Goal: Task Accomplishment & Management: Use online tool/utility

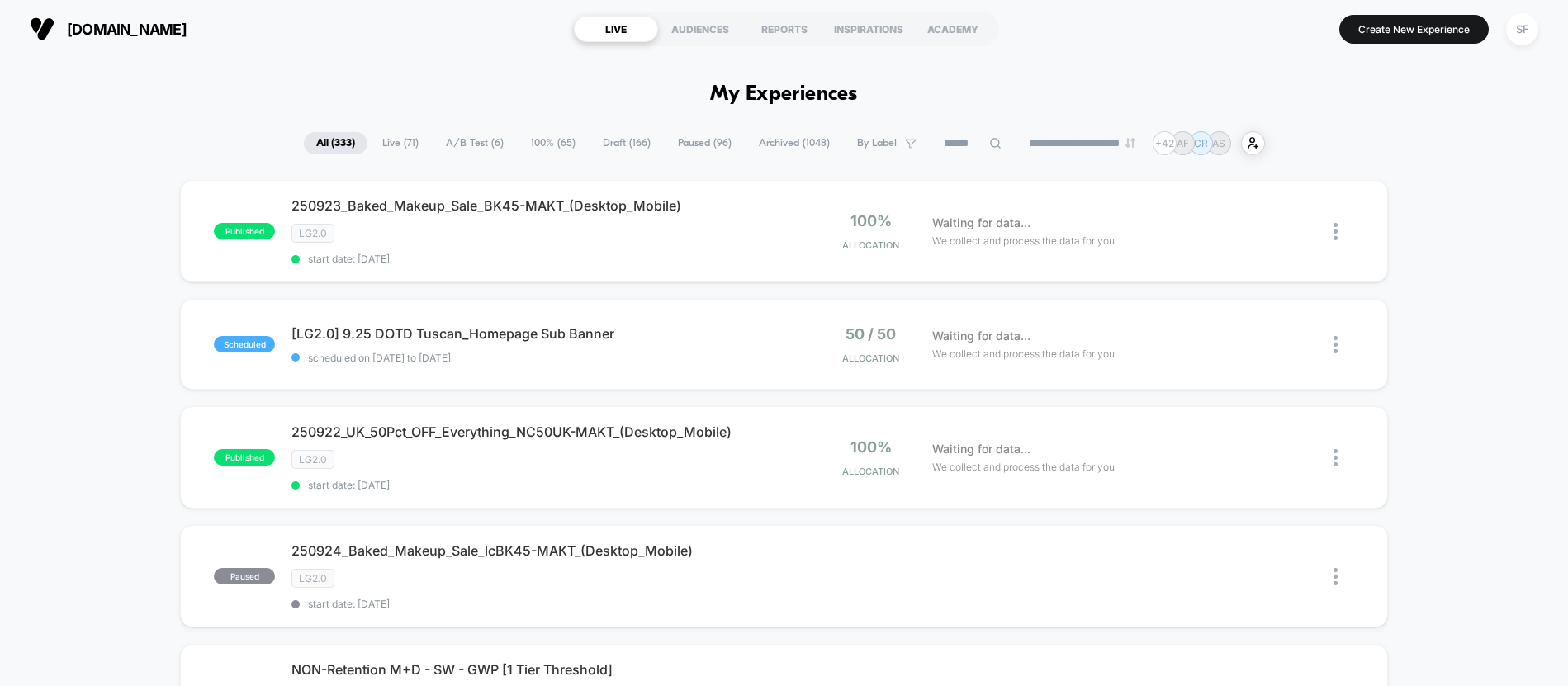
click at [954, 142] on input at bounding box center [972, 144] width 82 height 20
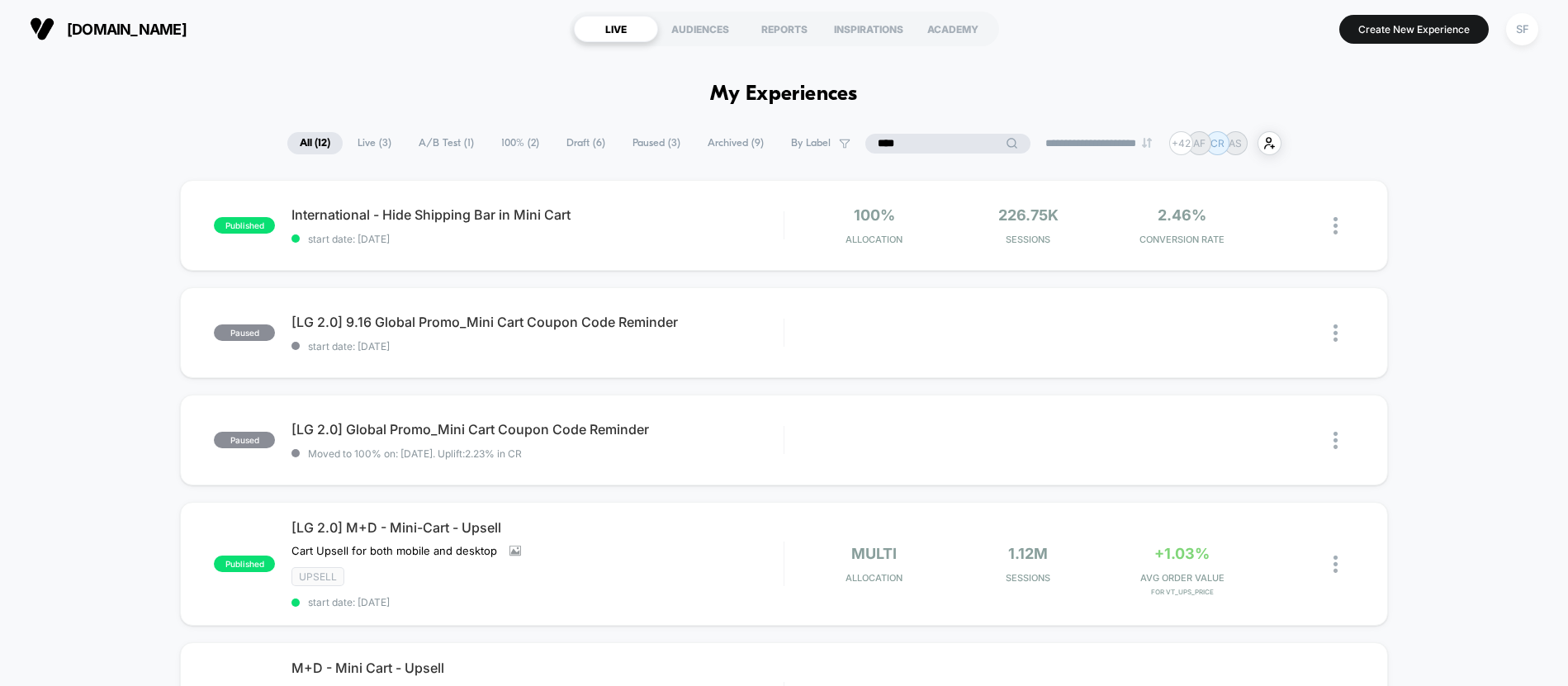
click at [922, 149] on input "****" at bounding box center [947, 144] width 166 height 20
type input "*"
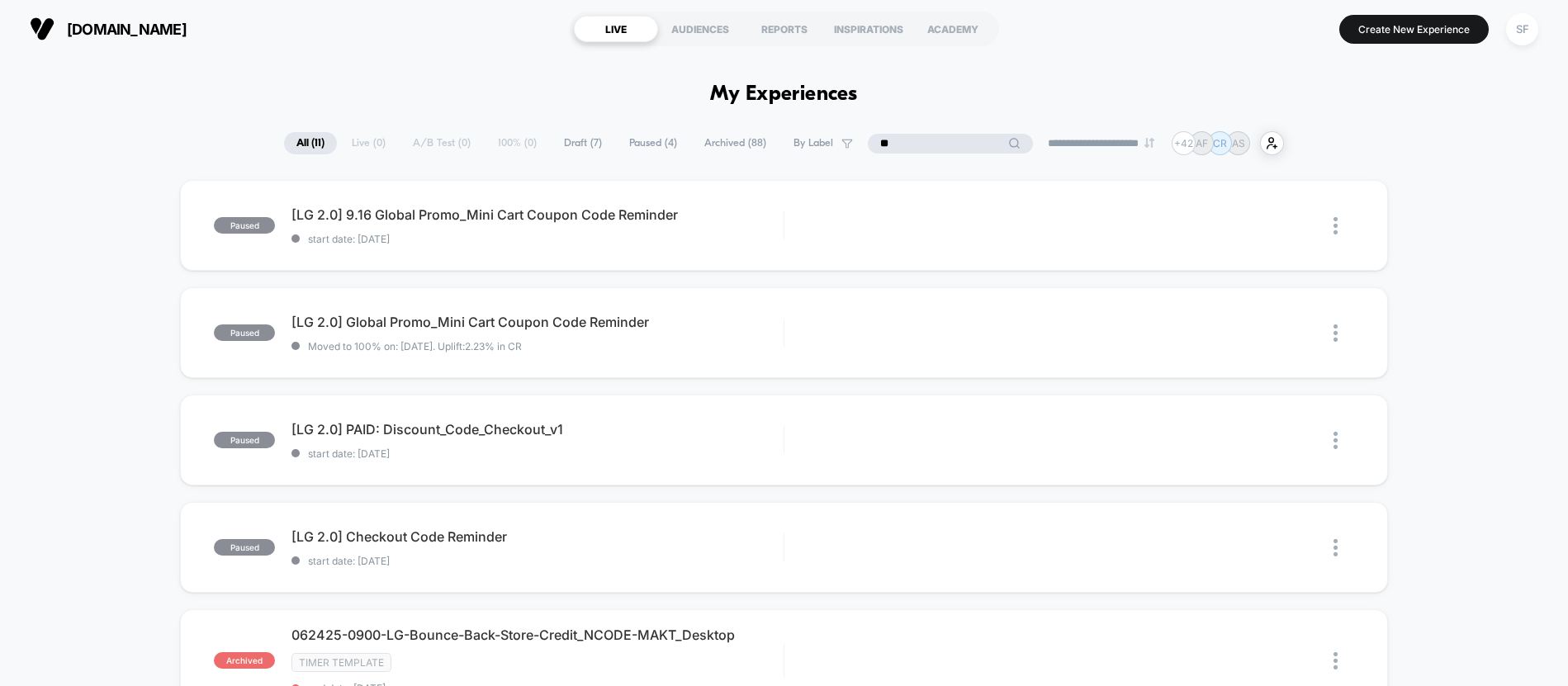
type input "*"
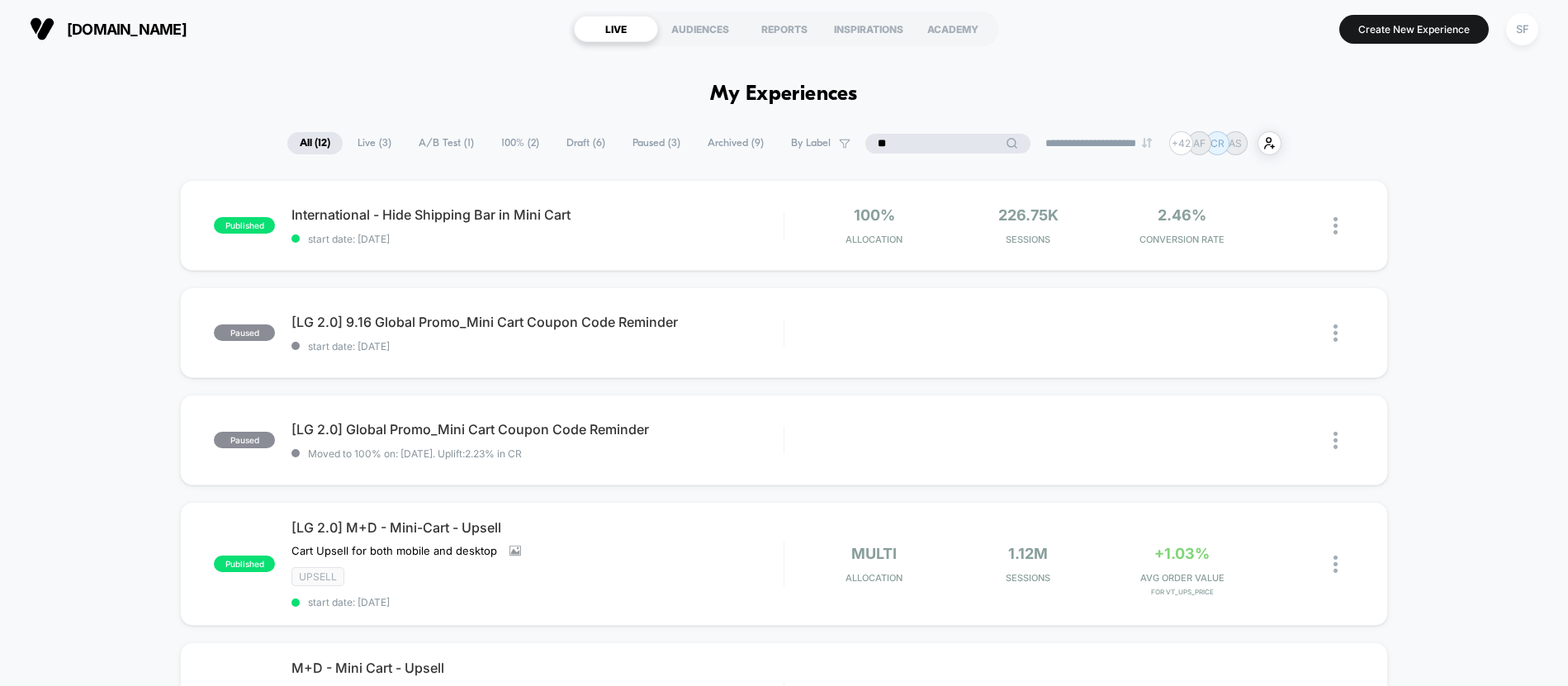
type input "*"
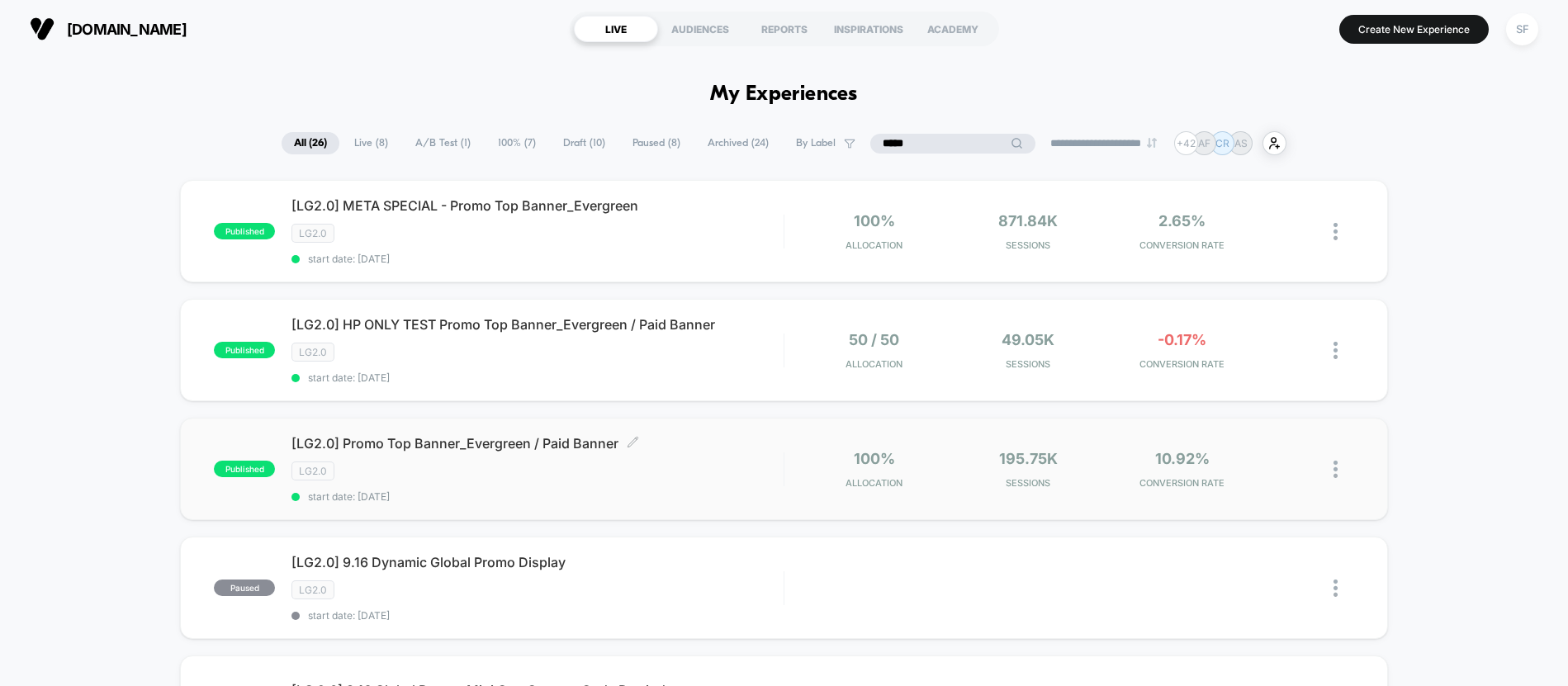
type input "*****"
click at [614, 478] on div "LG2.0" at bounding box center [537, 471] width 492 height 19
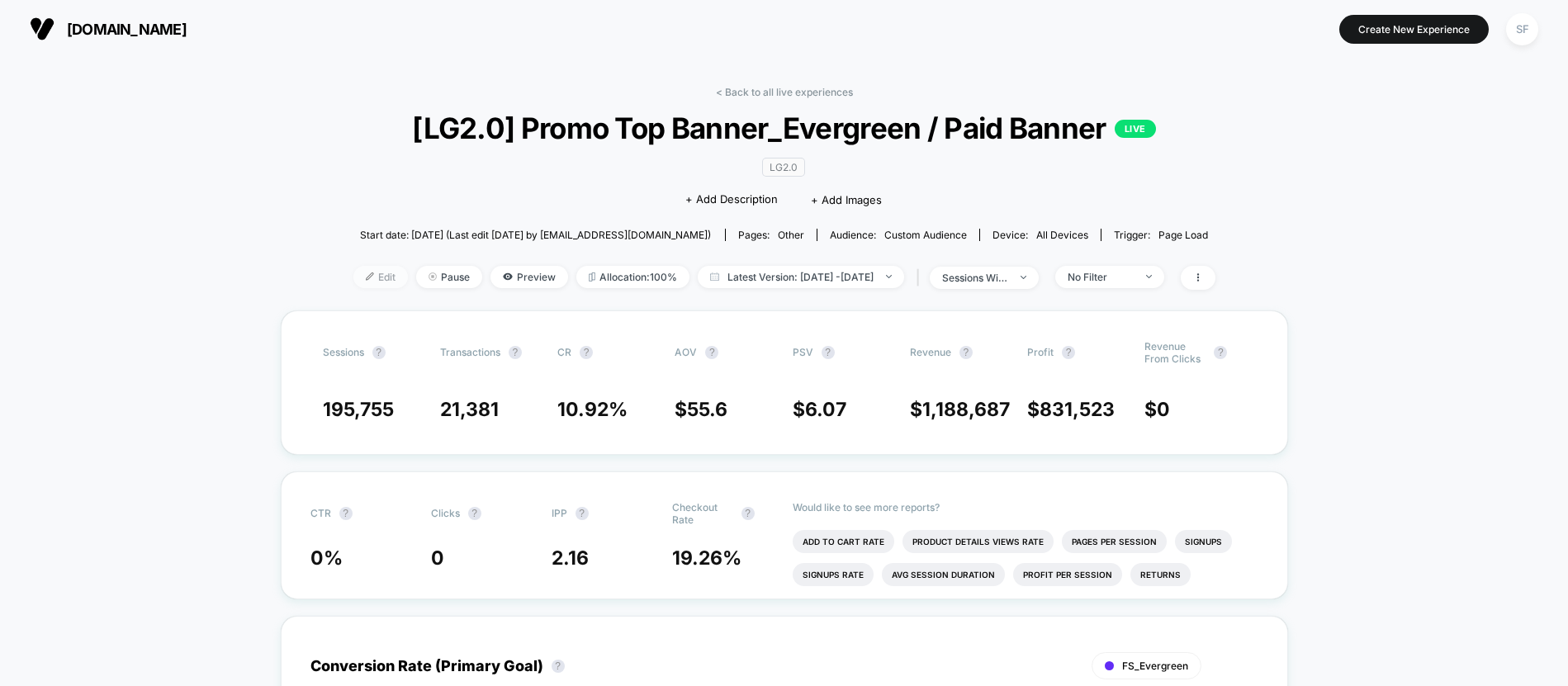
click at [366, 277] on img at bounding box center [370, 277] width 8 height 8
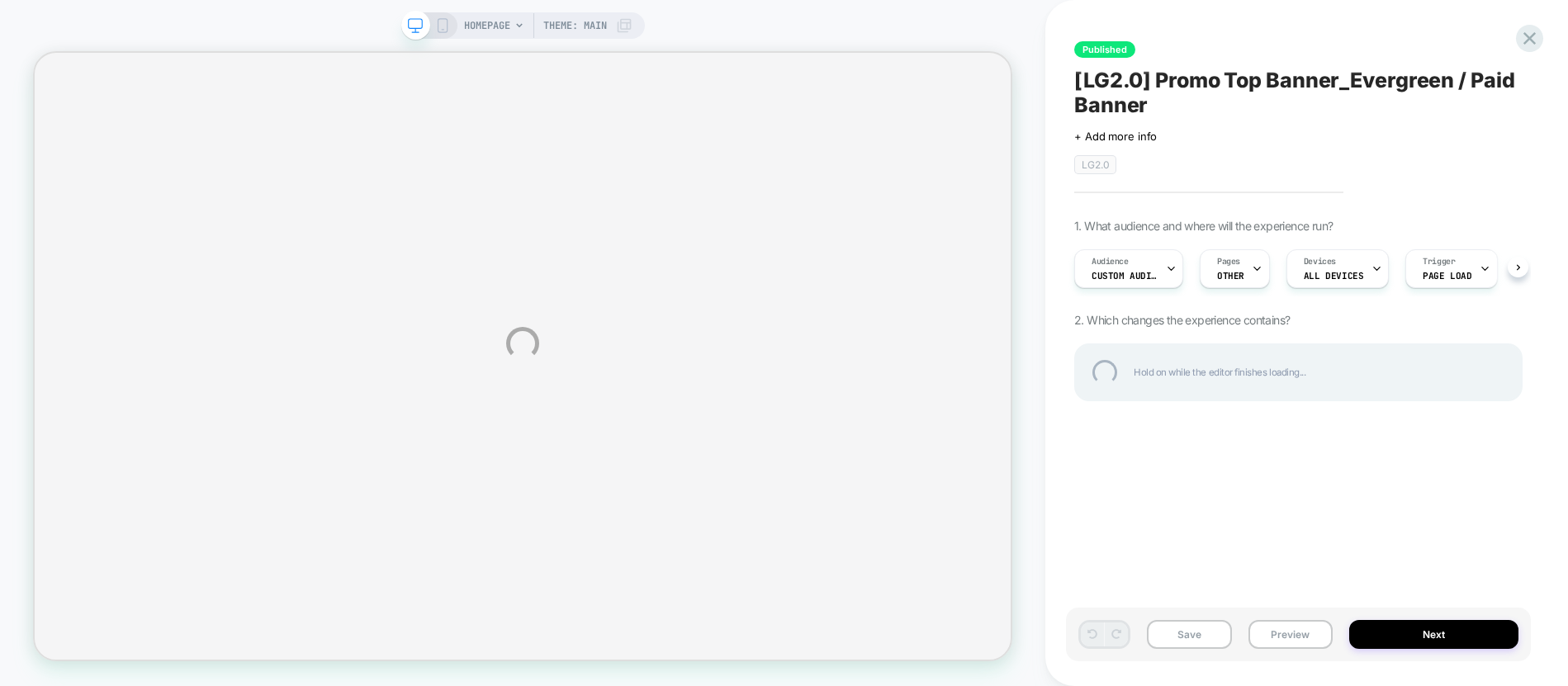
click at [342, 277] on div "HOMEPAGE Theme: MAIN Published [LG2.0] Promo Top Banner_Evergreen / Paid Banner…" at bounding box center [784, 343] width 1568 height 686
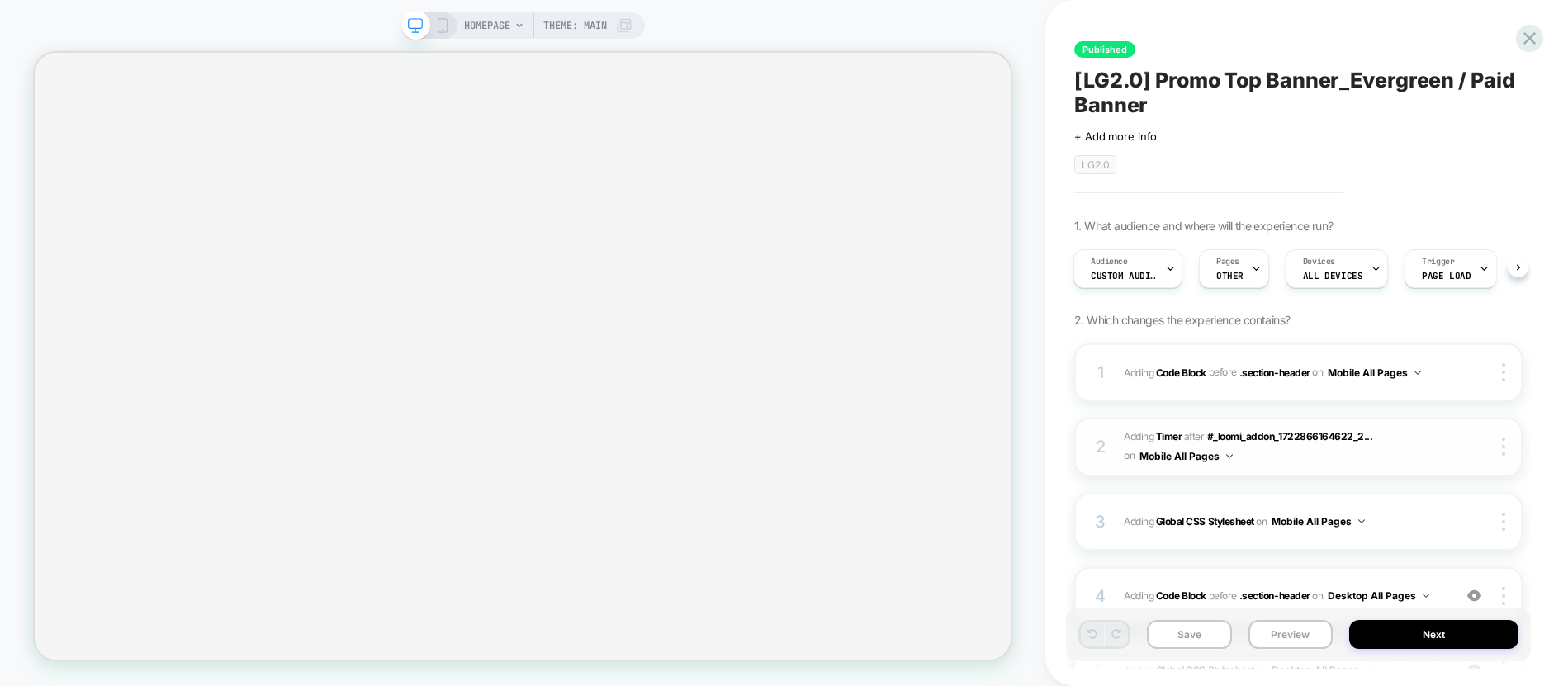
scroll to position [262, 0]
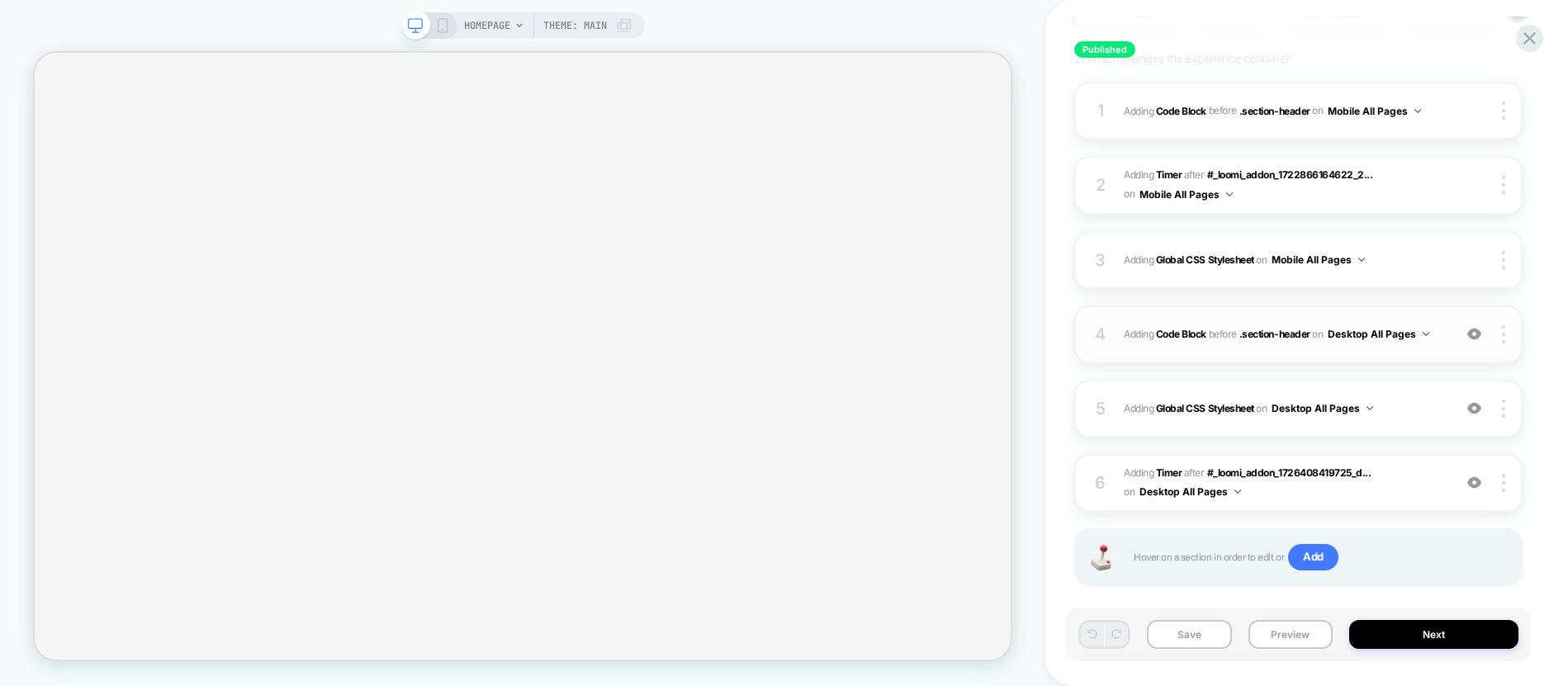
click at [1387, 353] on div "4 Adding Code Block BEFORE .section-header .section-header on Desktop All Pages…" at bounding box center [1298, 333] width 448 height 57
click at [1361, 355] on div "4 Adding Code Block BEFORE .section-header .section-header on Desktop All Pages…" at bounding box center [1298, 333] width 448 height 57
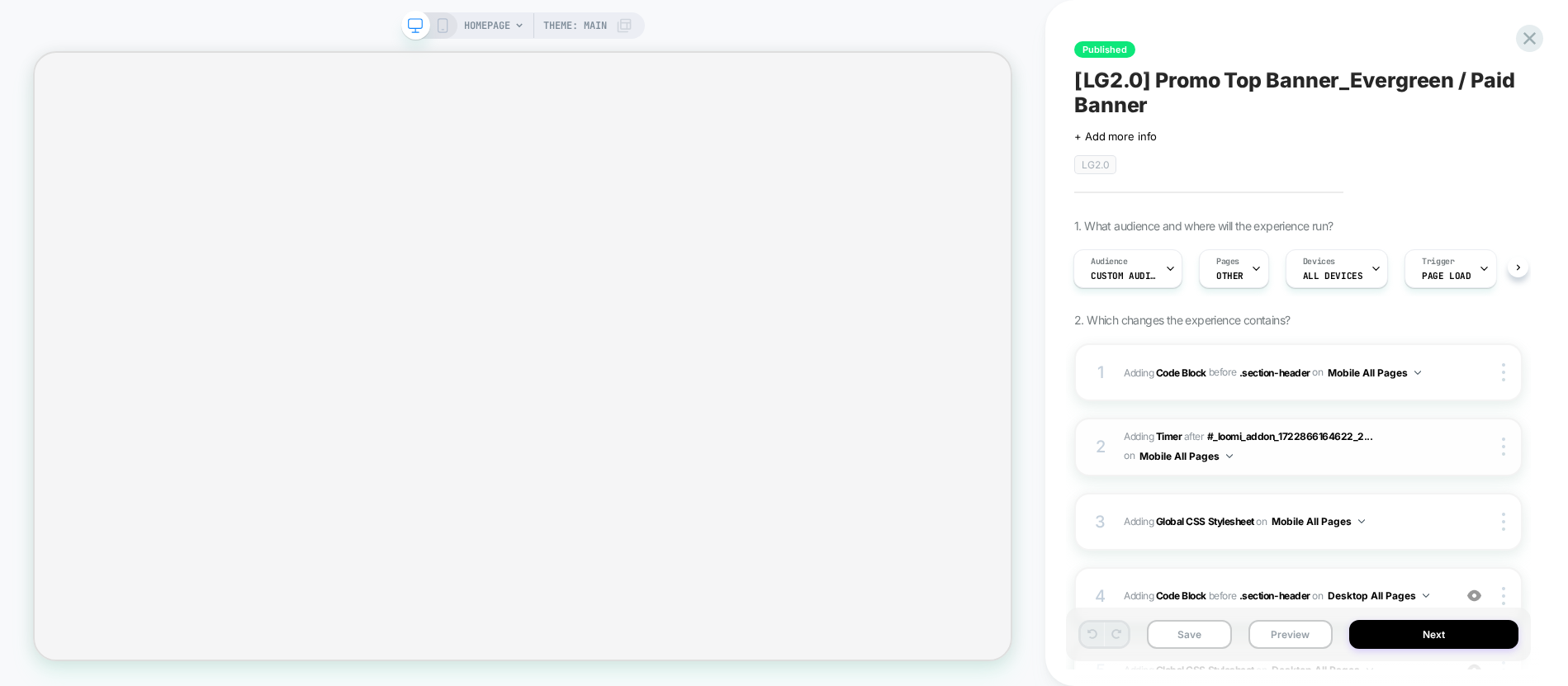
scroll to position [270, 0]
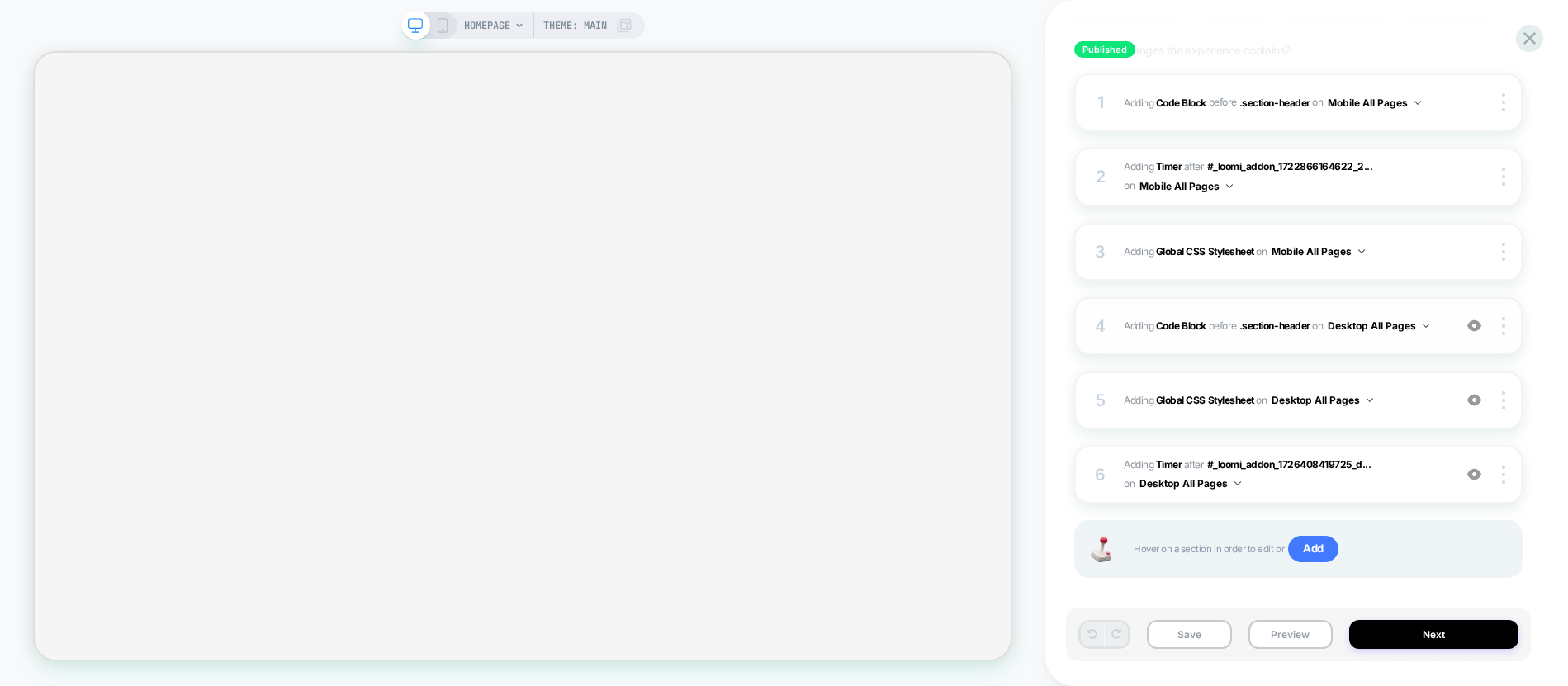
click at [1391, 343] on div "4 Adding Code Block BEFORE .section-header .section-header on Desktop All Pages…" at bounding box center [1298, 325] width 448 height 57
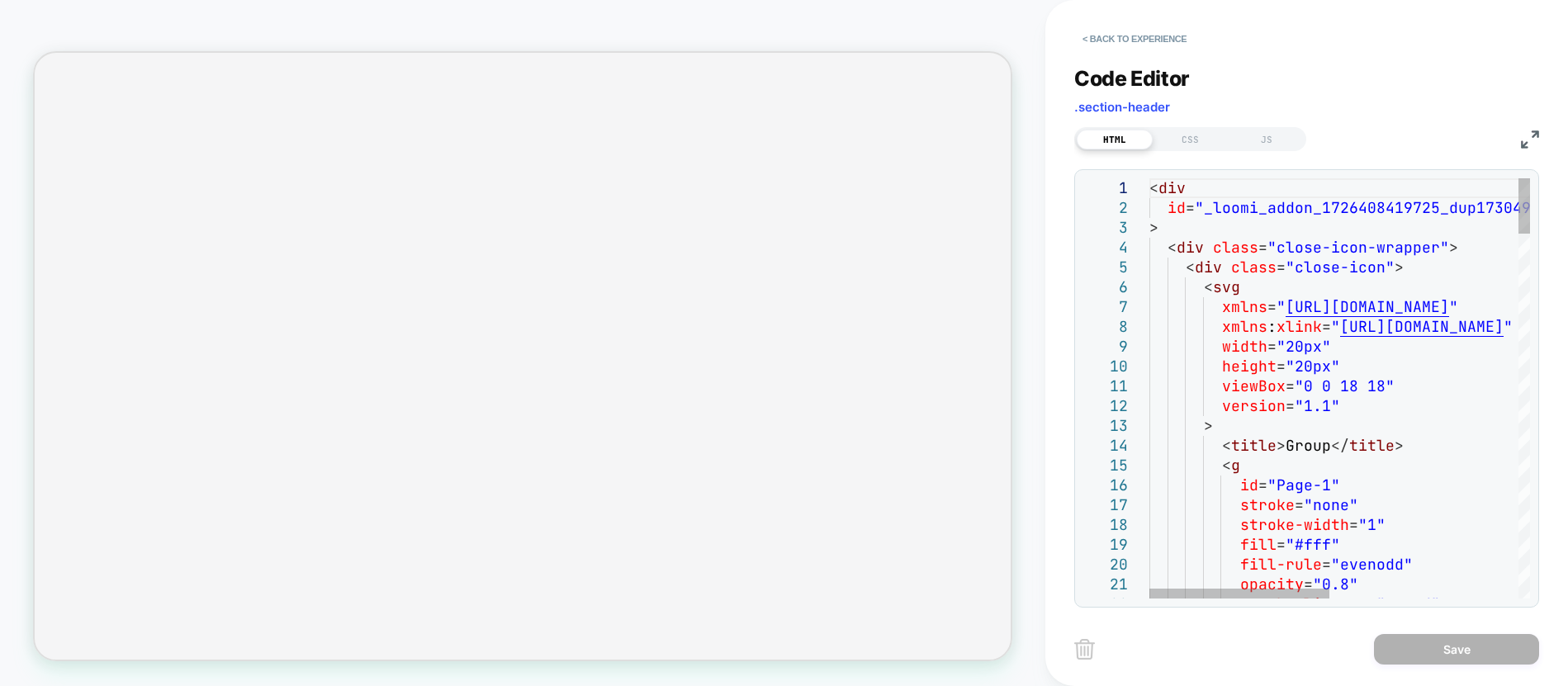
type textarea "**********"
drag, startPoint x: 1391, startPoint y: 343, endPoint x: 1467, endPoint y: 387, distance: 87.8
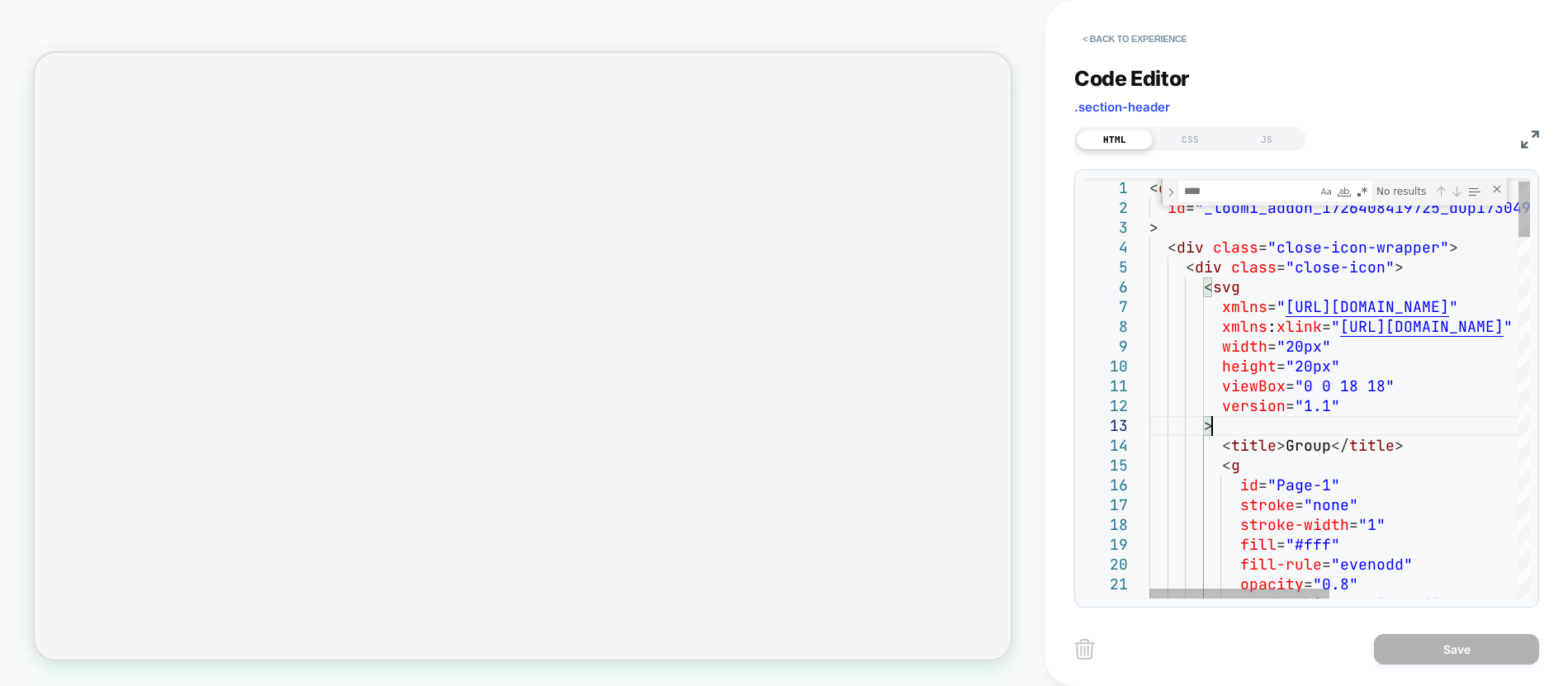
click at [1210, 190] on textarea "Find" at bounding box center [1248, 190] width 138 height 19
type textarea "*"
type textarea "**********"
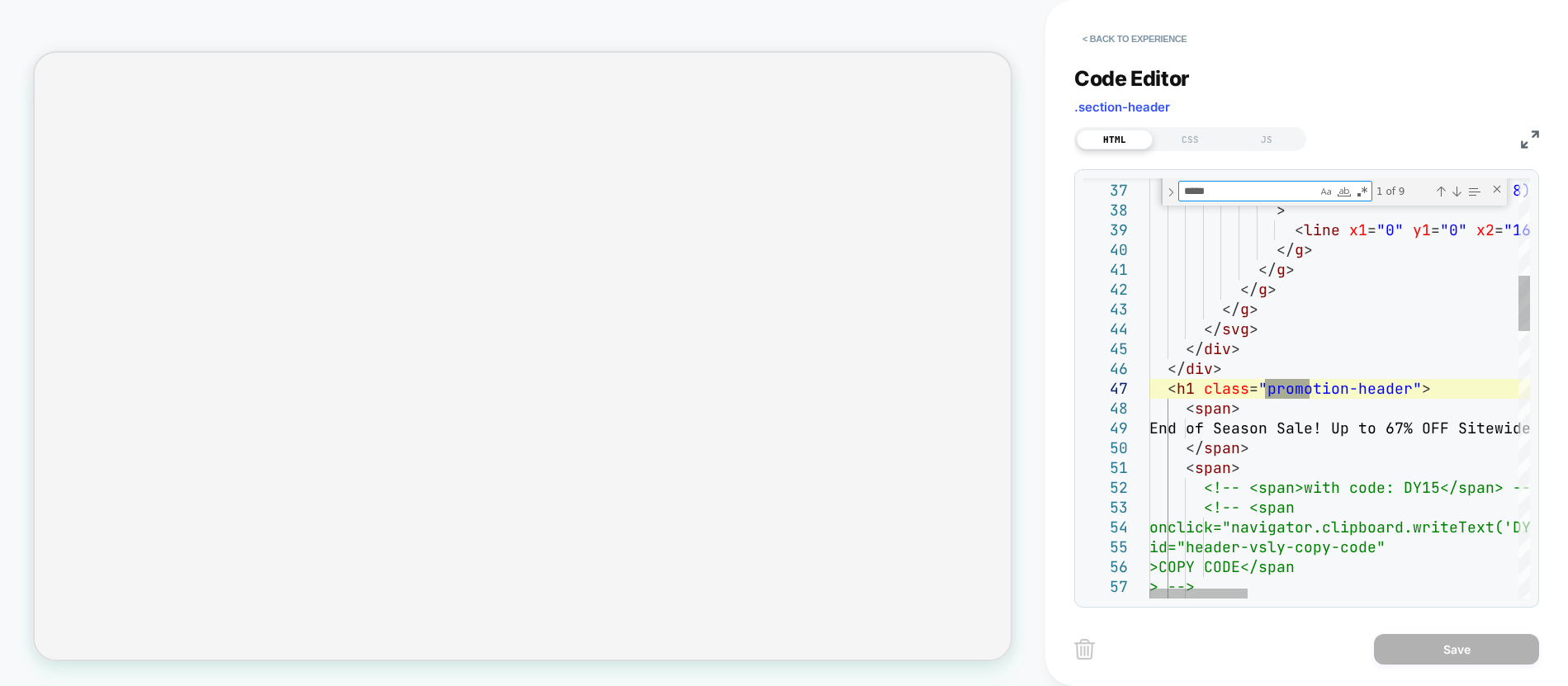
type textarea "*****"
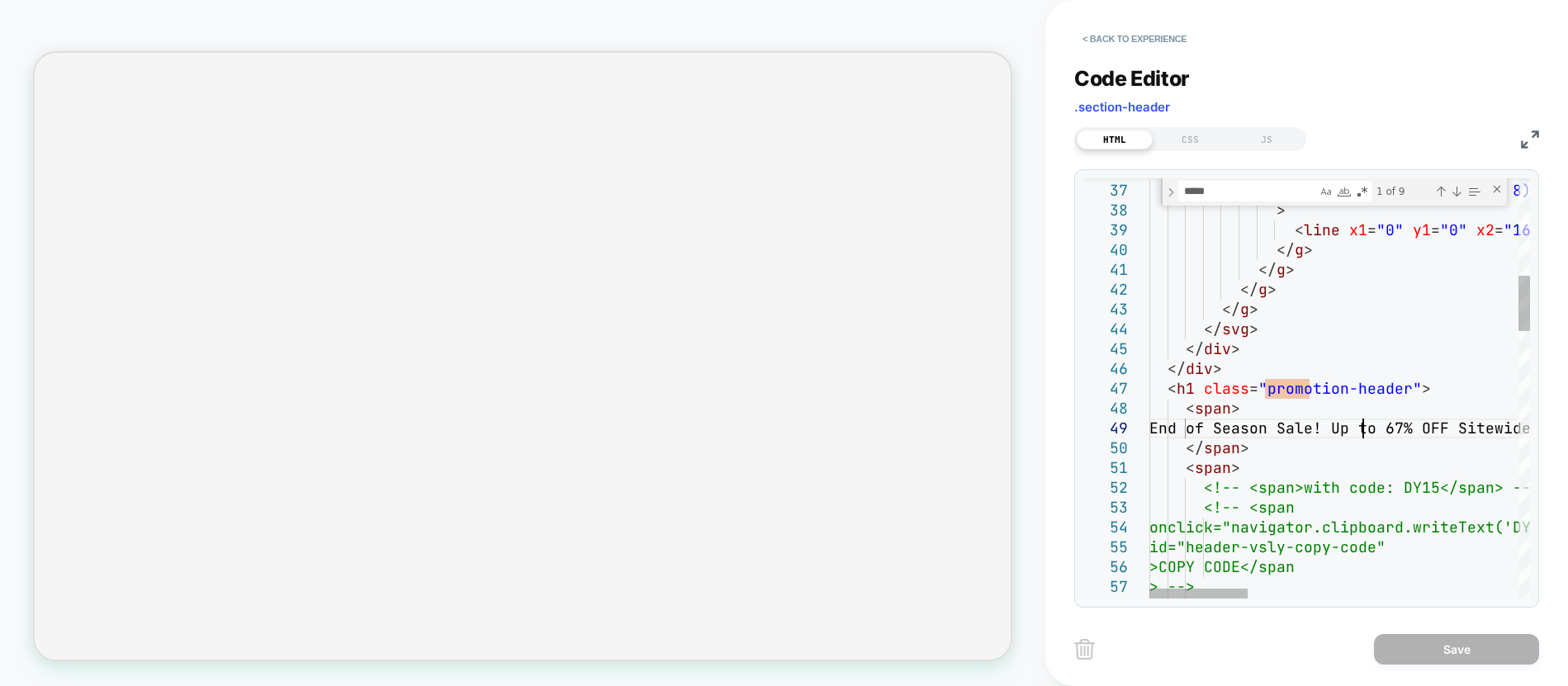
scroll to position [0, 0]
drag, startPoint x: 1364, startPoint y: 432, endPoint x: 1203, endPoint y: 434, distance: 161.0
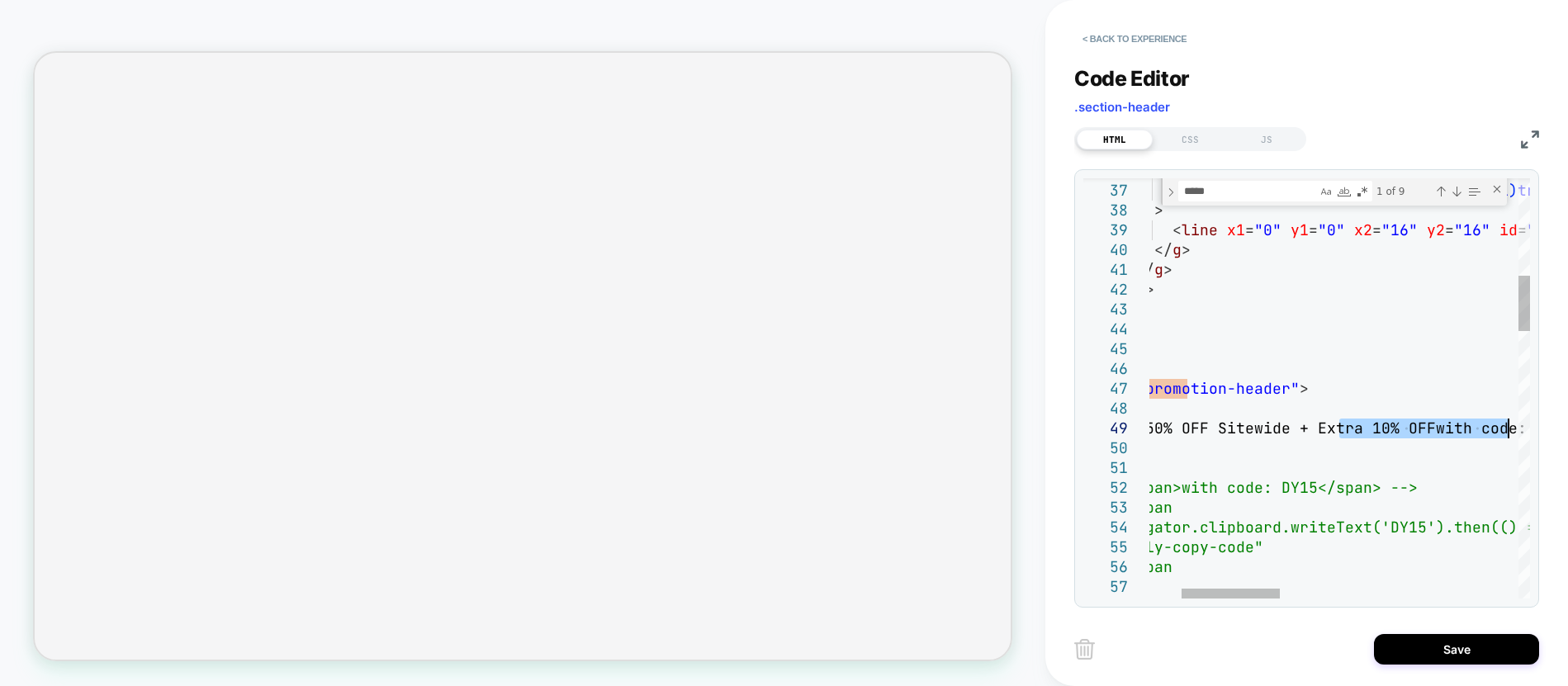
drag, startPoint x: 1340, startPoint y: 431, endPoint x: 1531, endPoint y: 432, distance: 191.0
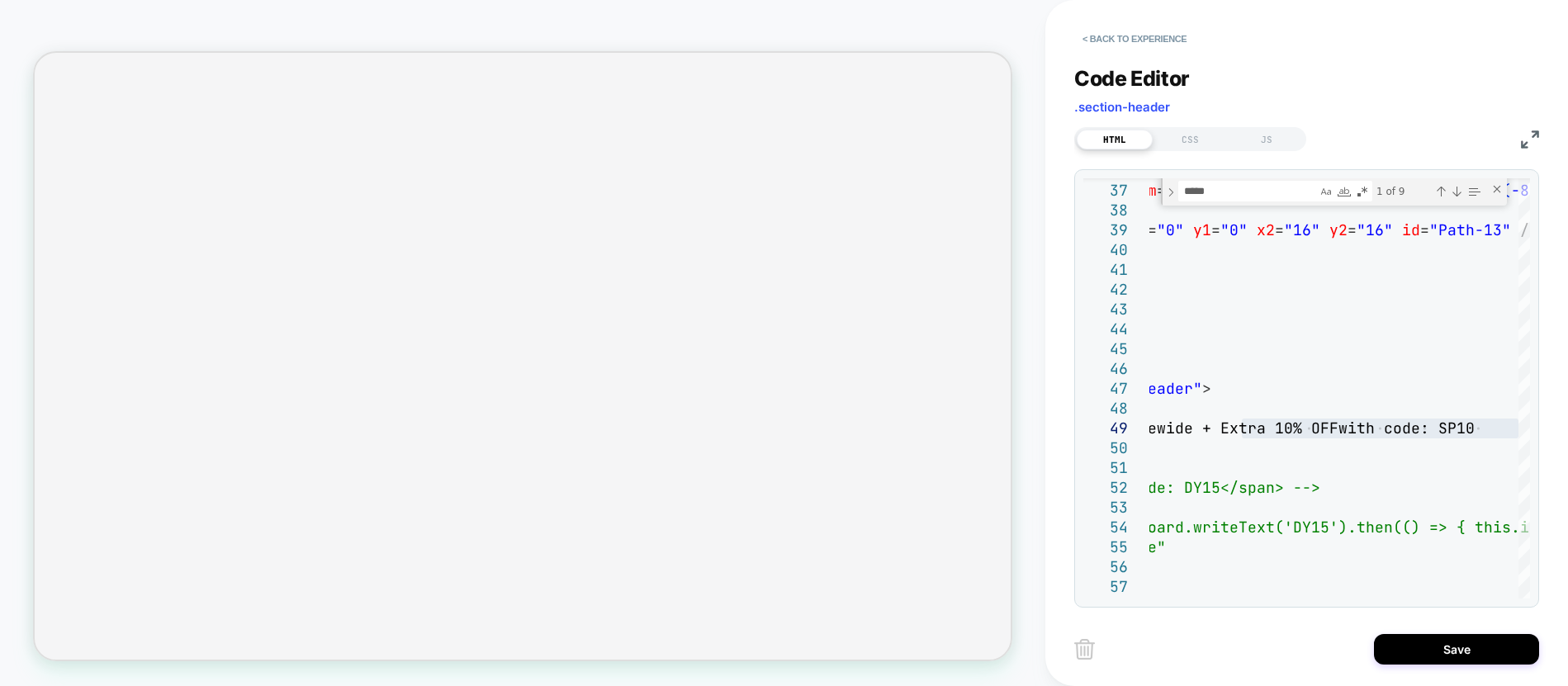
click at [1531, 432] on div "36 37 38 39 40 41 42 43 44 45 46 47 48 49 50 51 52 53 54 55 56 57 58 id = "Path…" at bounding box center [1306, 387] width 465 height 438
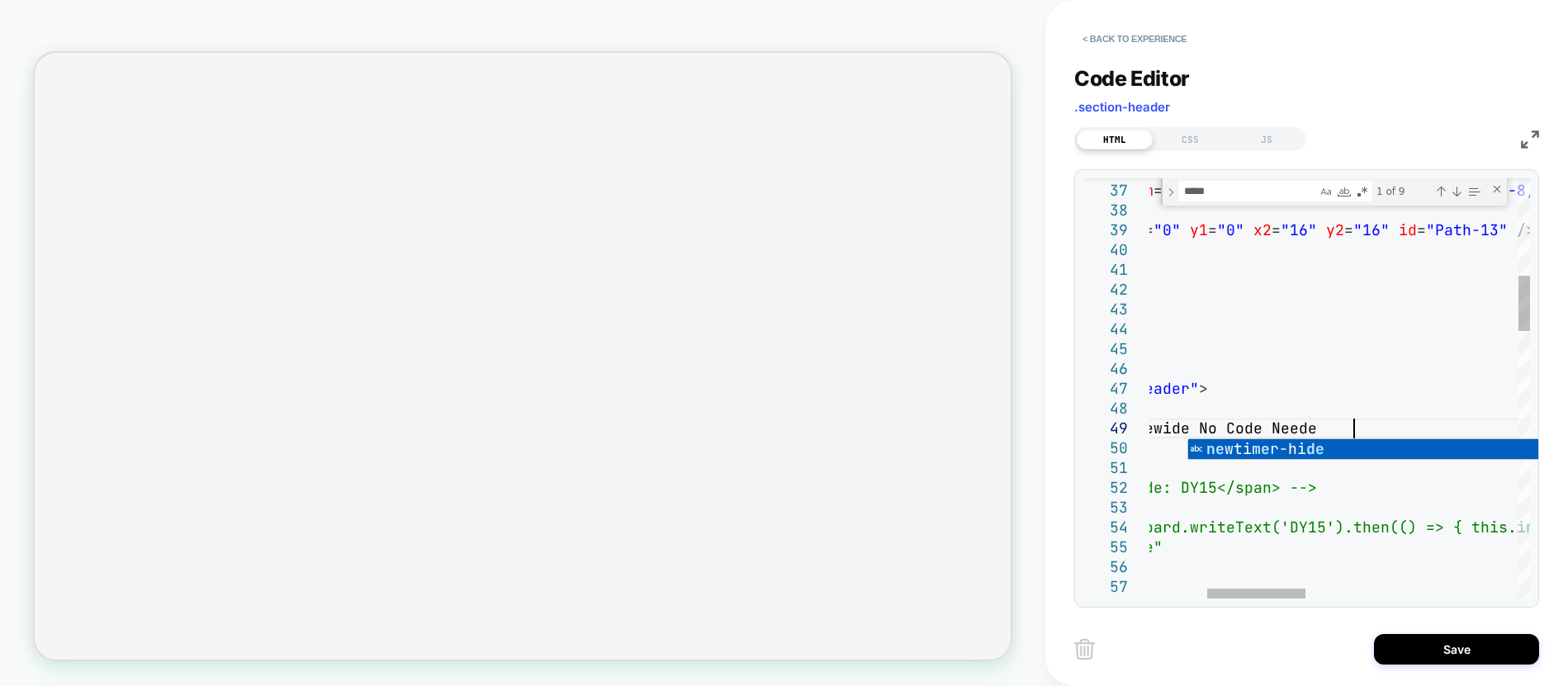
scroll to position [159, 435]
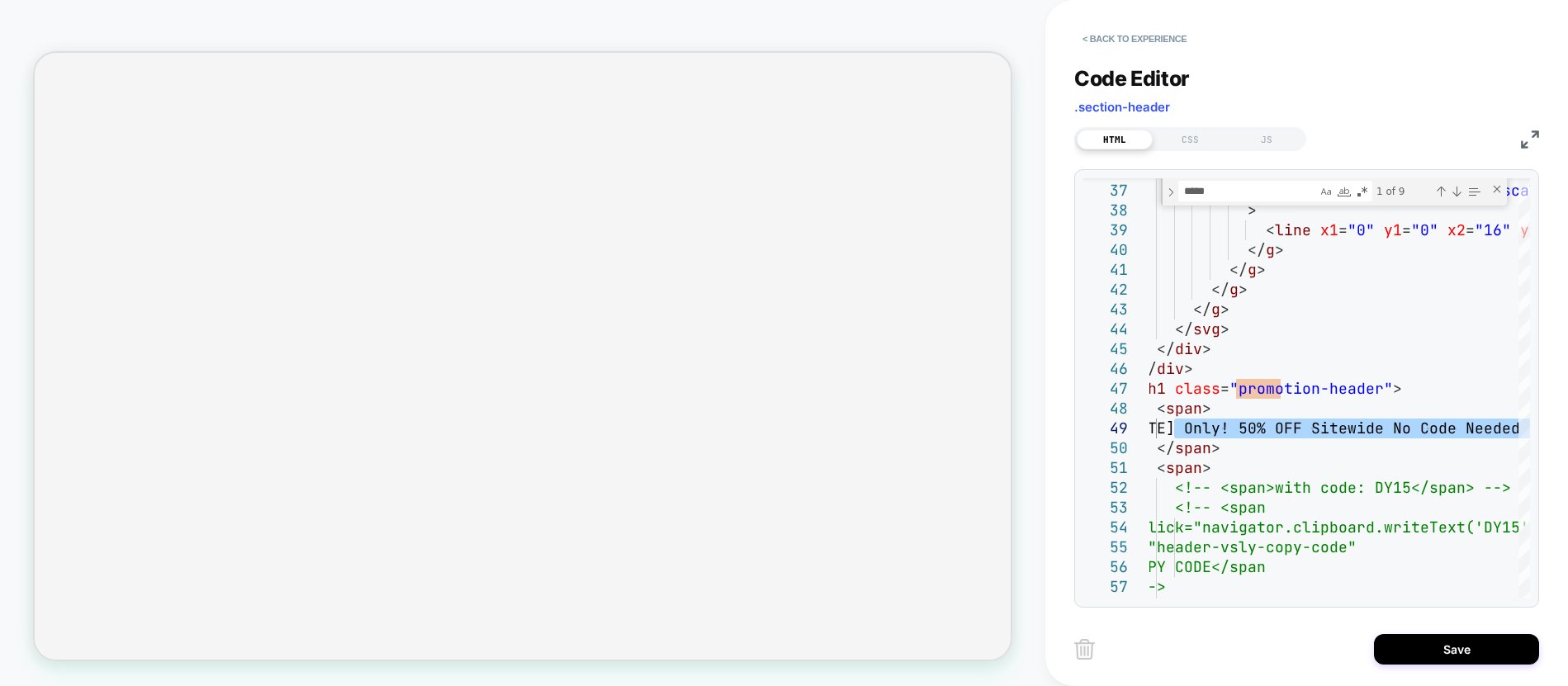
type textarea "**********"
click at [1457, 630] on div "Save" at bounding box center [1306, 649] width 465 height 42
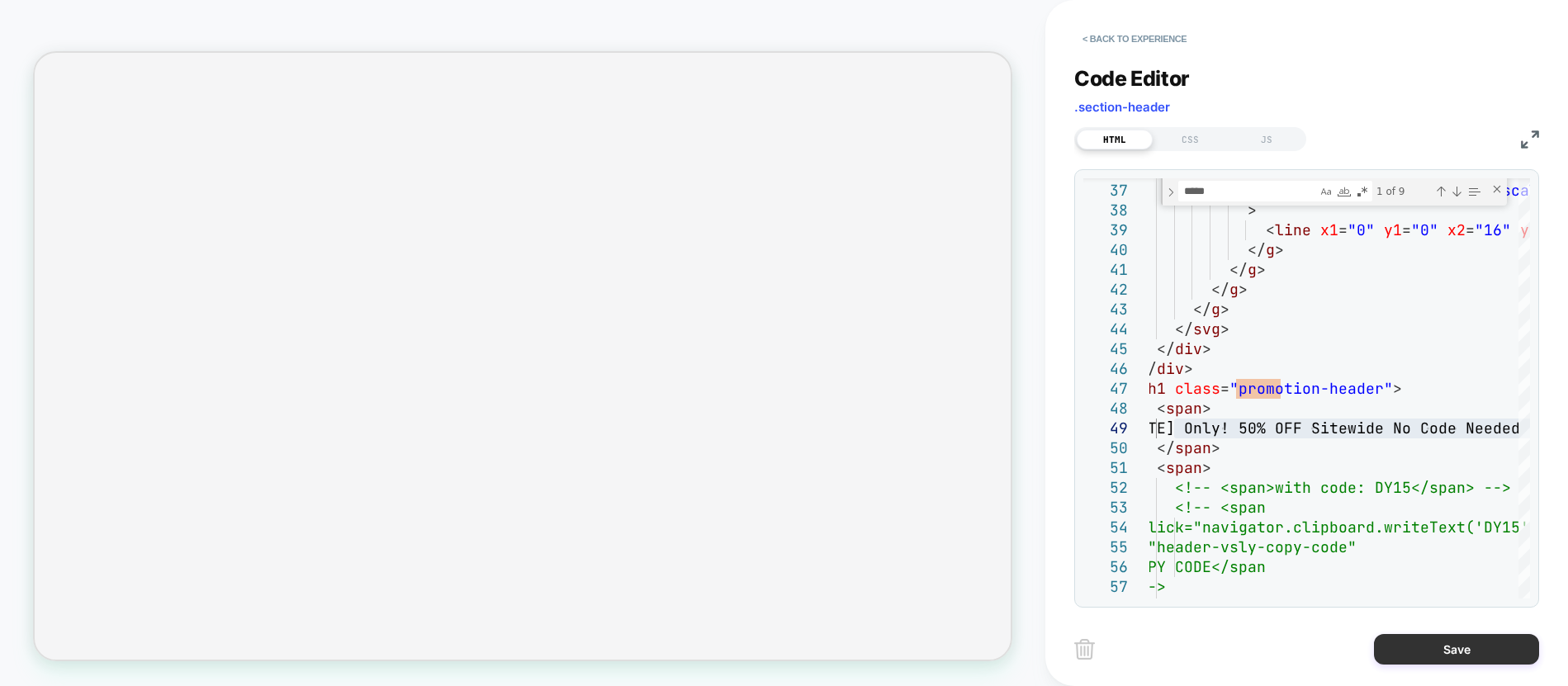
click at [1461, 644] on button "Save" at bounding box center [1457, 649] width 166 height 31
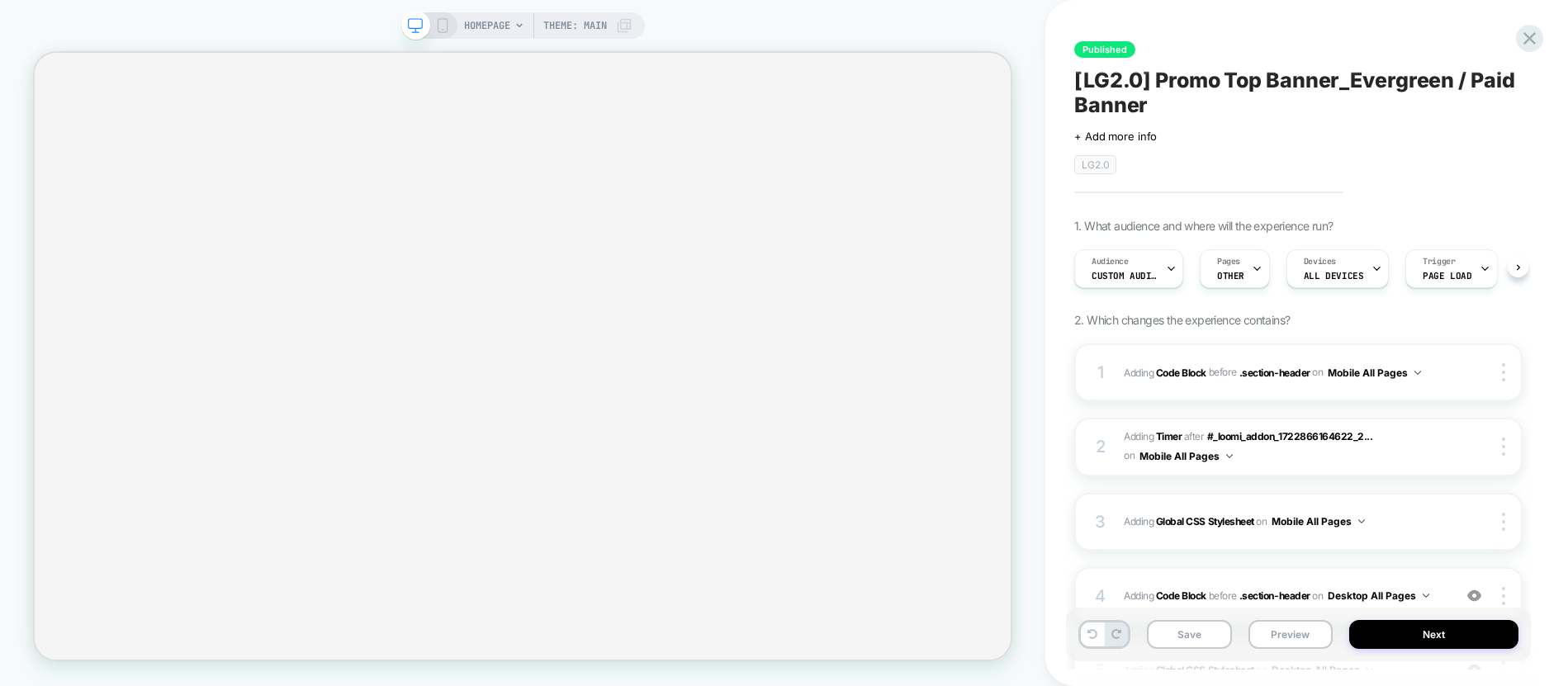
scroll to position [0, 1]
click at [1206, 633] on button "Save" at bounding box center [1190, 634] width 85 height 29
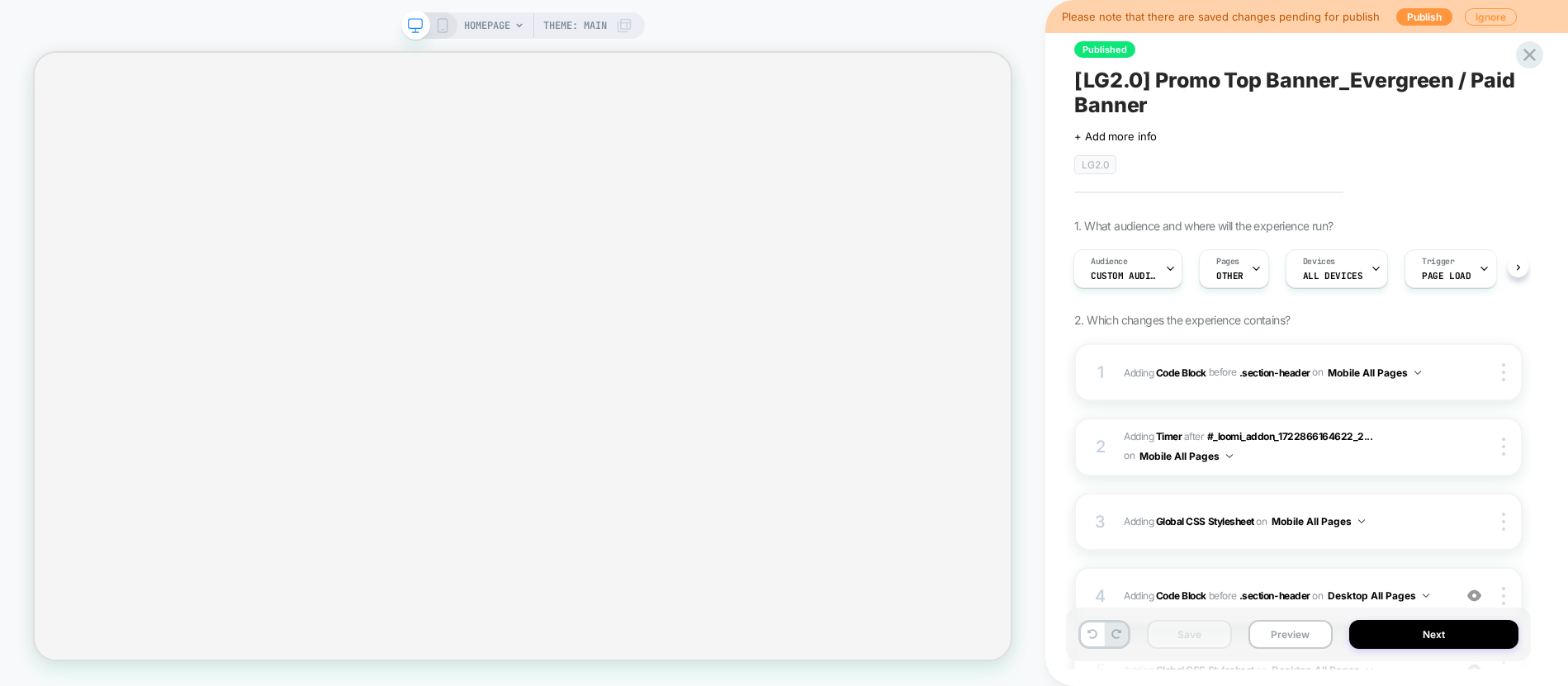
click at [443, 27] on icon at bounding box center [443, 26] width 15 height 15
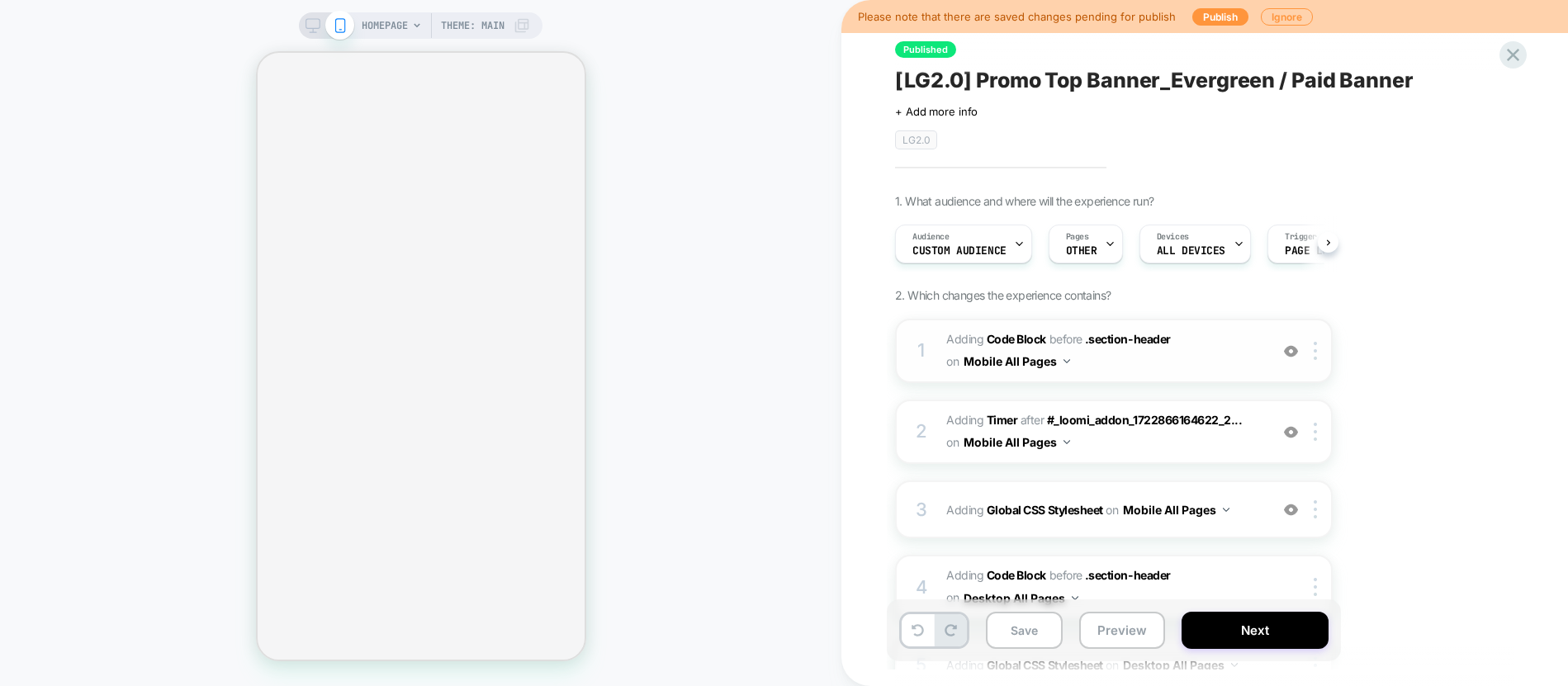
click at [1200, 348] on span "Adding Code Block BEFORE .section-header .section-header on Mobile All Pages" at bounding box center [1103, 351] width 314 height 45
click at [1222, 351] on span "Adding Code Block BEFORE .section-header .section-header on Mobile All Pages" at bounding box center [1103, 351] width 314 height 45
click at [1125, 363] on span "Adding Code Block BEFORE .section-header .section-header on Mobile All Pages" at bounding box center [1103, 351] width 314 height 45
click at [1158, 363] on span "Adding Code Block BEFORE .section-header .section-header on Mobile All Pages" at bounding box center [1103, 351] width 314 height 45
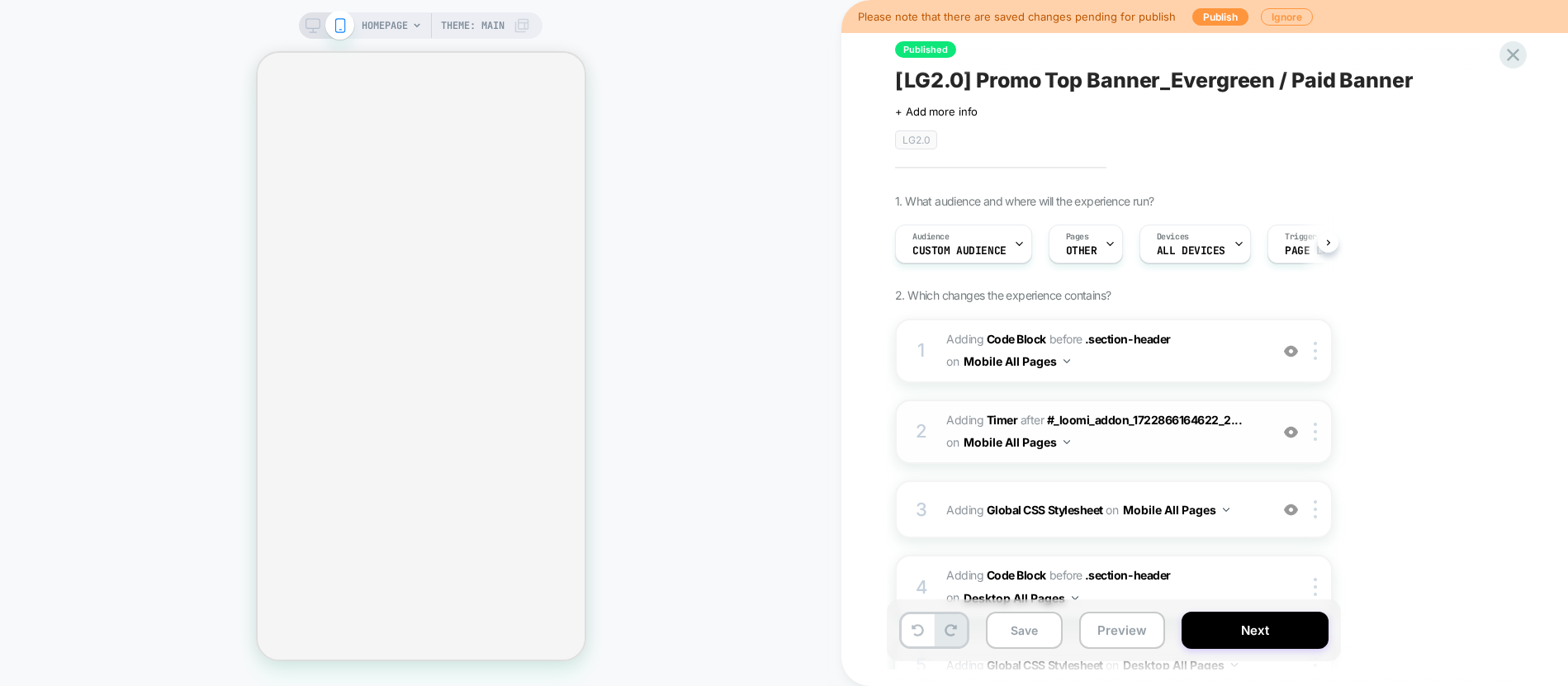
click at [1239, 438] on span "#_loomi_addon_1725813211793_dup1730497548_dup1730735318_dup1743488801_dup175371…" at bounding box center [1103, 432] width 314 height 45
click at [1247, 531] on div "3 Adding Global CSS Stylesheet on Mobile All Pages Copy to Desktop Target All D…" at bounding box center [1114, 509] width 438 height 57
click at [1241, 504] on span "Adding Global CSS Stylesheet on Mobile All Pages" at bounding box center [1103, 509] width 314 height 24
click at [1212, 363] on span "Adding Code Block BEFORE .section-header .section-header on Mobile All Pages" at bounding box center [1103, 351] width 314 height 45
click at [1199, 369] on span "Adding Code Block BEFORE .section-header .section-header on Mobile All Pages" at bounding box center [1103, 351] width 314 height 45
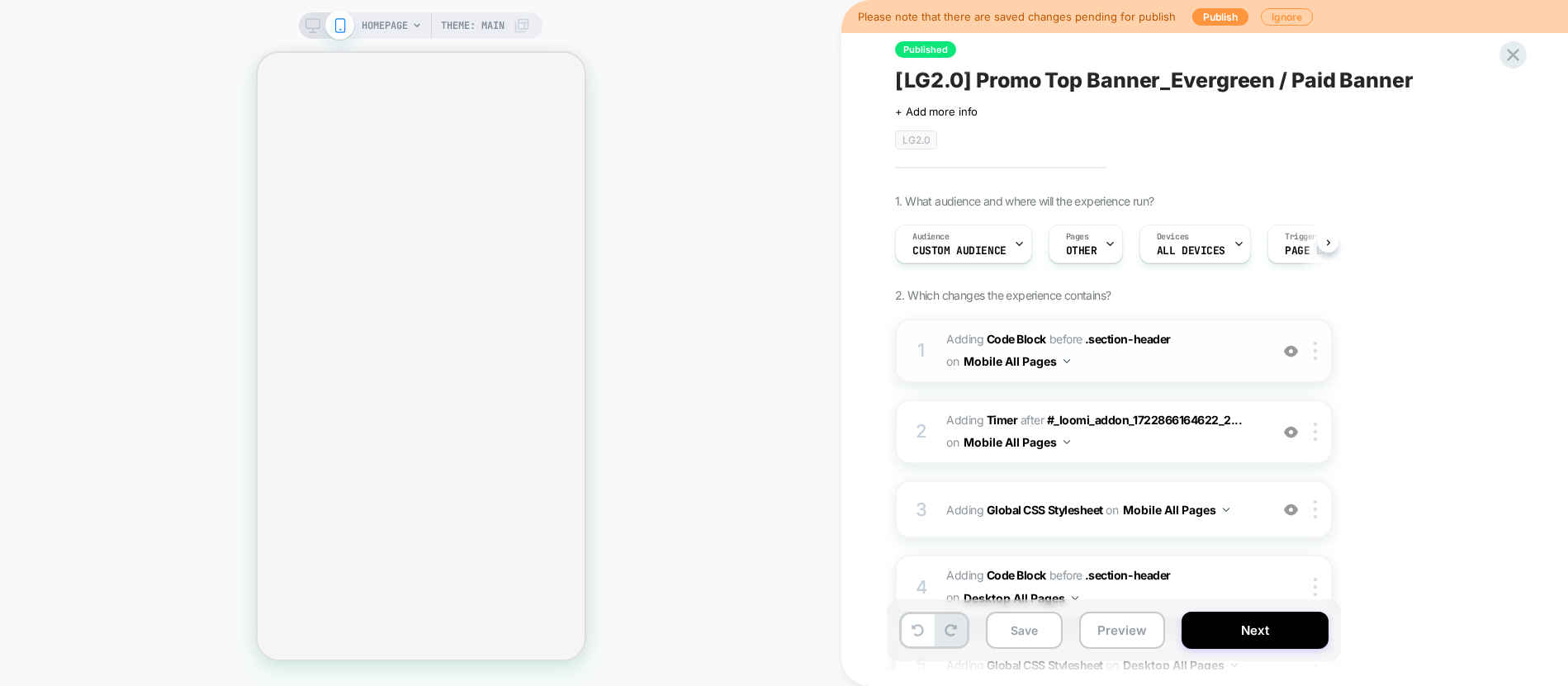
click at [1220, 335] on span "Adding Code Block BEFORE .section-header .section-header on Mobile All Pages" at bounding box center [1103, 351] width 314 height 45
click at [1081, 360] on span "Adding Code Block BEFORE .section-header .section-header on Mobile All Pages" at bounding box center [1103, 351] width 314 height 45
click at [1197, 344] on span "Adding Code Block BEFORE .section-header .section-header on Mobile All Pages" at bounding box center [1103, 351] width 314 height 45
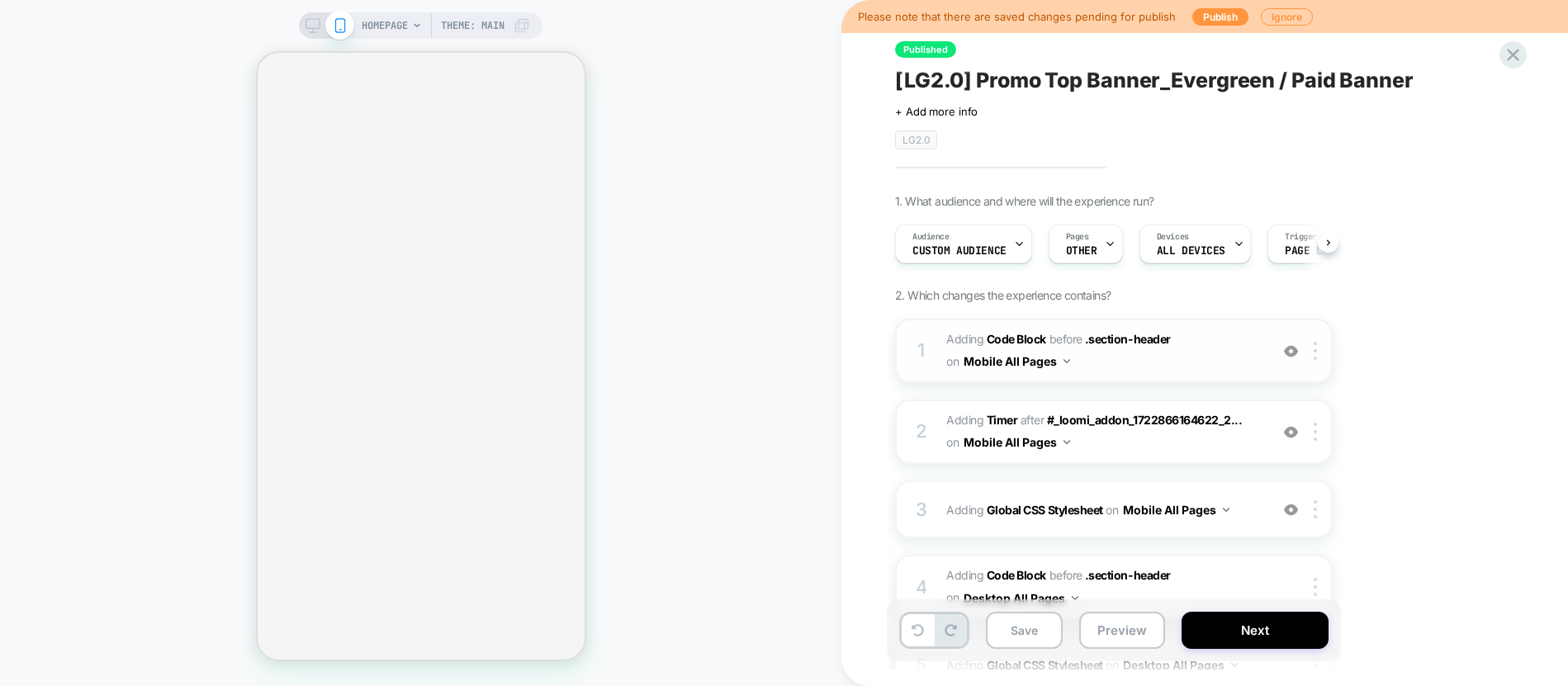
click at [1197, 344] on span "Adding Code Block BEFORE .section-header .section-header on Mobile All Pages" at bounding box center [1103, 351] width 314 height 45
click at [1213, 21] on button "Publish" at bounding box center [1219, 17] width 56 height 17
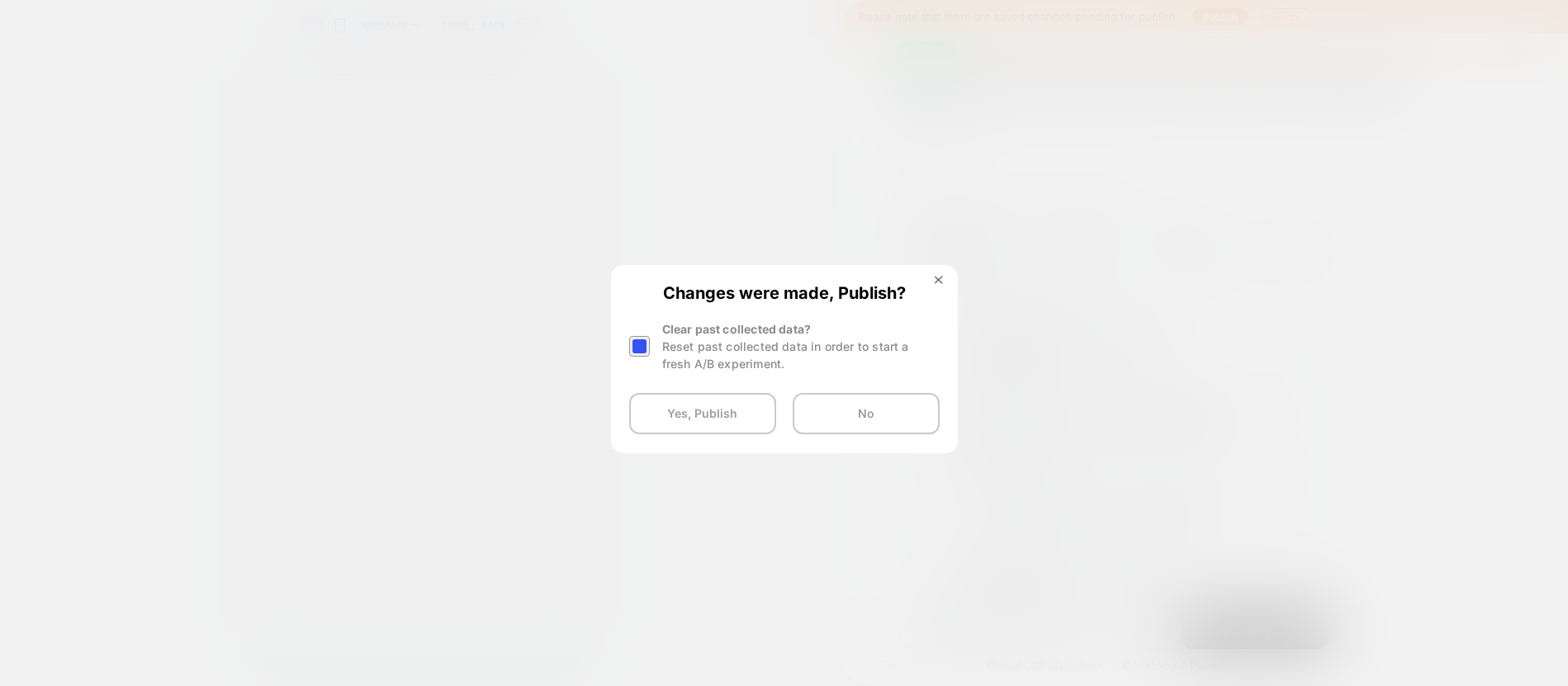
click at [633, 339] on div at bounding box center [639, 346] width 21 height 21
click at [693, 414] on button "Yes, Publish" at bounding box center [702, 413] width 147 height 42
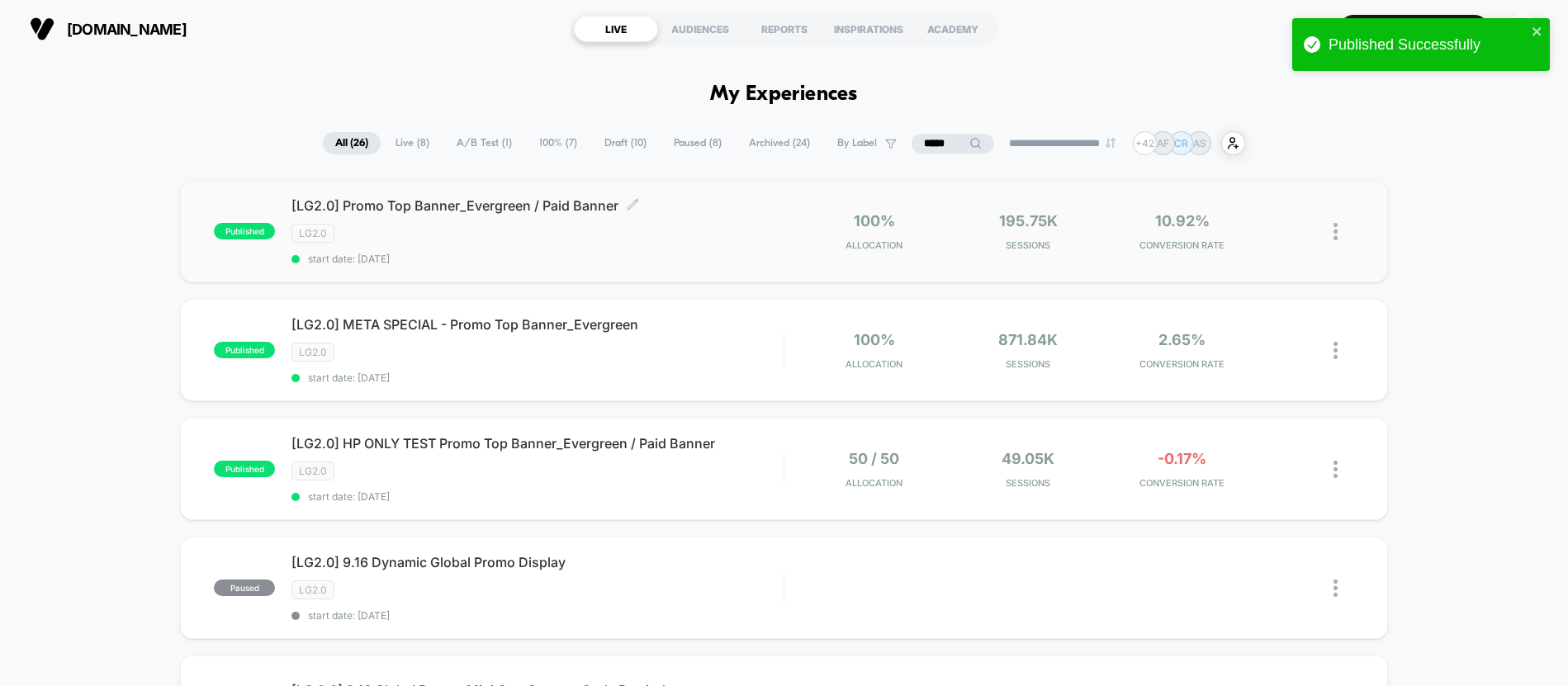
click at [729, 241] on div "LG2.0" at bounding box center [537, 233] width 492 height 19
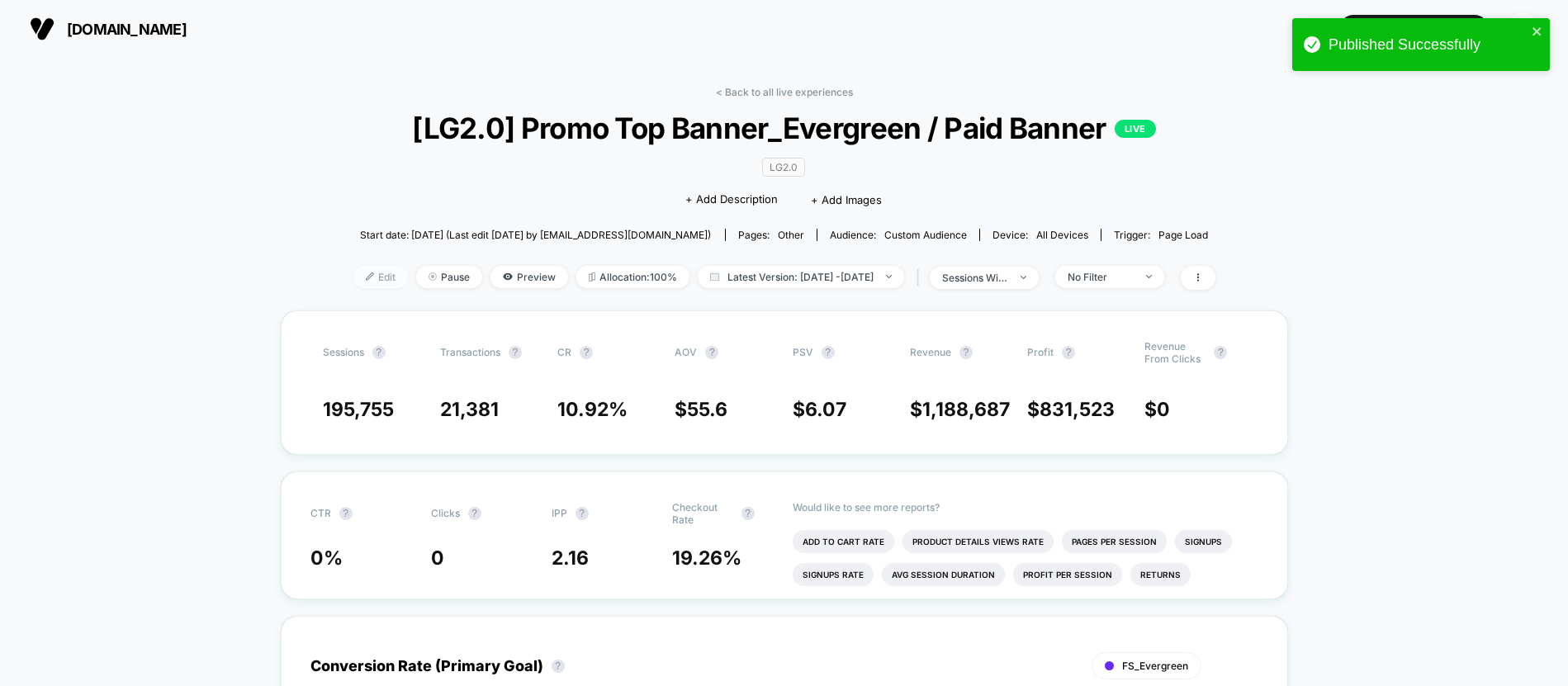
click at [354, 279] on span "Edit" at bounding box center [381, 277] width 55 height 22
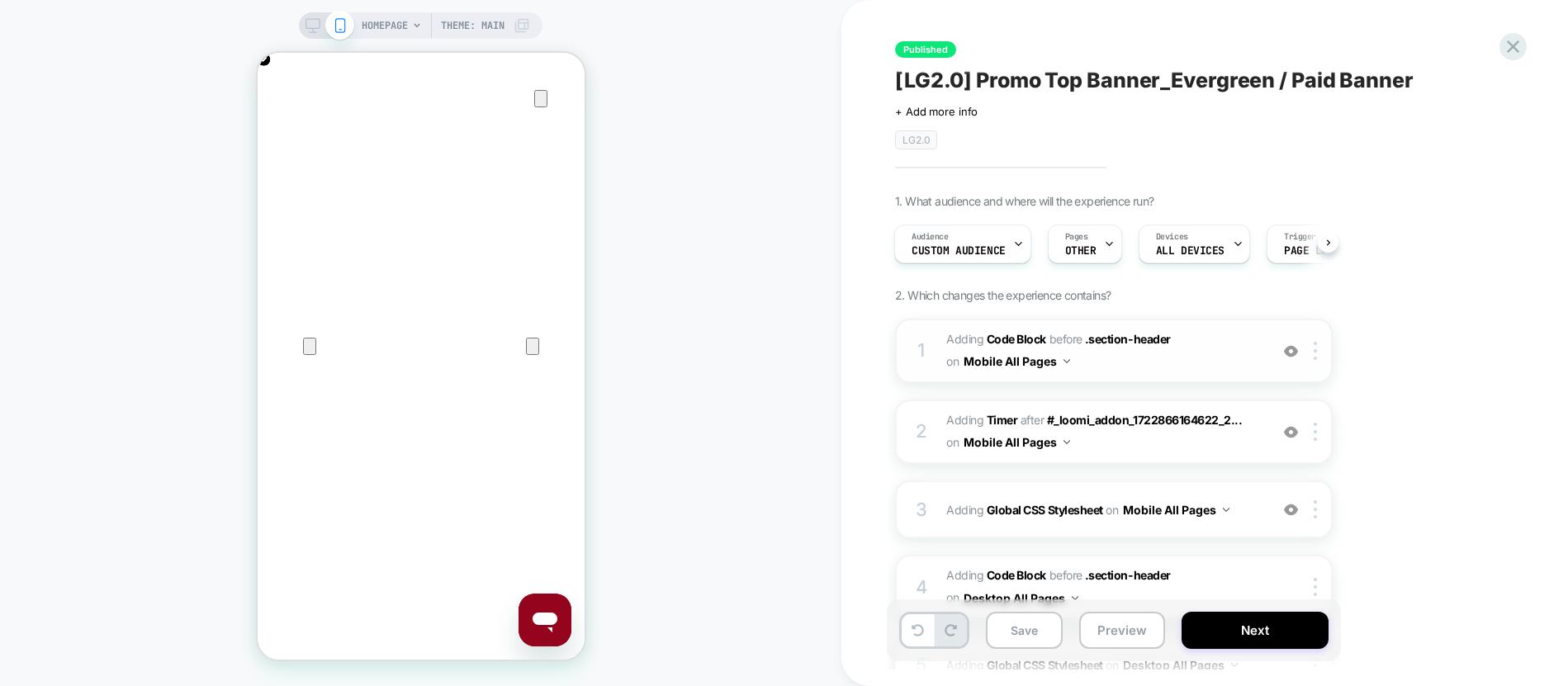
click at [1215, 361] on span "Adding Code Block BEFORE .section-header .section-header on Mobile All Pages" at bounding box center [1103, 351] width 314 height 45
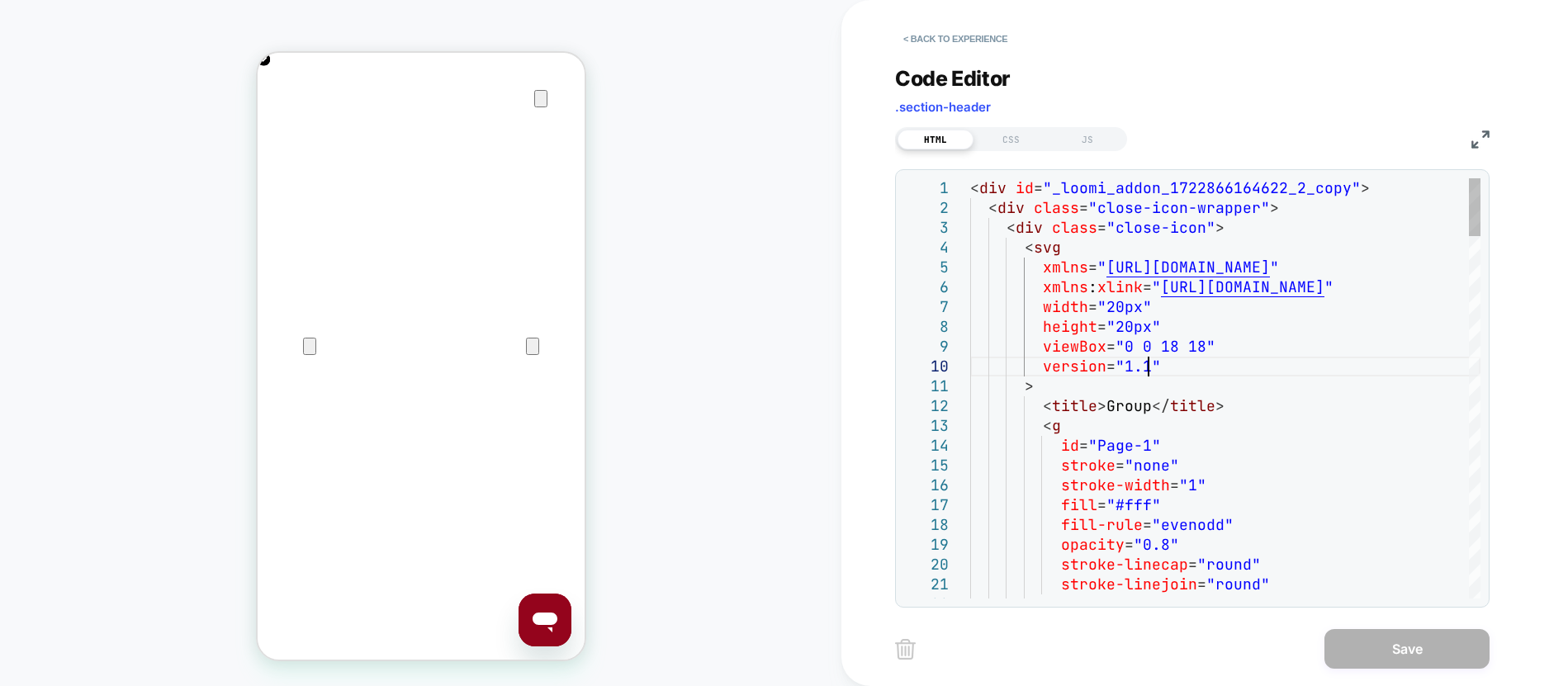
type textarea "**********"
type textarea "*"
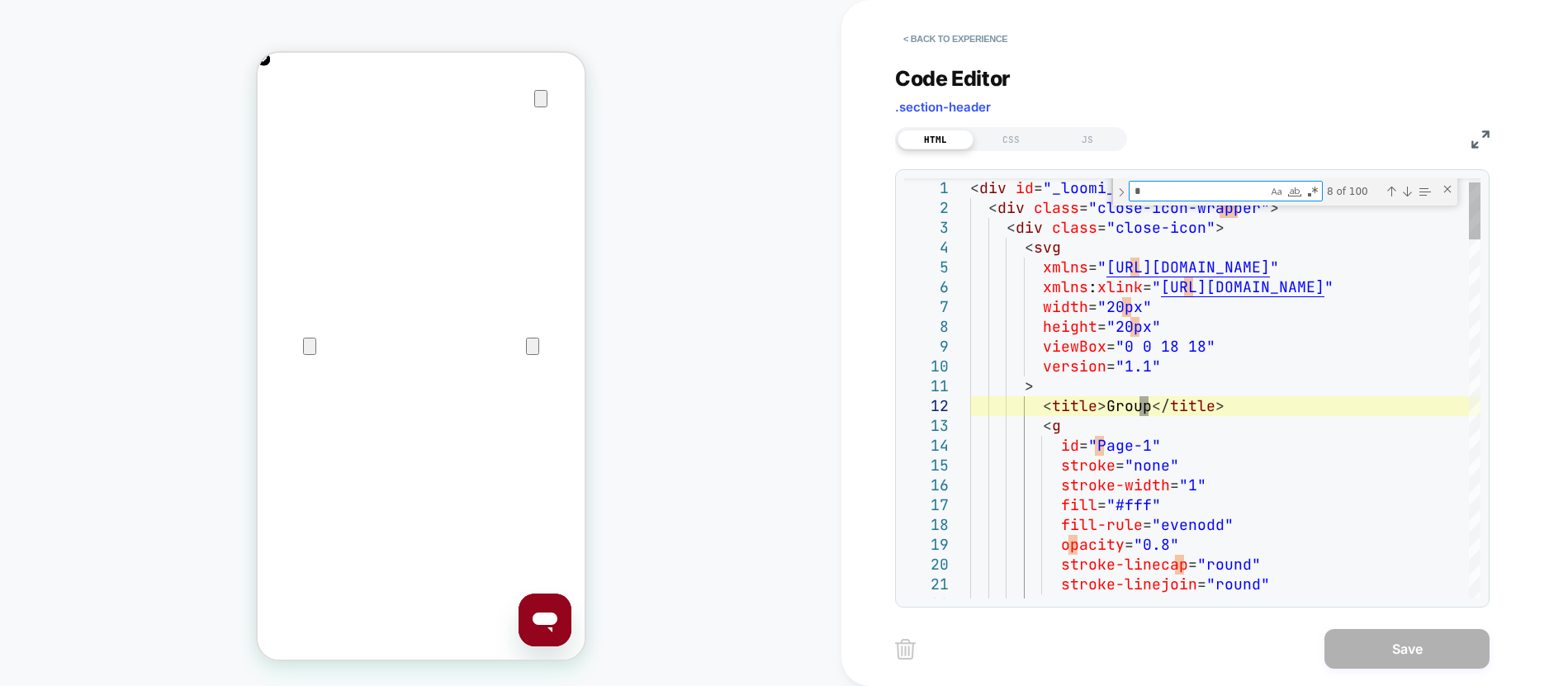
type textarea "**********"
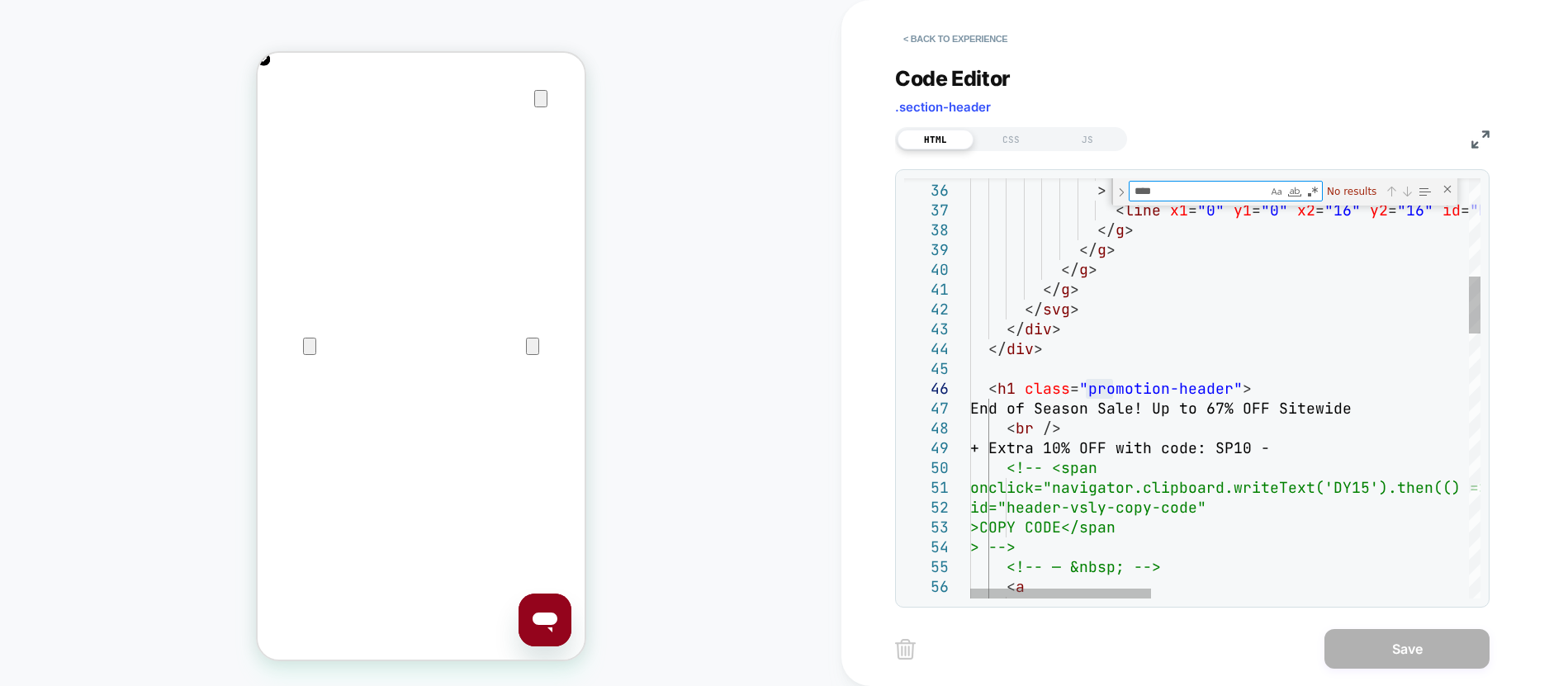
type textarea "****"
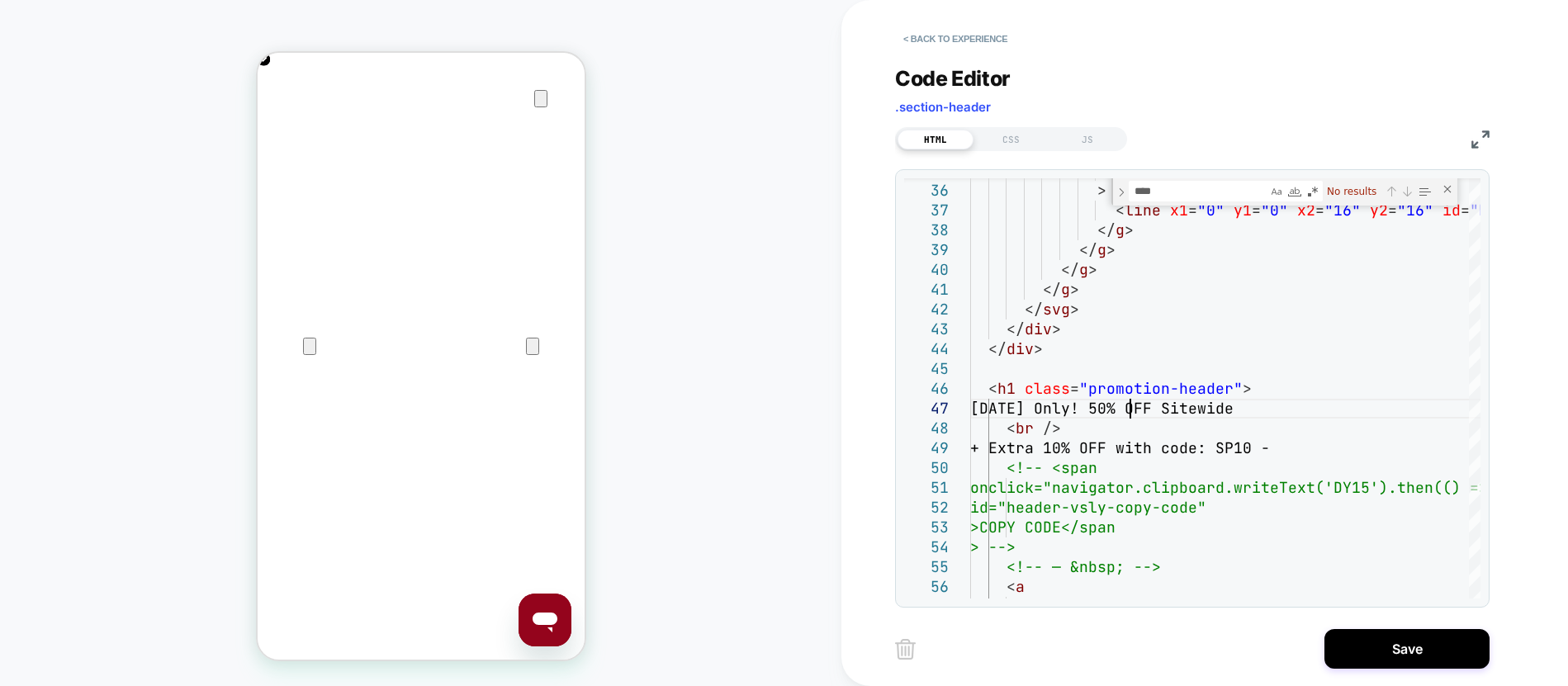
scroll to position [0, 654]
drag, startPoint x: 1277, startPoint y: 448, endPoint x: 1190, endPoint y: 462, distance: 88.1
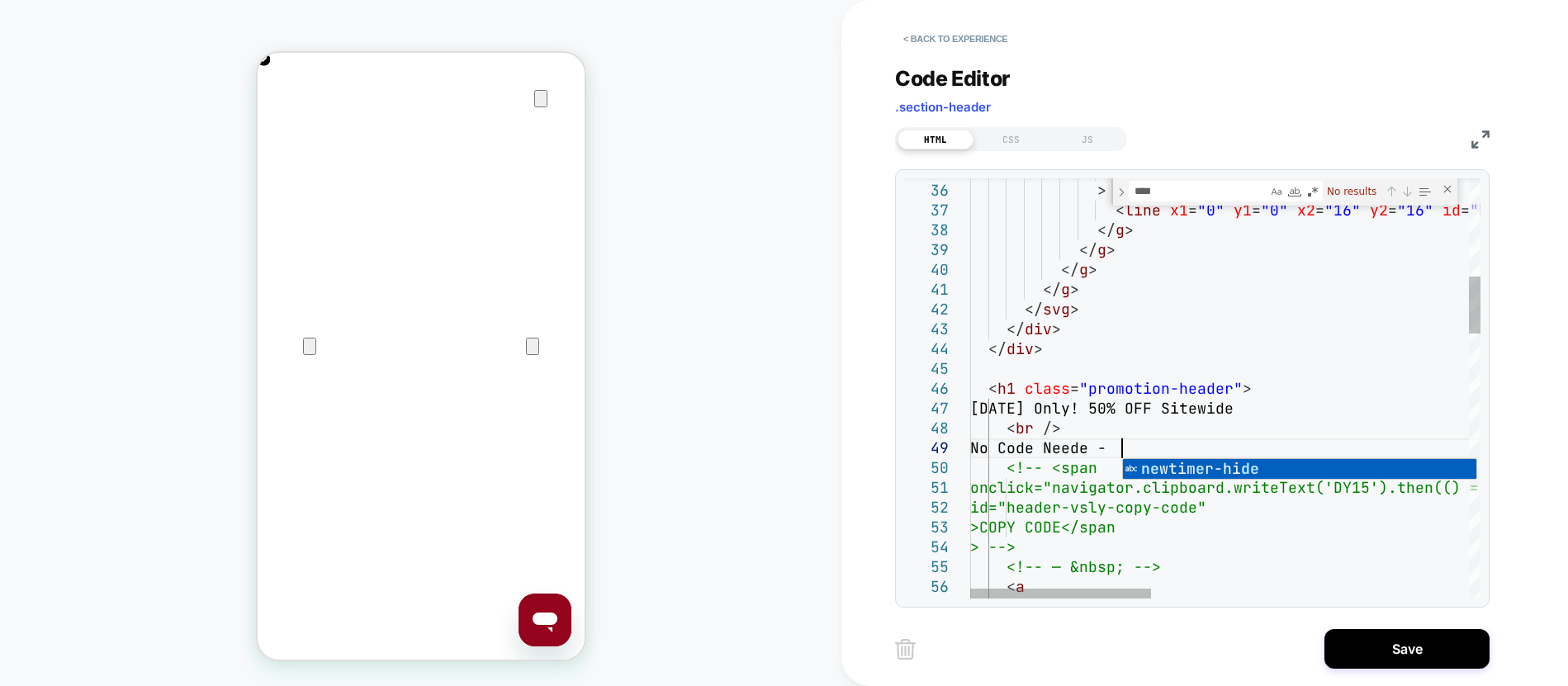
scroll to position [159, 161]
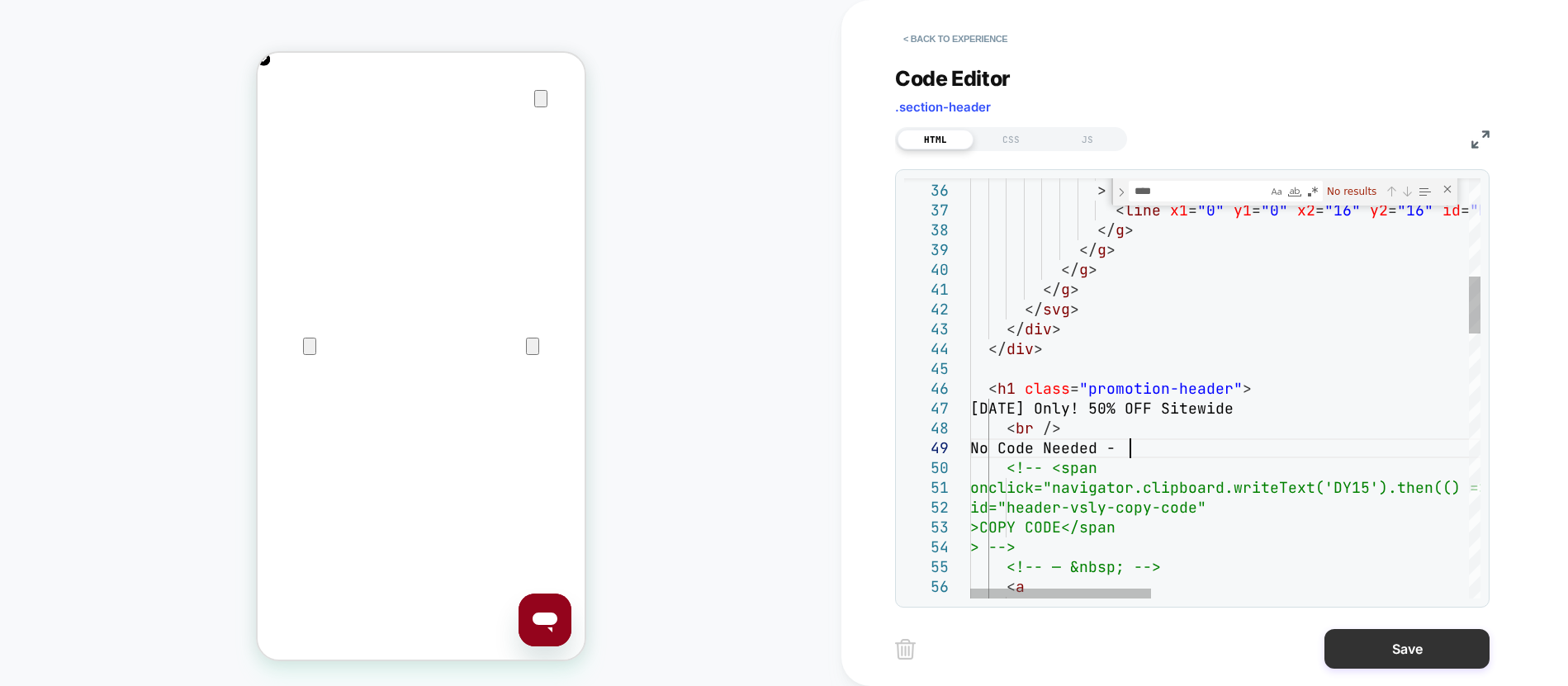
type textarea "**********"
click at [1345, 639] on button "Save" at bounding box center [1407, 649] width 166 height 40
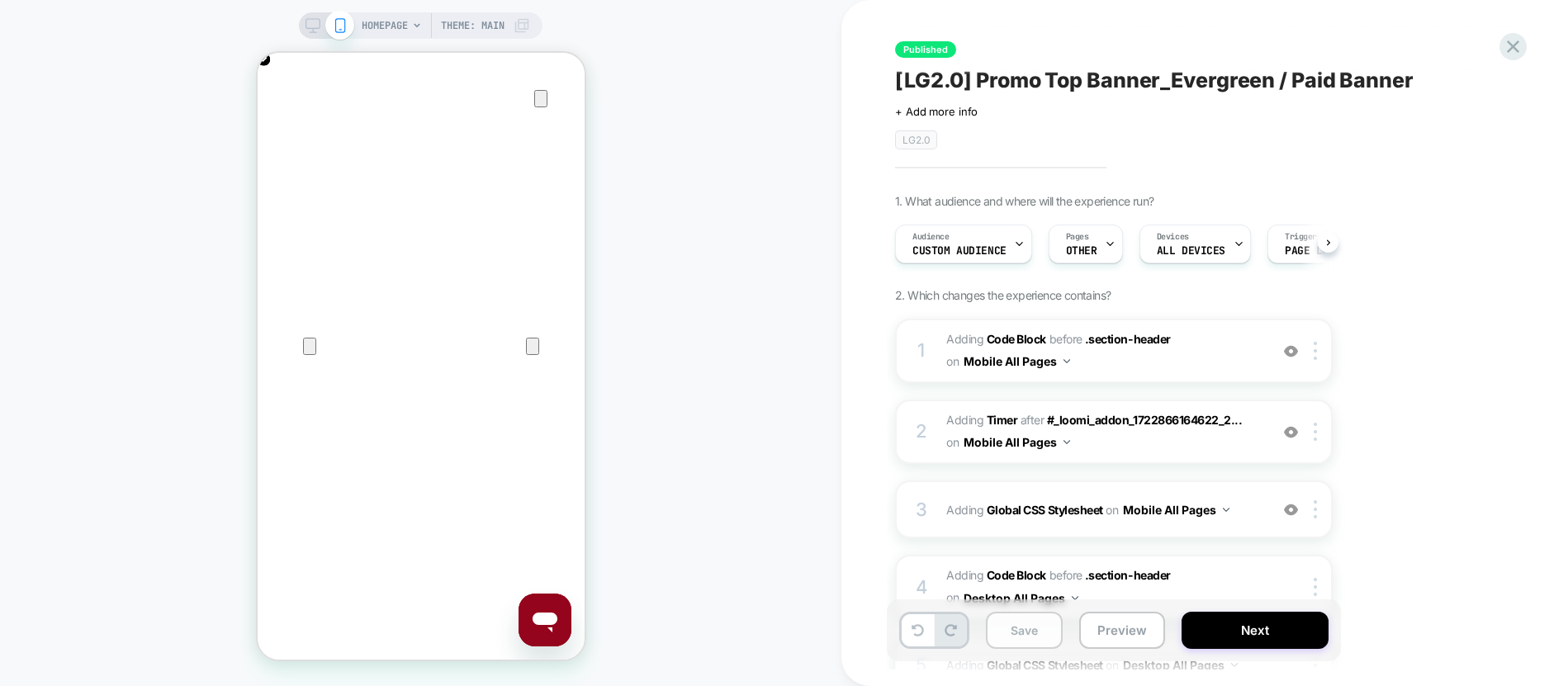
click at [1036, 626] on button "Save" at bounding box center [1024, 629] width 77 height 37
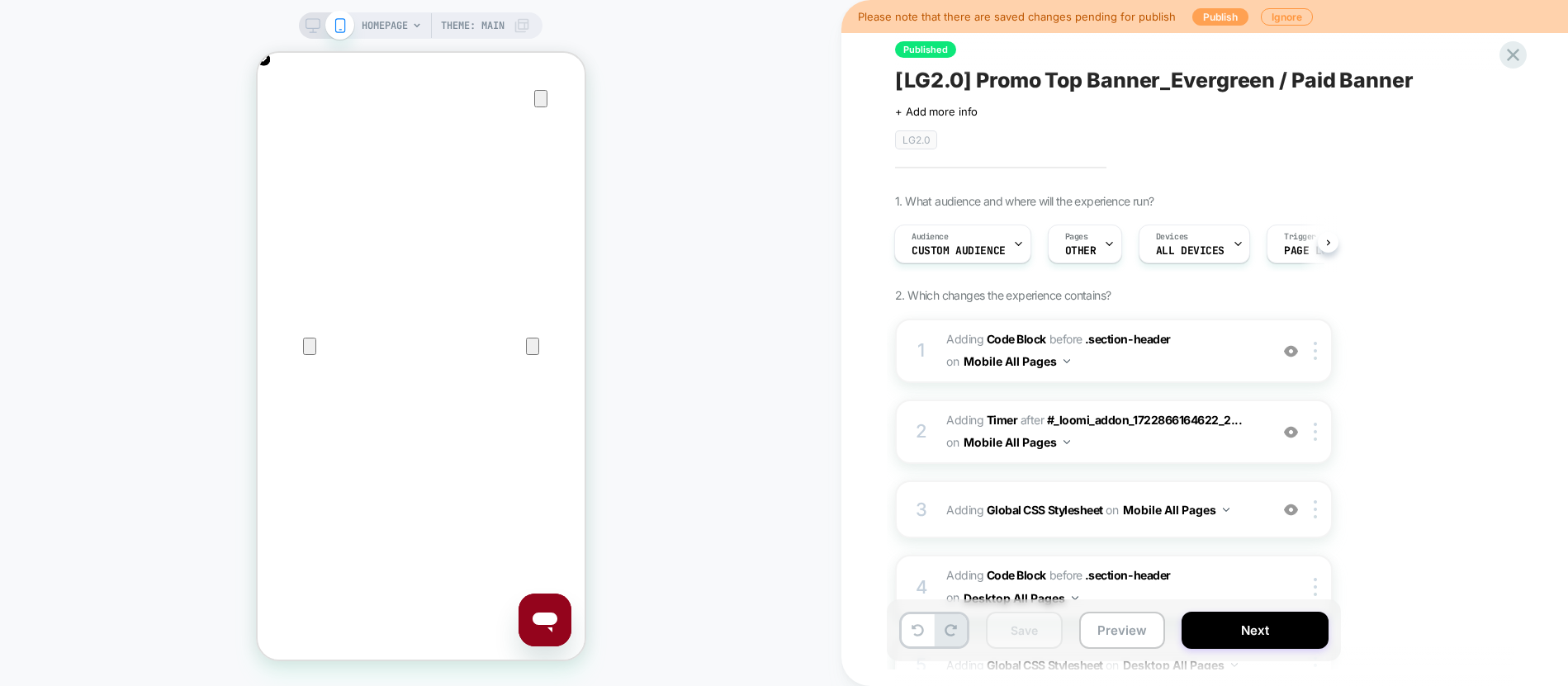
click at [1215, 12] on button "Publish" at bounding box center [1219, 17] width 56 height 17
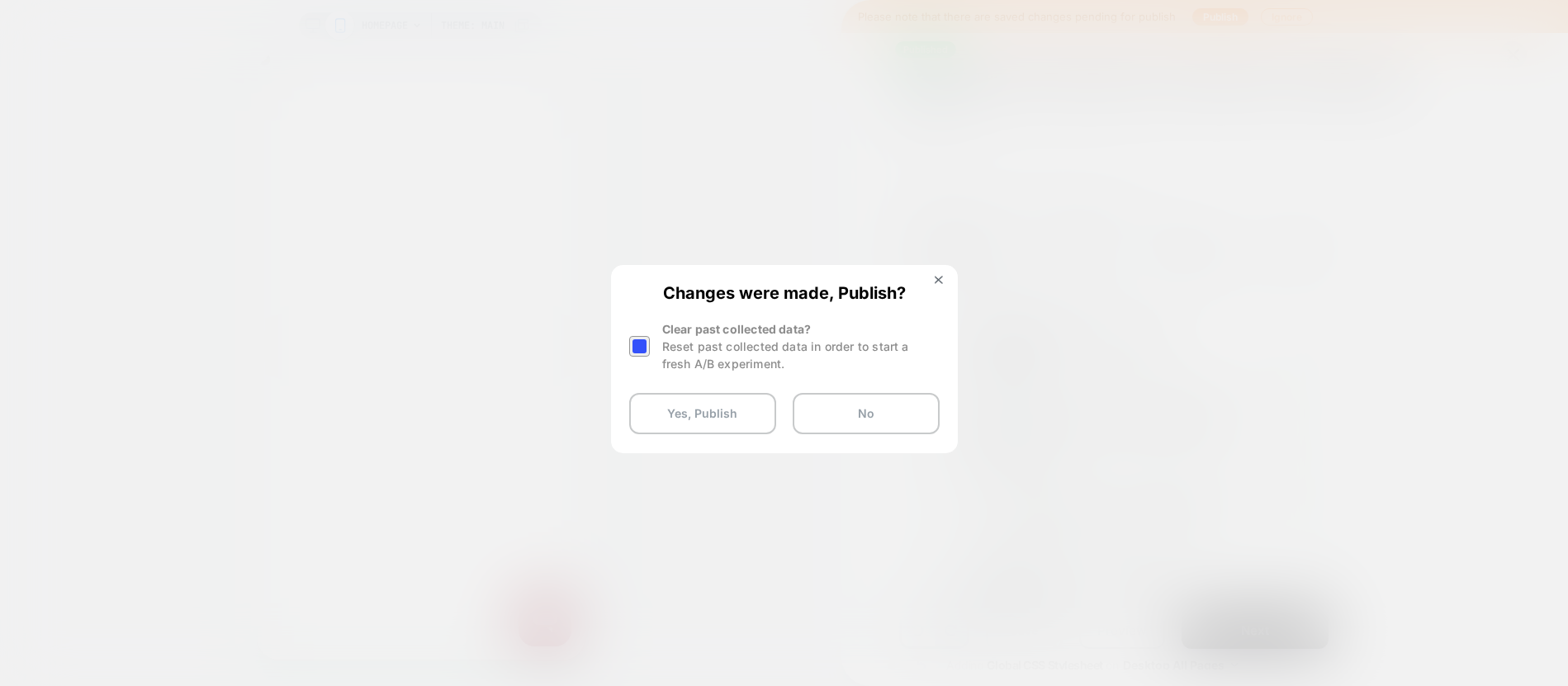
scroll to position [0, 327]
click at [638, 348] on div at bounding box center [639, 346] width 21 height 21
click at [675, 412] on button "Yes, Publish" at bounding box center [702, 413] width 147 height 42
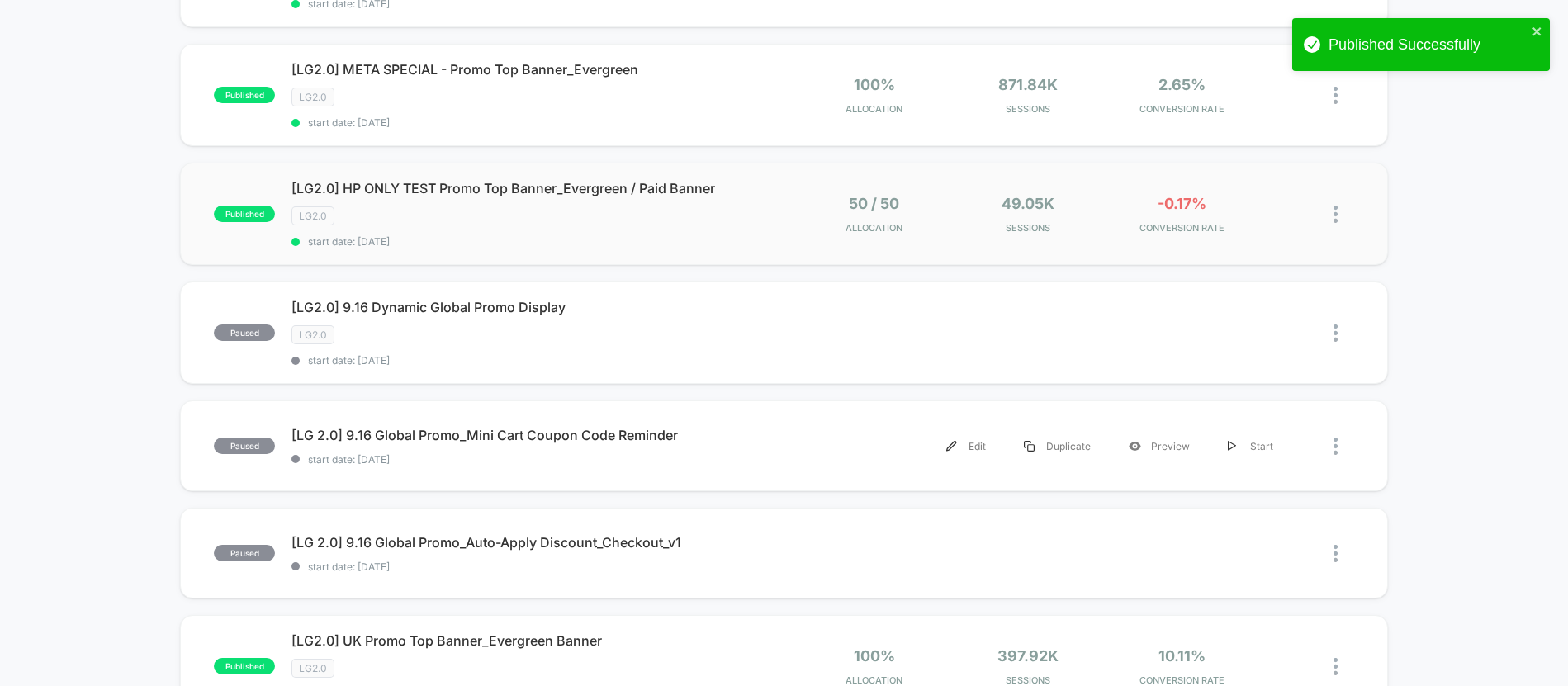
scroll to position [540, 0]
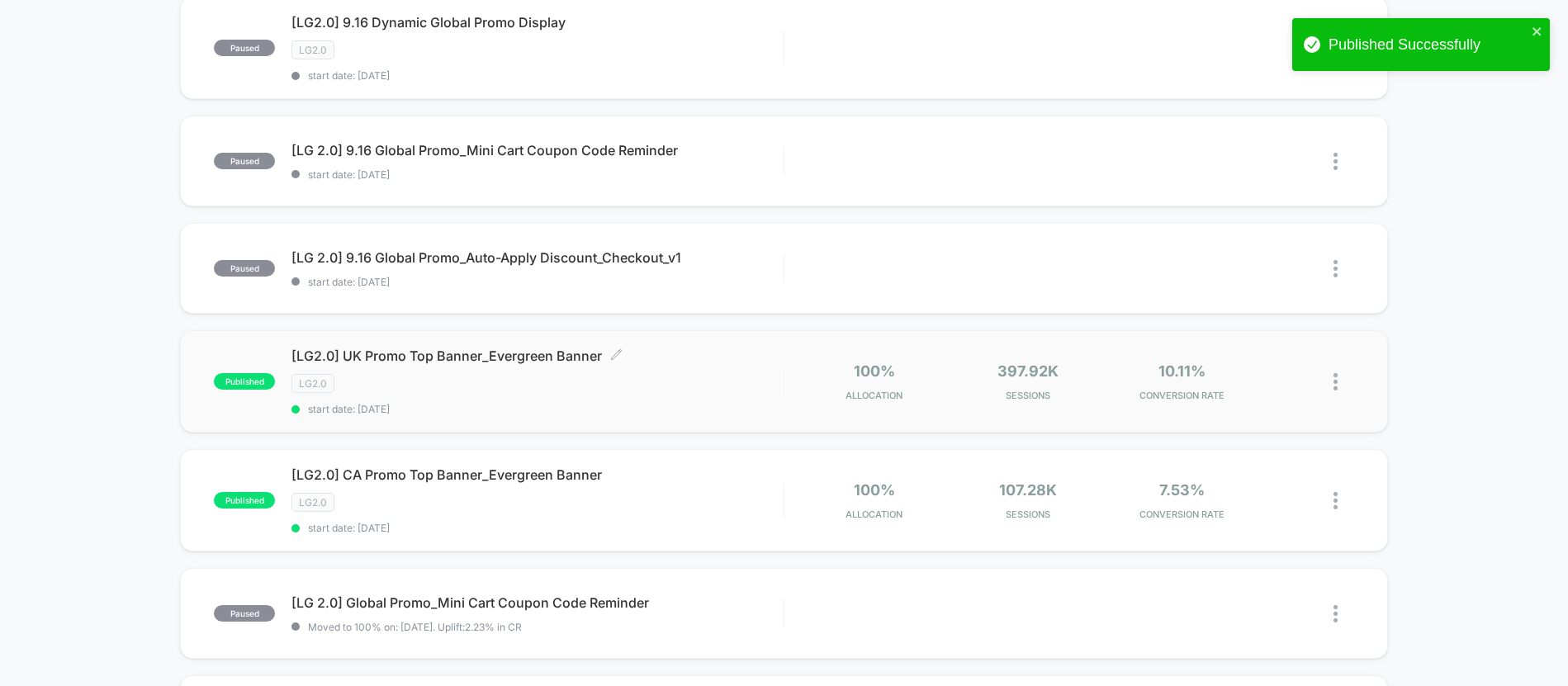
click at [519, 399] on div "[LG2.0] UK Promo Top Banner_Evergreen Banner Click to edit experience details C…" at bounding box center [537, 381] width 492 height 67
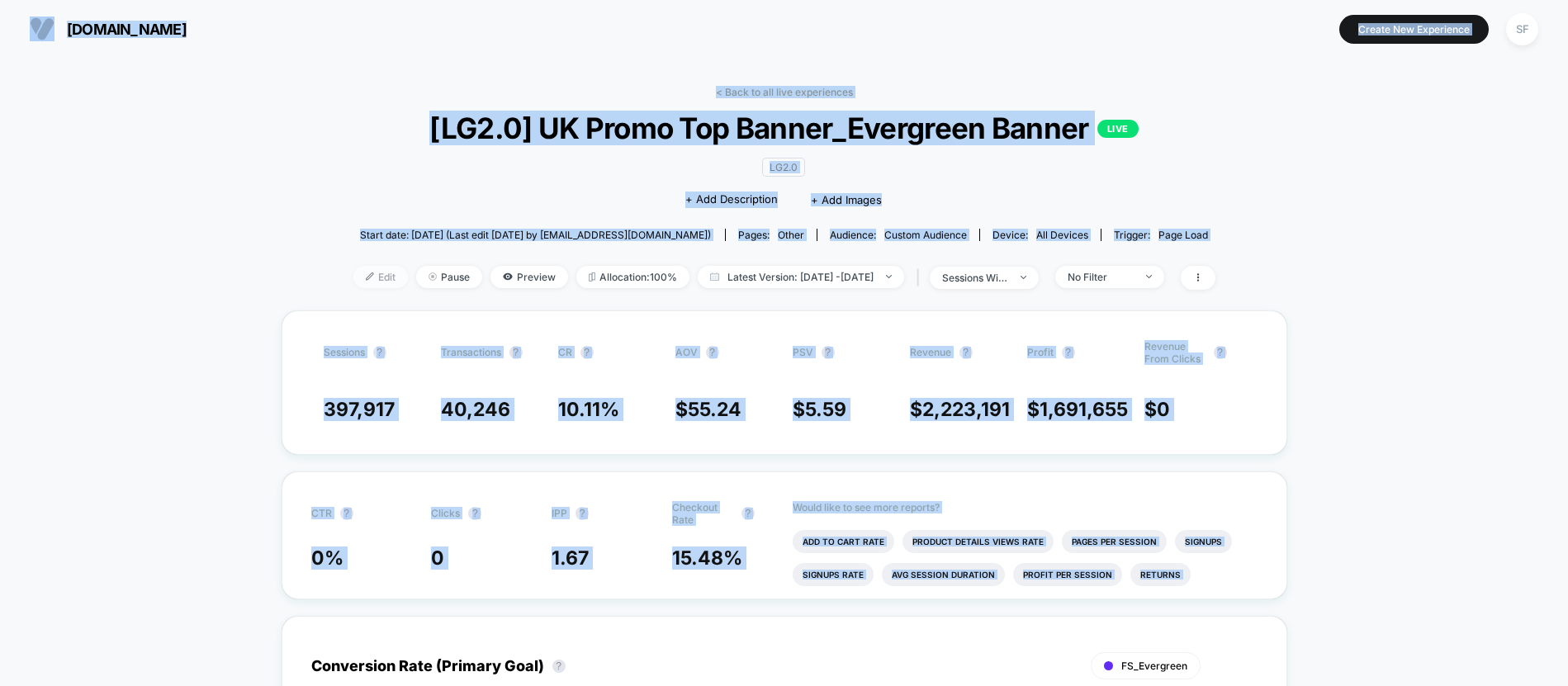
drag, startPoint x: 519, startPoint y: 399, endPoint x: 354, endPoint y: 279, distance: 204.0
click at [354, 279] on span "Edit" at bounding box center [381, 277] width 55 height 22
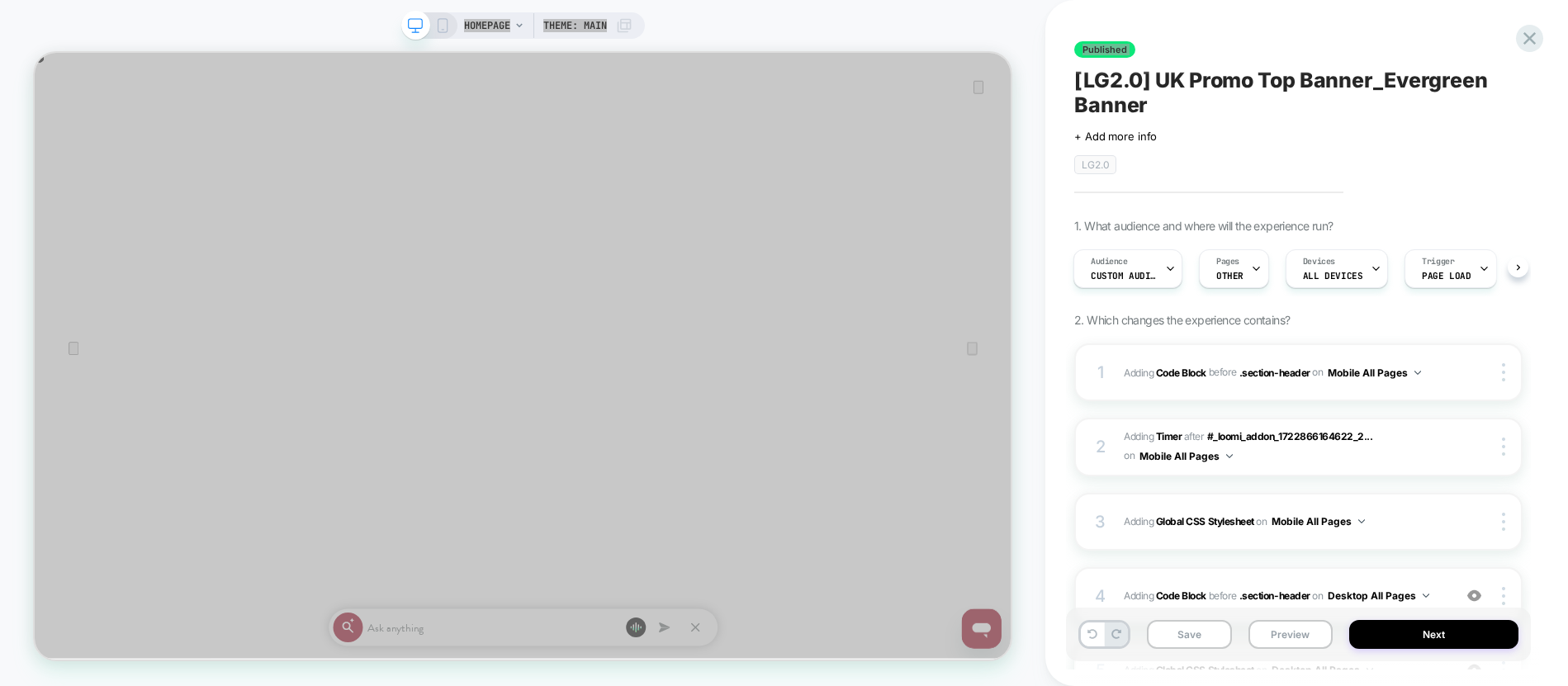
scroll to position [285, 0]
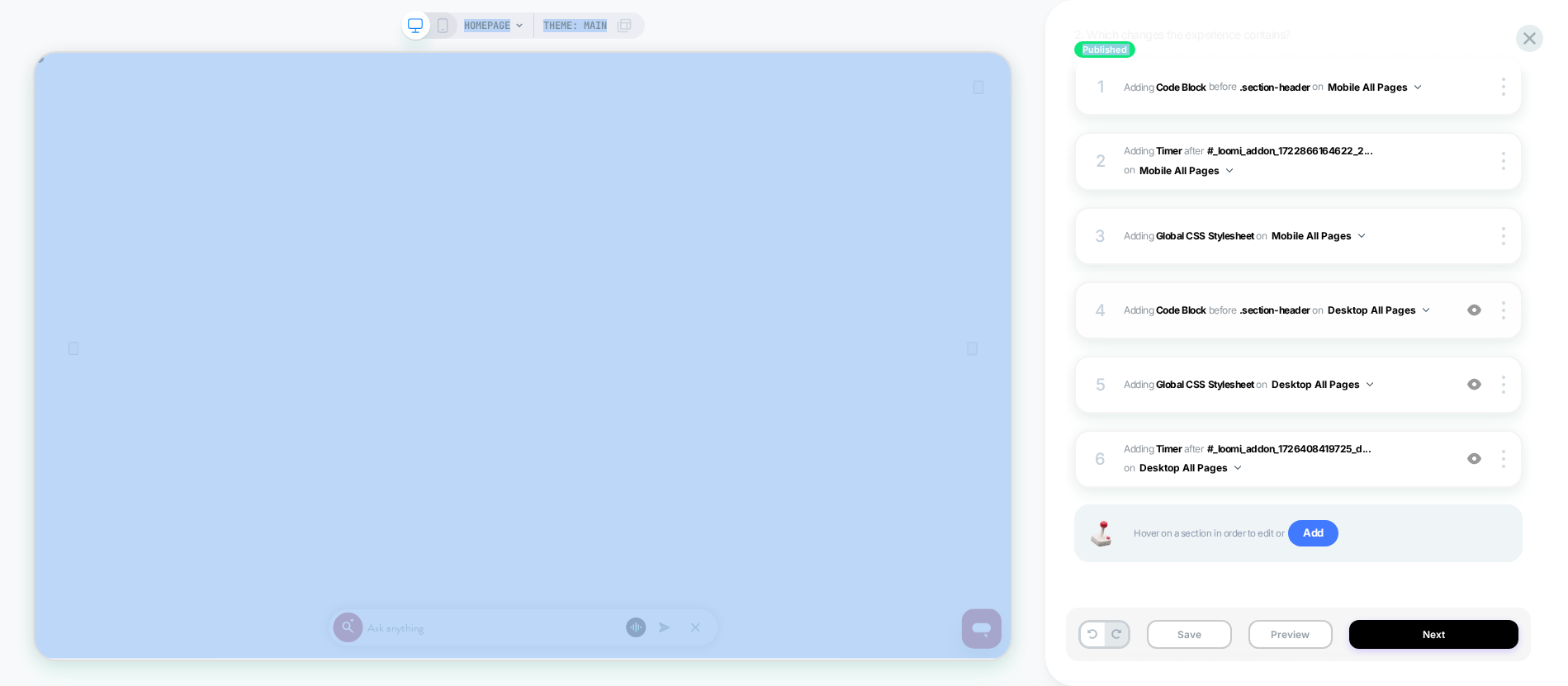
click at [1365, 332] on div "4 Adding Code Block BEFORE .section-header .section-header on Desktop All Pages…" at bounding box center [1298, 309] width 448 height 57
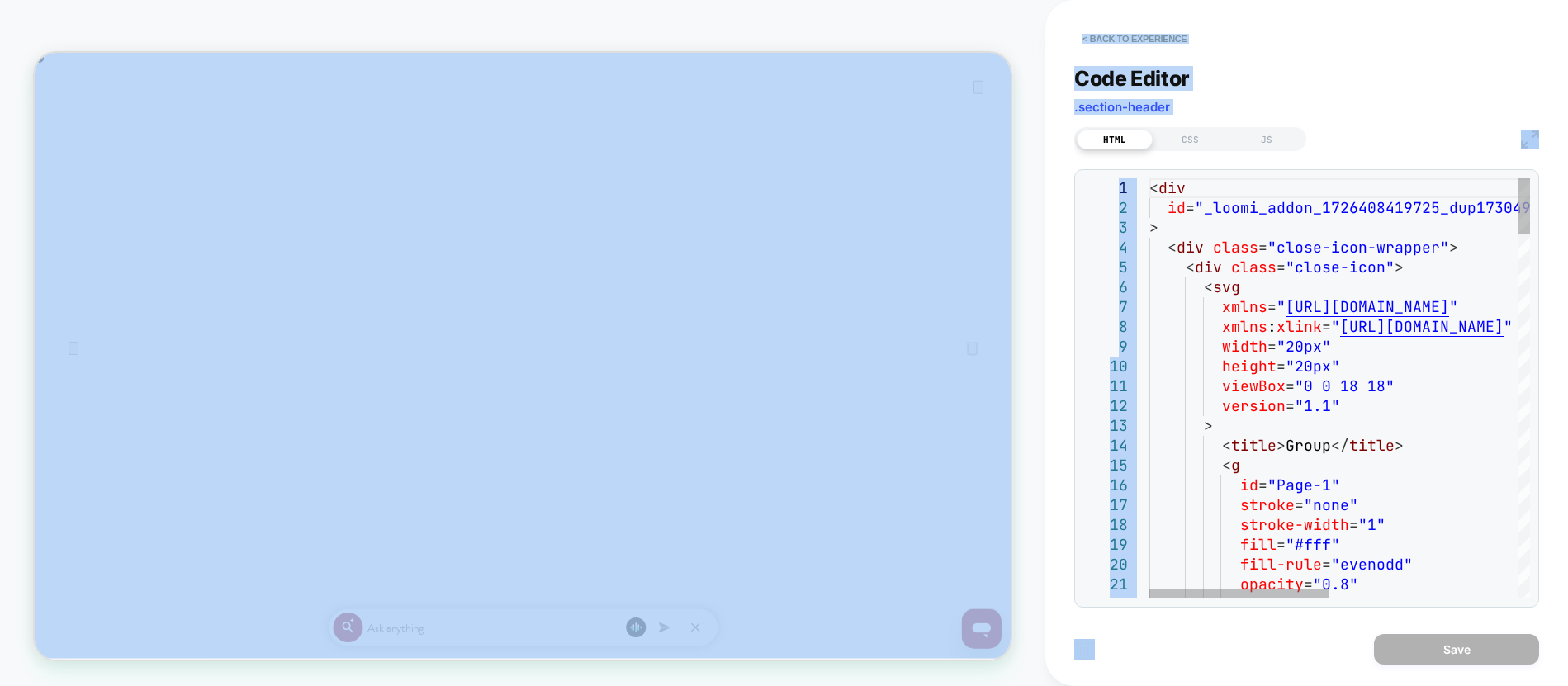
type textarea "**********"
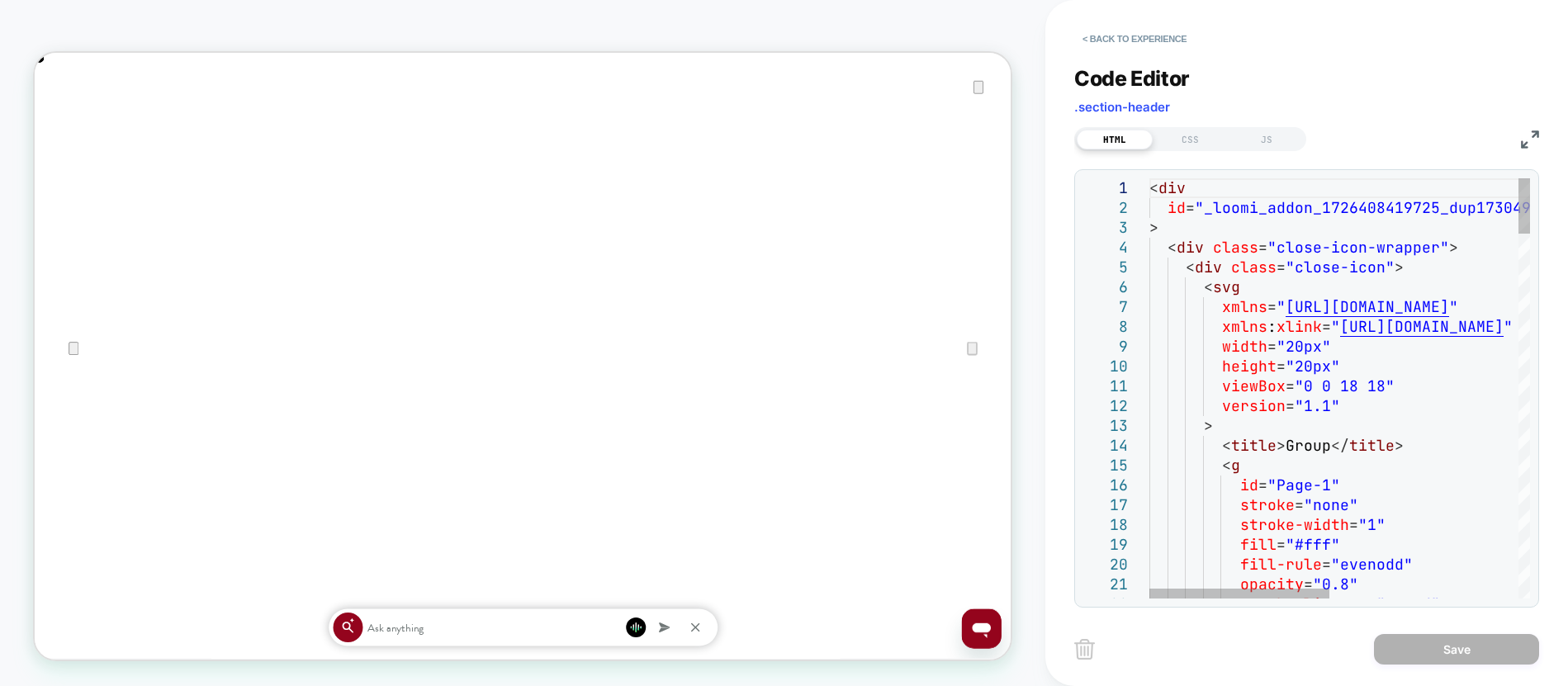
type textarea "**"
type textarea "**********"
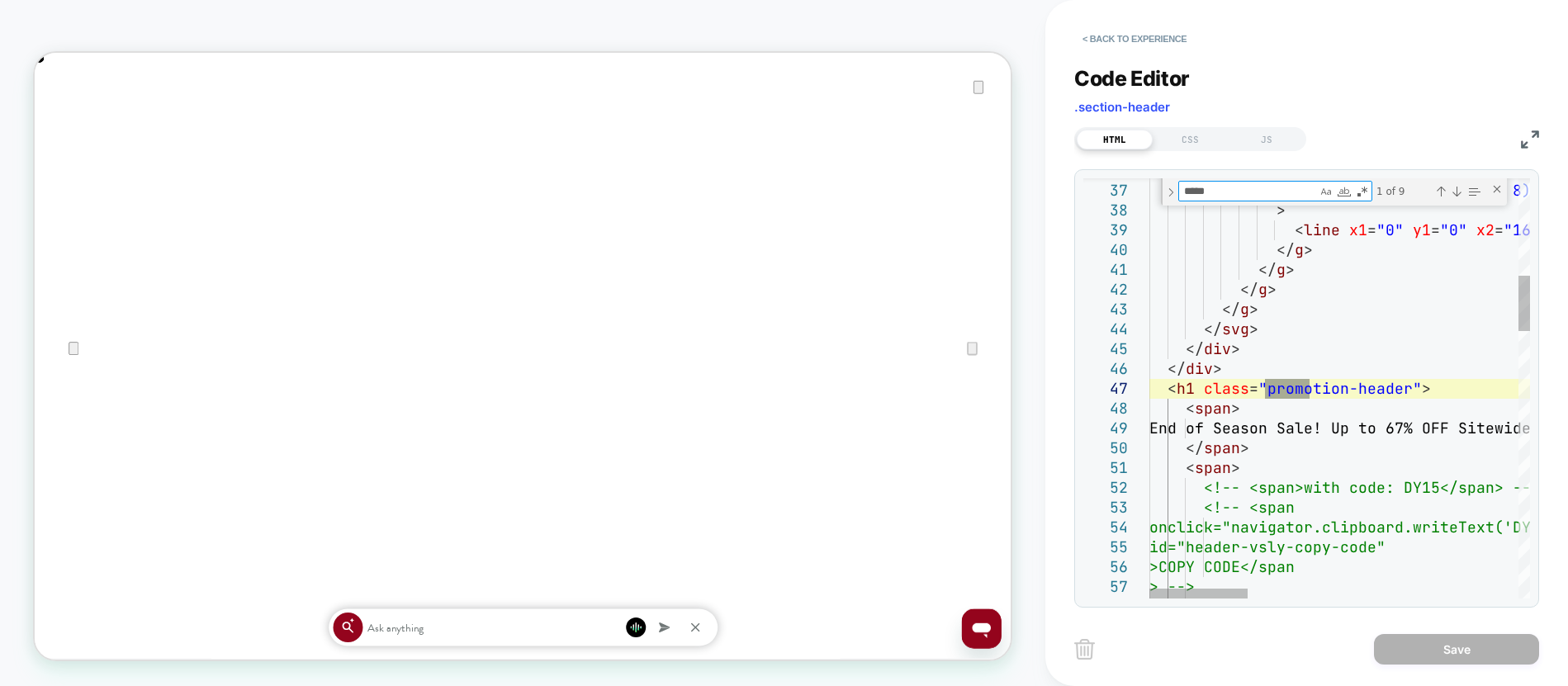
scroll to position [0, 1302]
type textarea "*****"
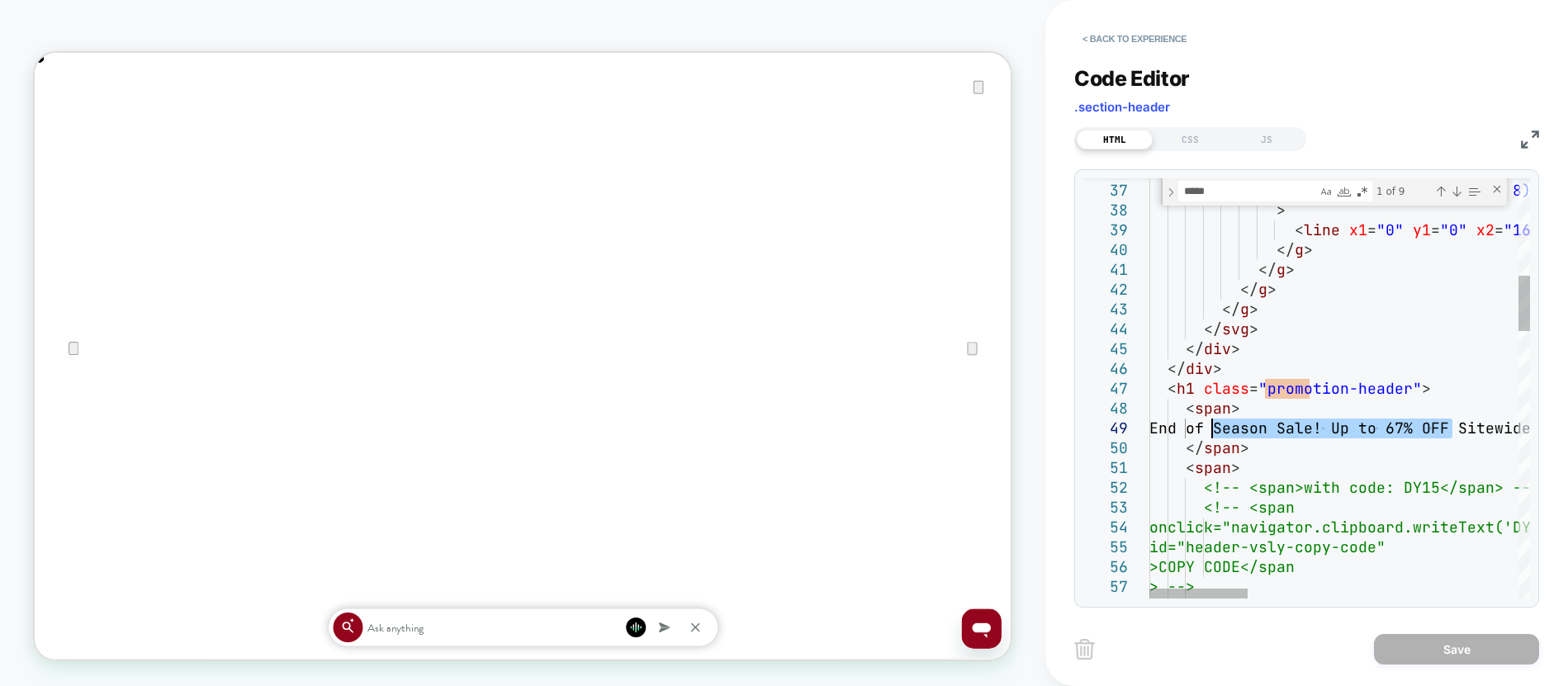
drag, startPoint x: 1452, startPoint y: 433, endPoint x: 1209, endPoint y: 432, distance: 243.0
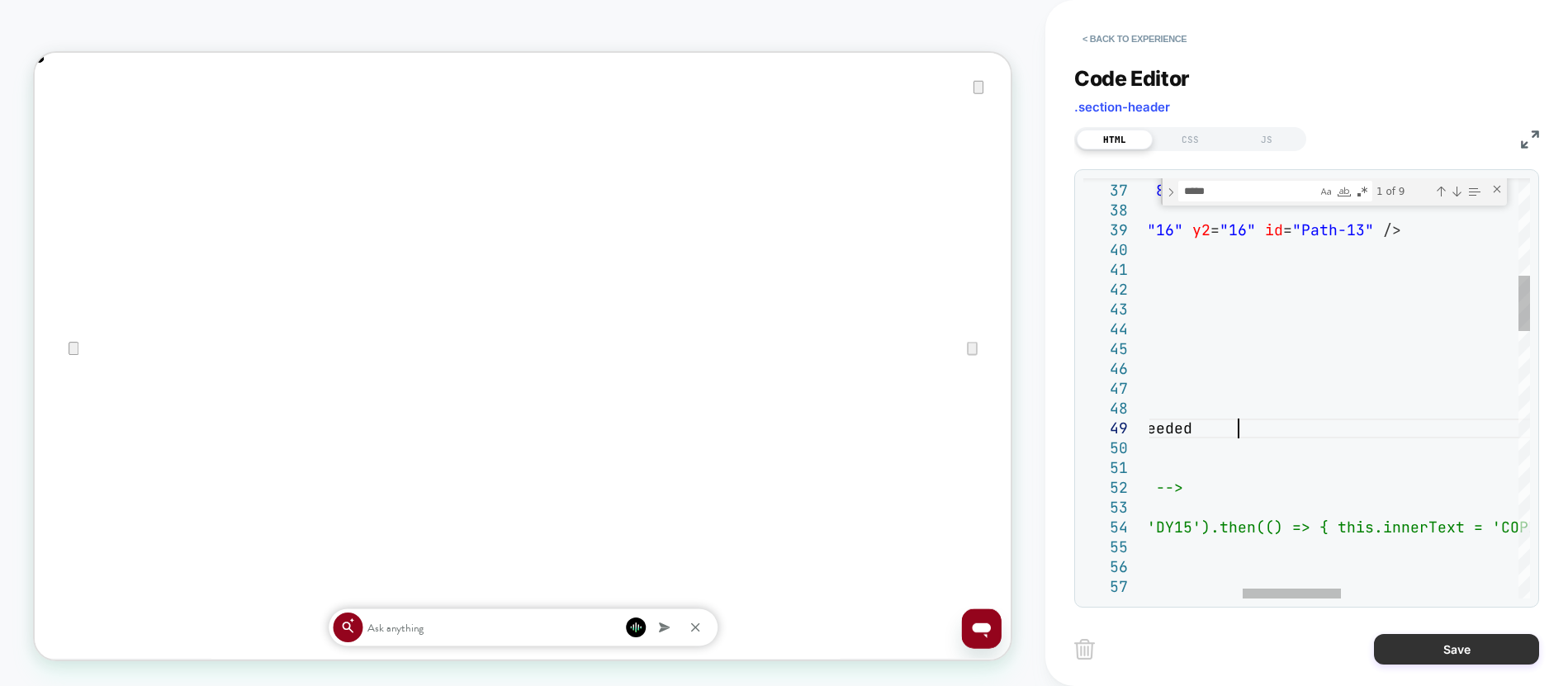
type textarea "**********"
click at [1440, 648] on button "Save" at bounding box center [1457, 649] width 166 height 31
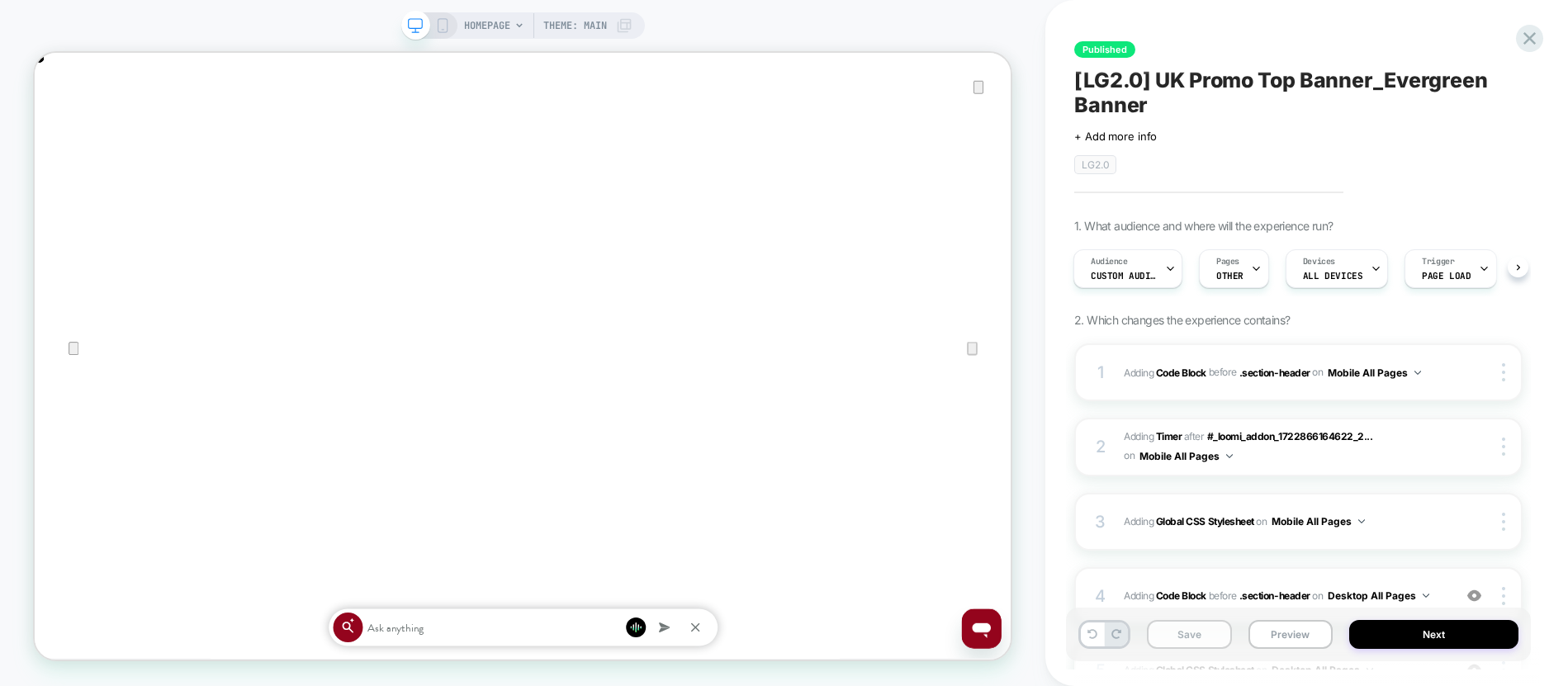
scroll to position [0, 1302]
click at [1195, 634] on button "Save" at bounding box center [1190, 634] width 85 height 29
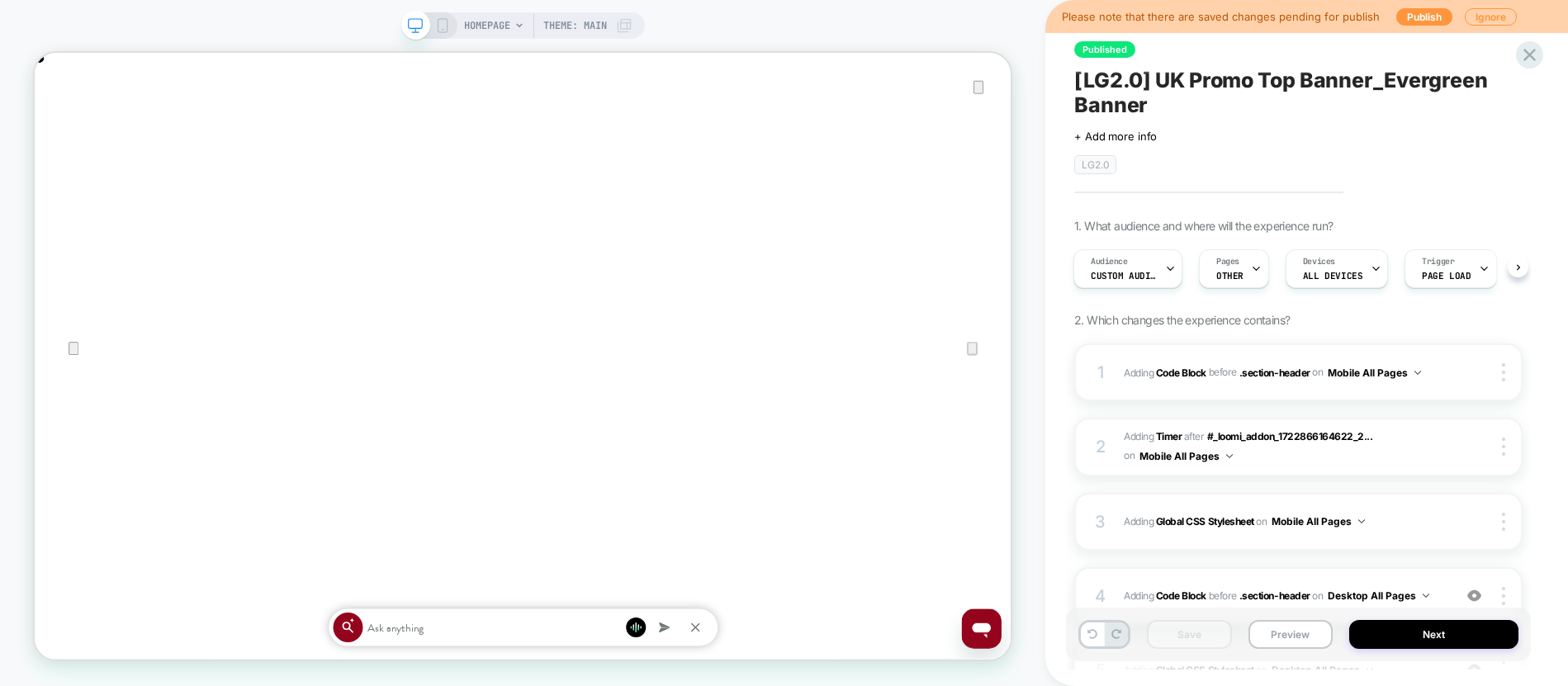
click at [442, 19] on rect at bounding box center [442, 26] width 9 height 13
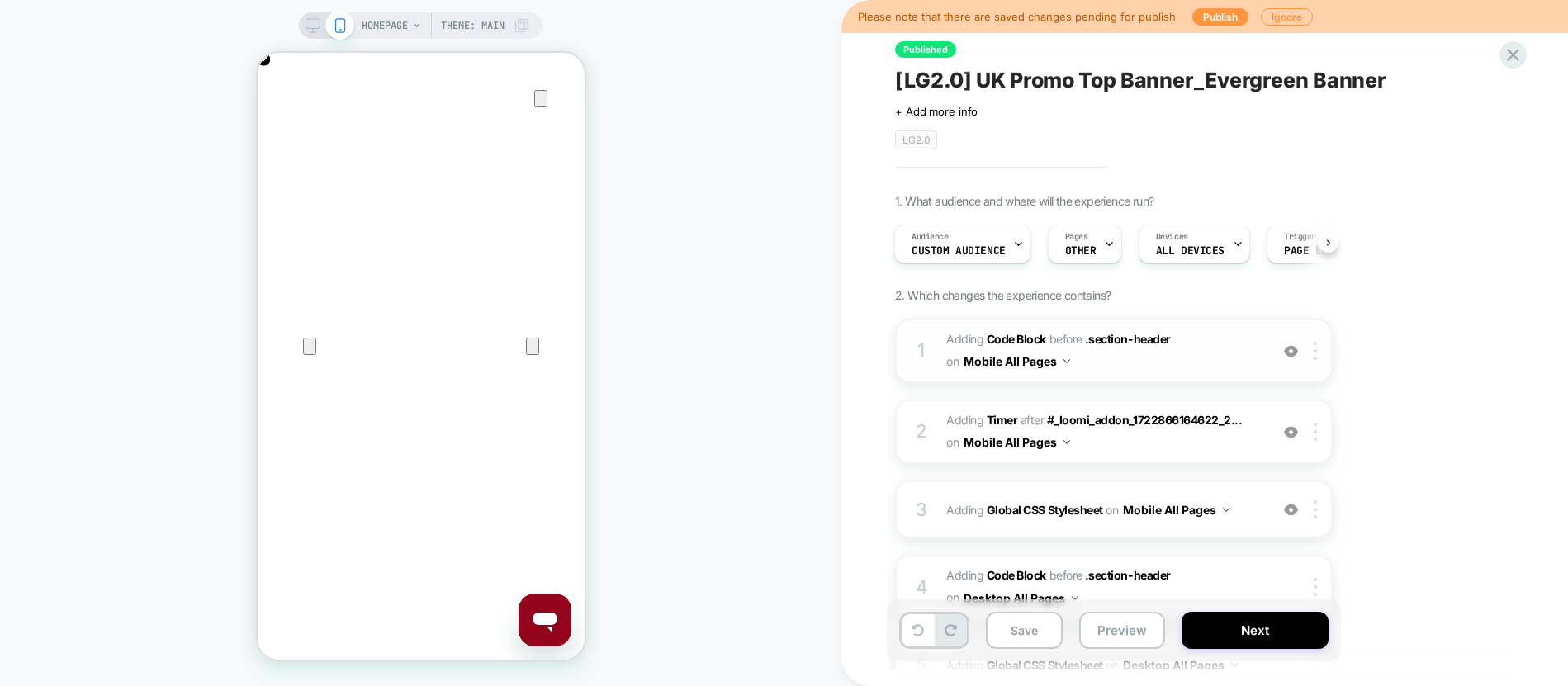
click at [1168, 373] on span "Adding Code Block BEFORE .section-header .section-header on Mobile All Pages" at bounding box center [1103, 351] width 314 height 45
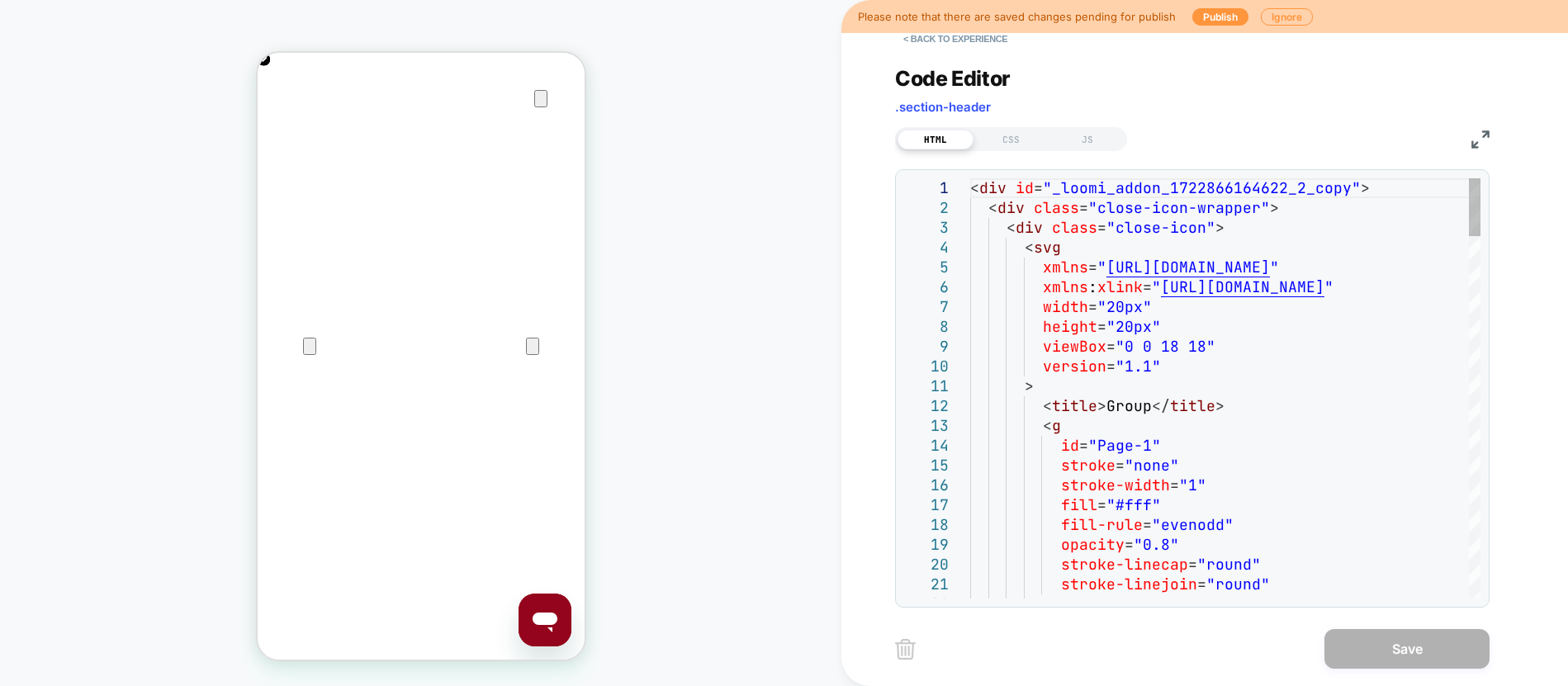
type textarea "**********"
type textarea "*"
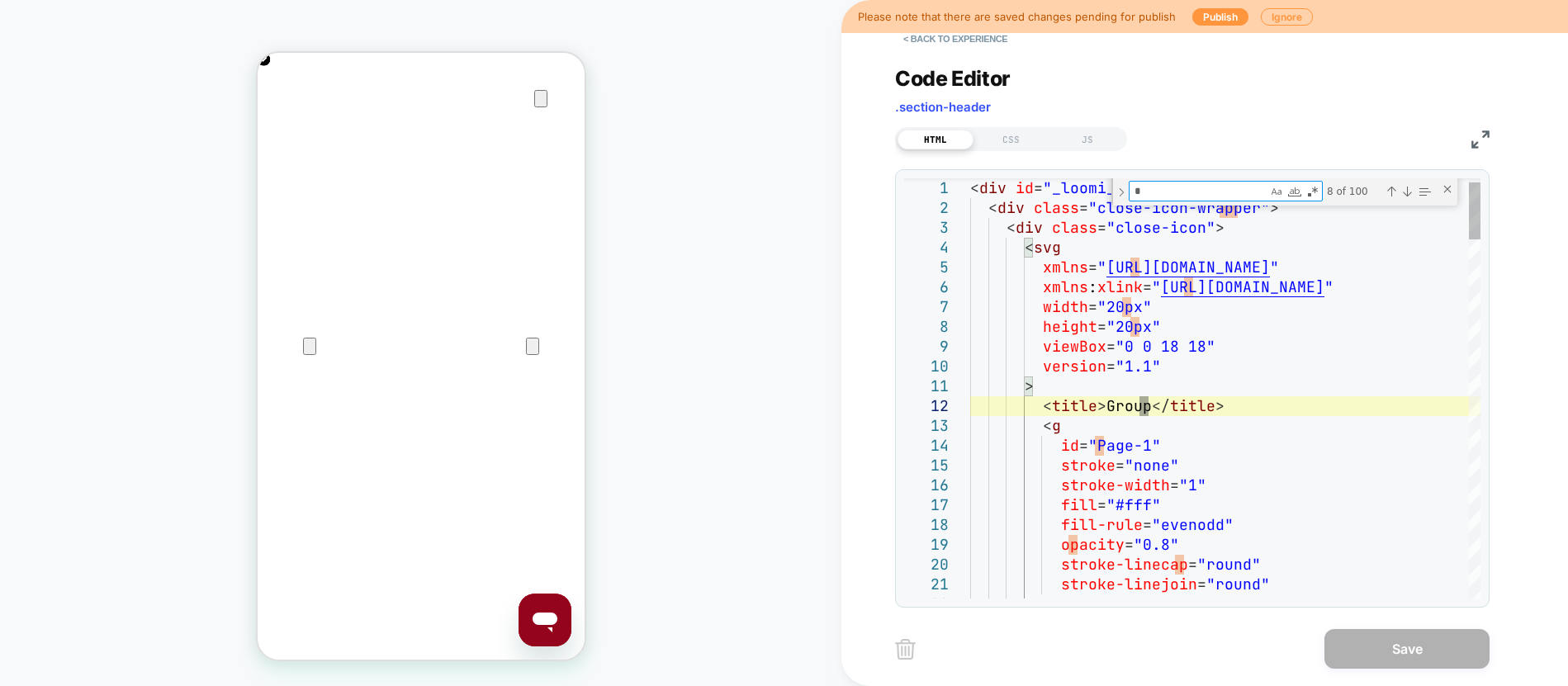
type textarea "**********"
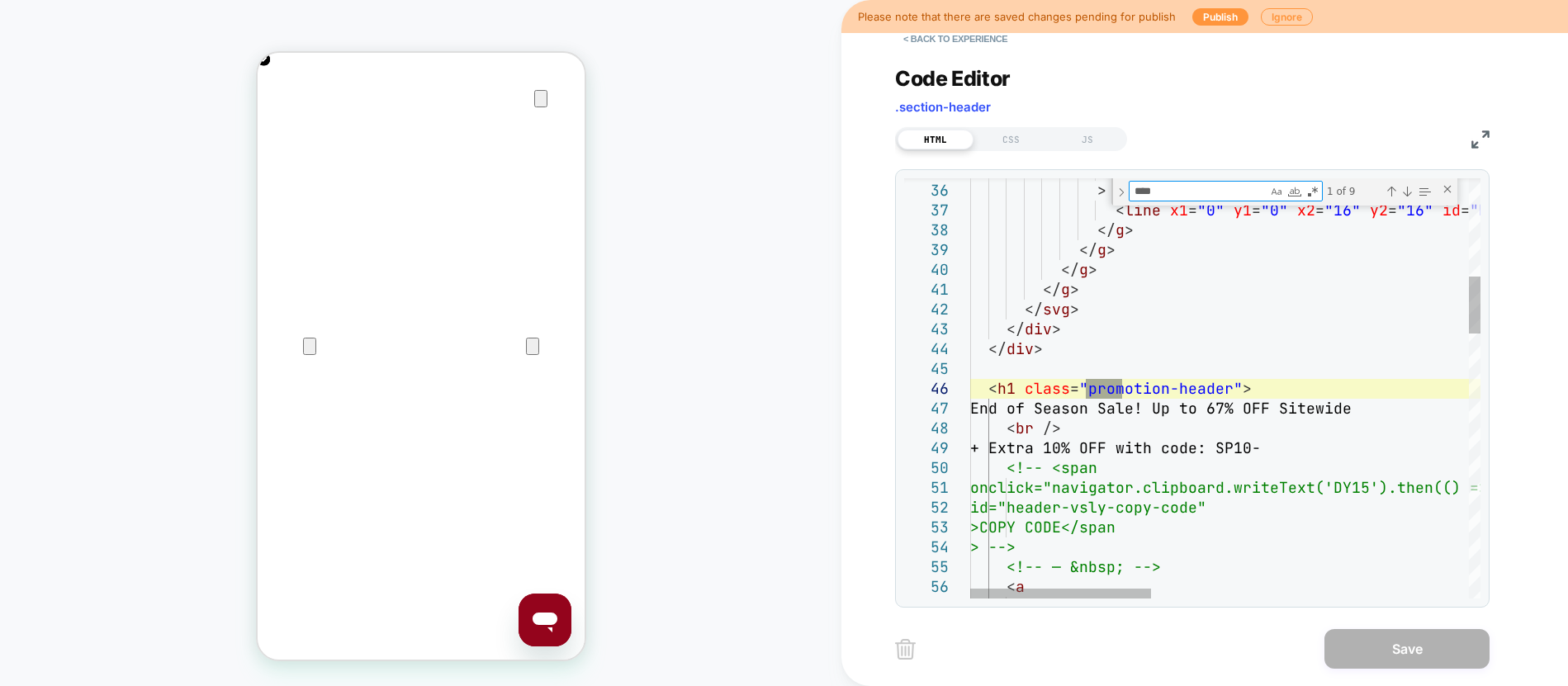
type textarea "****"
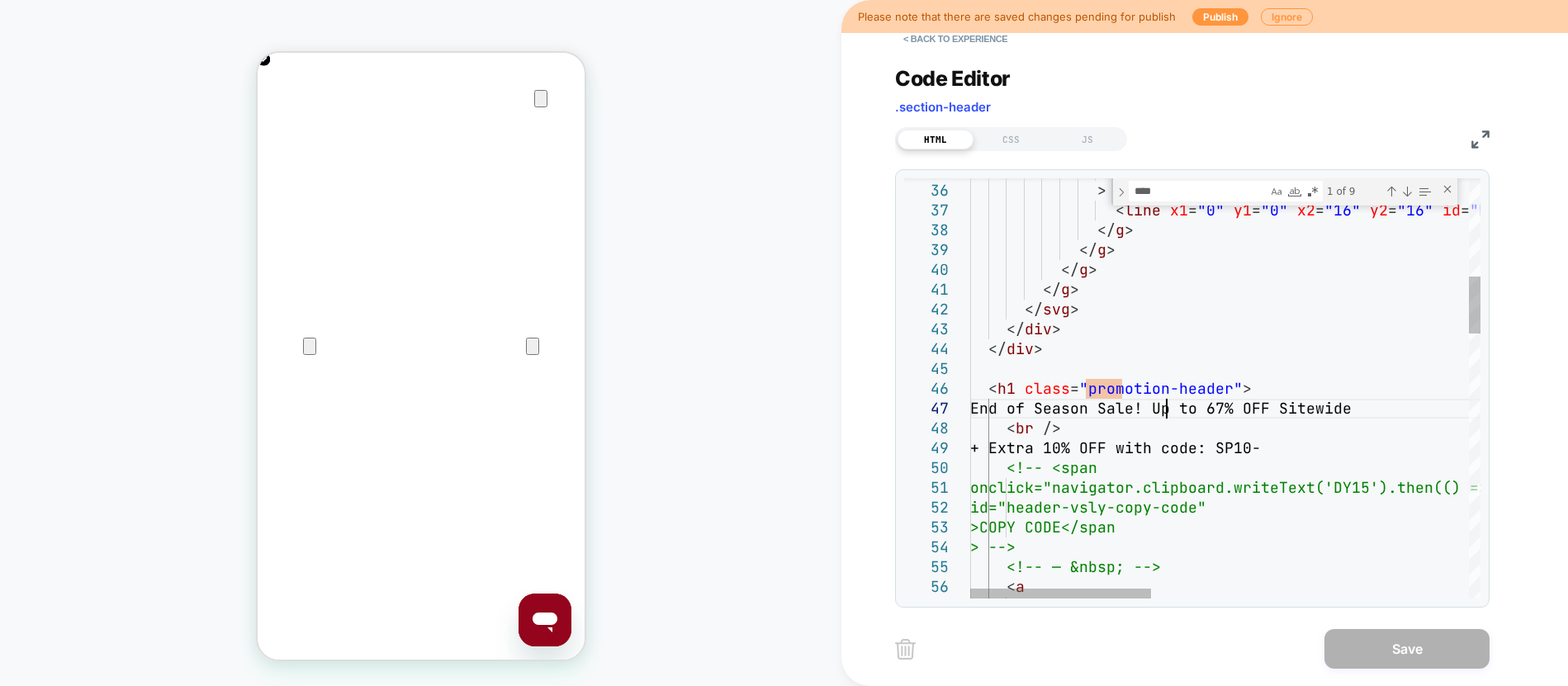
scroll to position [0, 0]
drag, startPoint x: 1170, startPoint y: 410, endPoint x: 1008, endPoint y: 409, distance: 162.0
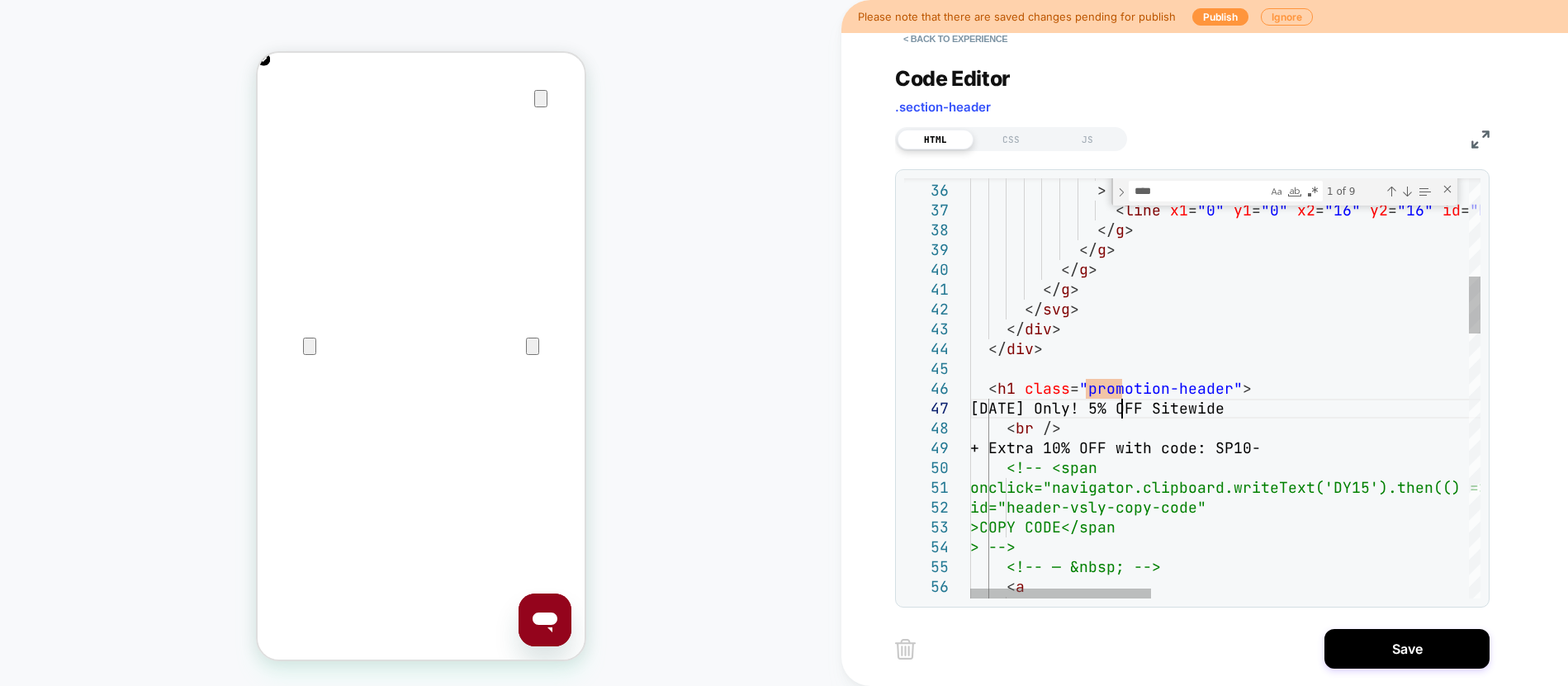
scroll to position [119, 161]
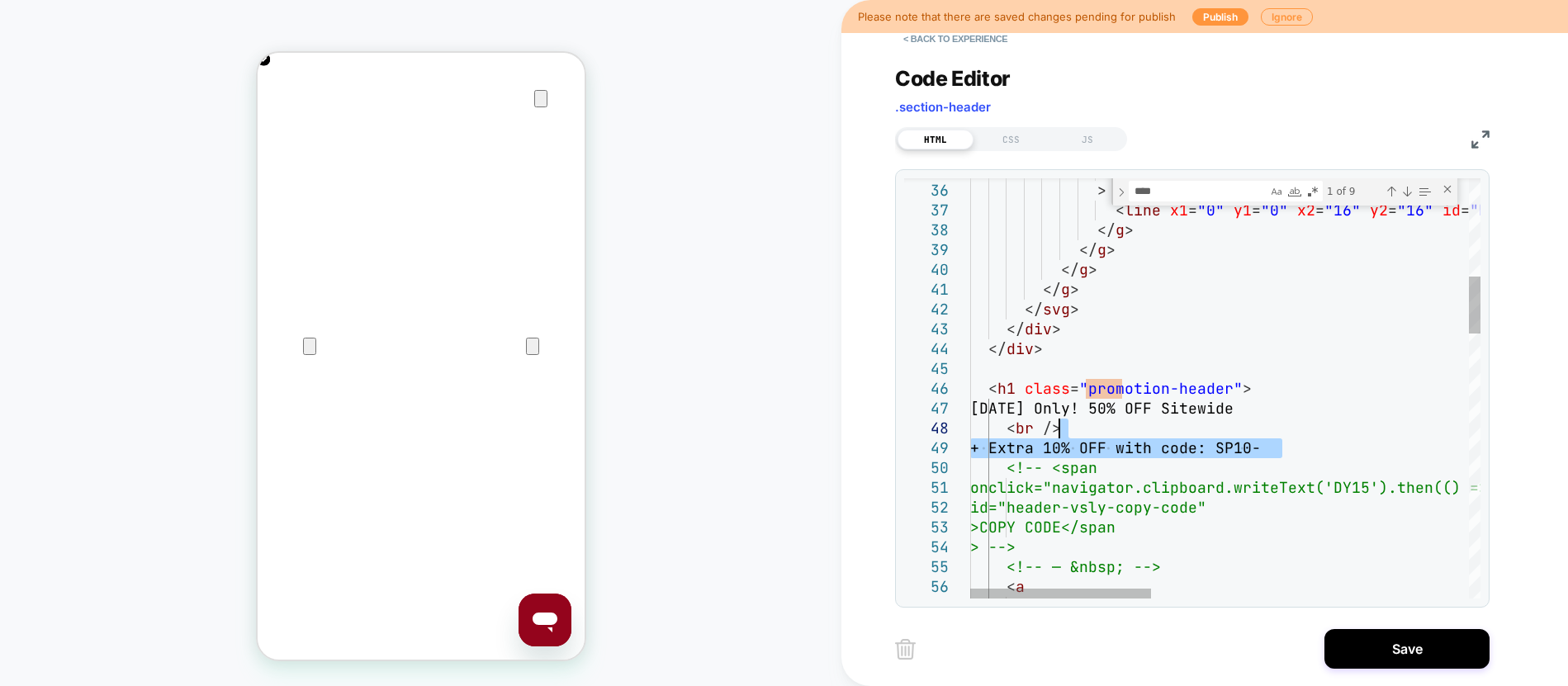
drag, startPoint x: 968, startPoint y: 270, endPoint x: 1072, endPoint y: 435, distance: 195.0
drag, startPoint x: 1283, startPoint y: 447, endPoint x: 1029, endPoint y: 449, distance: 254.0
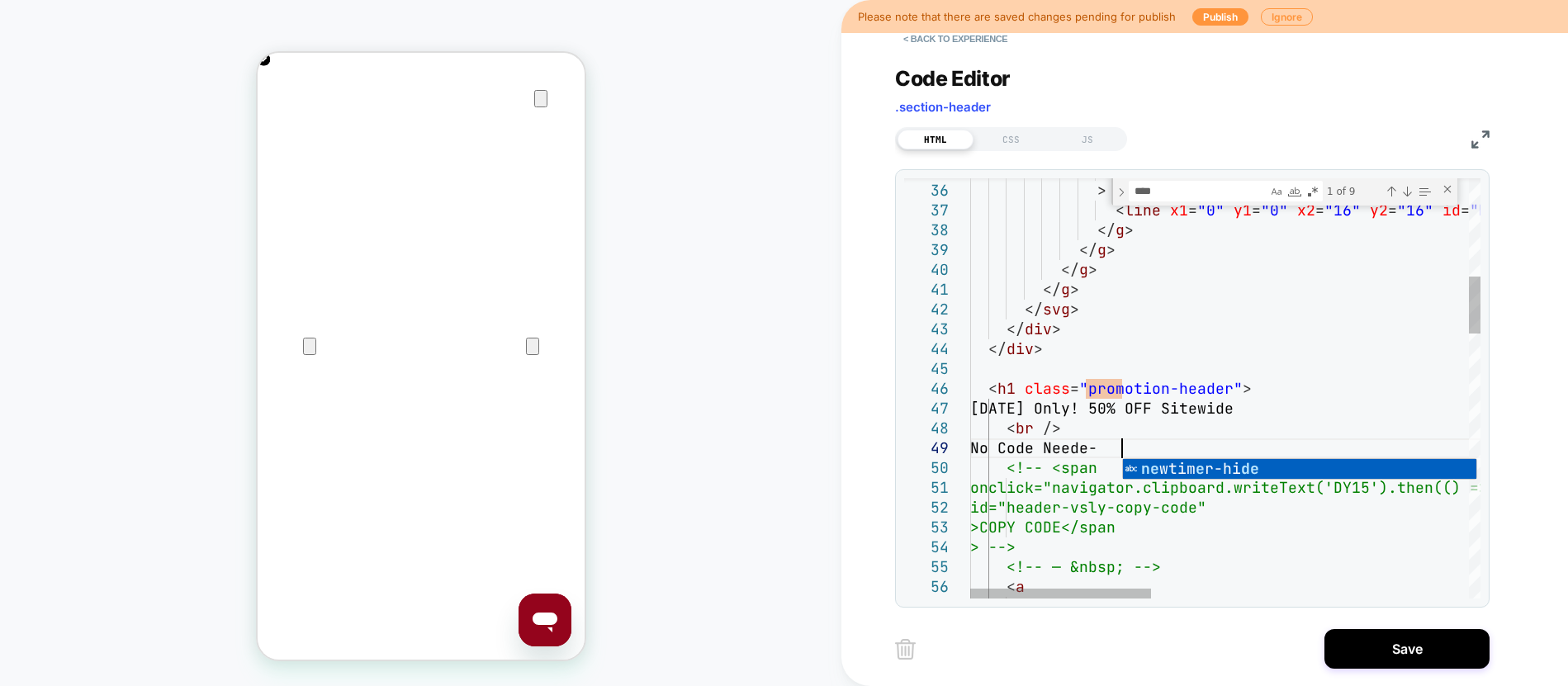
scroll to position [159, 161]
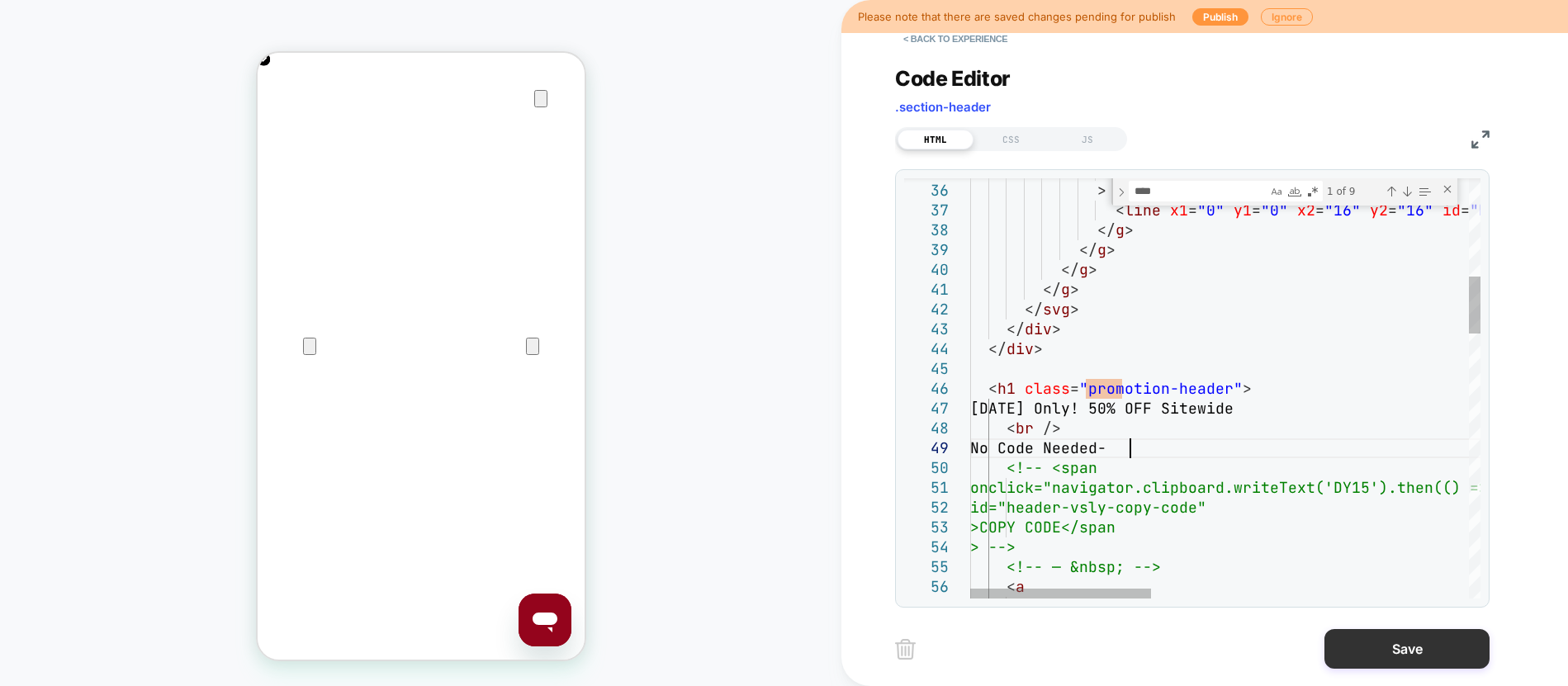
type textarea "**********"
click at [1367, 644] on button "Save" at bounding box center [1407, 649] width 166 height 40
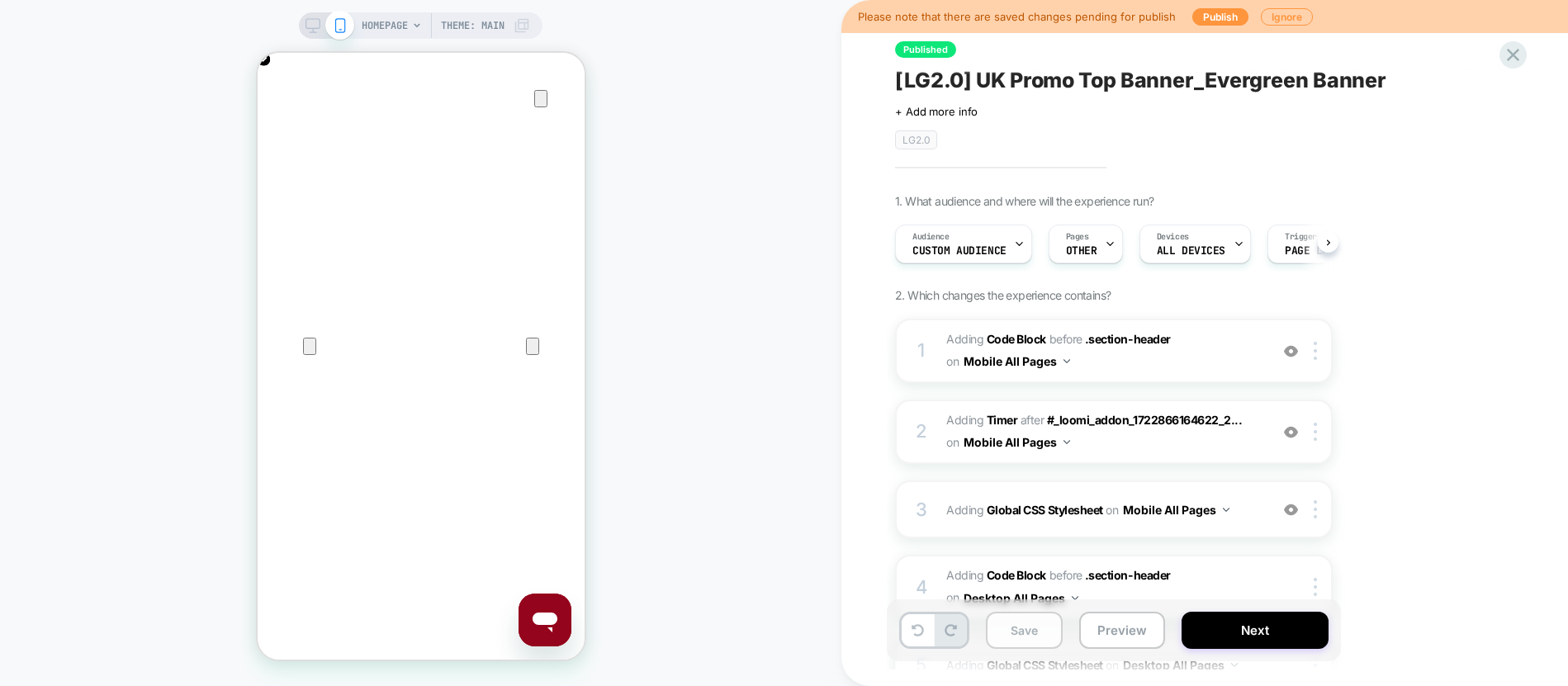
scroll to position [0, 1]
click at [1036, 631] on button "Save" at bounding box center [1024, 629] width 77 height 37
click at [1222, 17] on button "Publish" at bounding box center [1219, 17] width 56 height 17
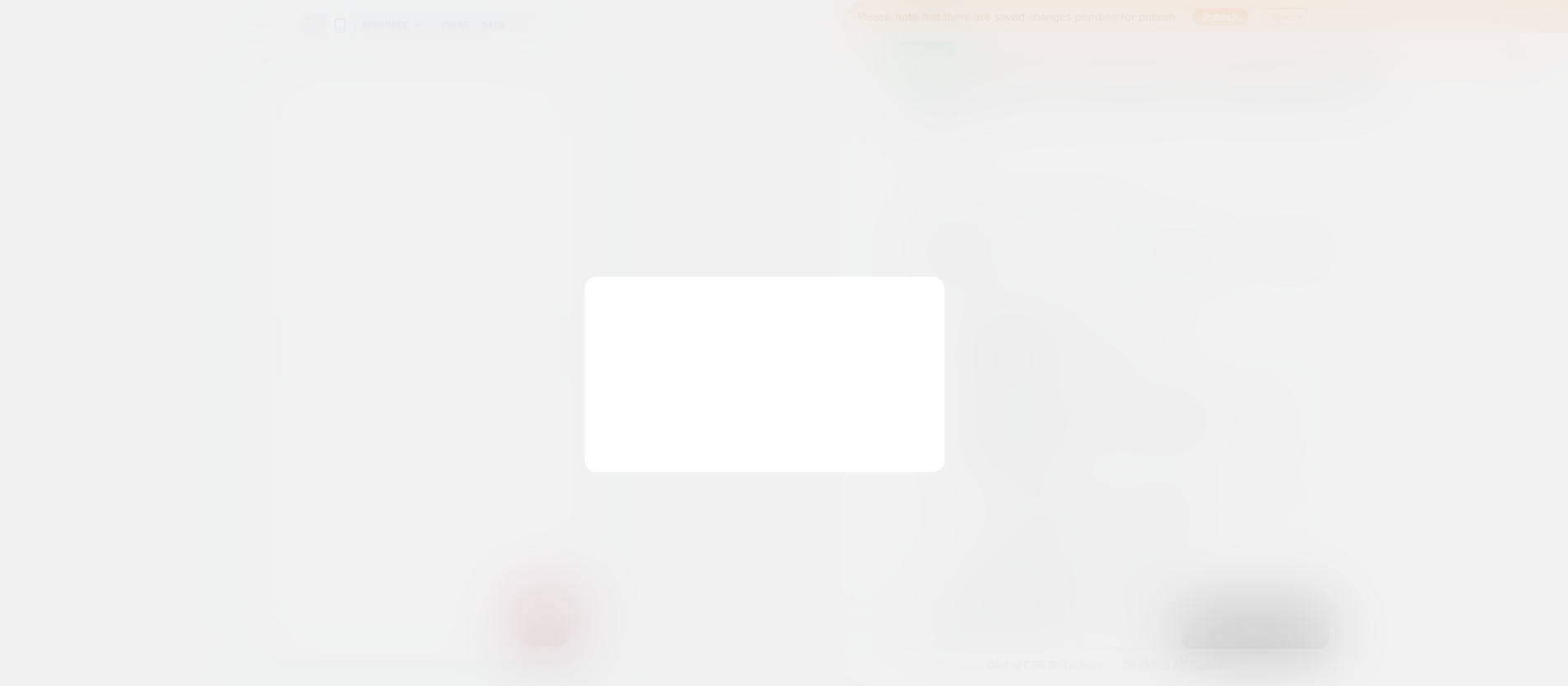
scroll to position [0, 327]
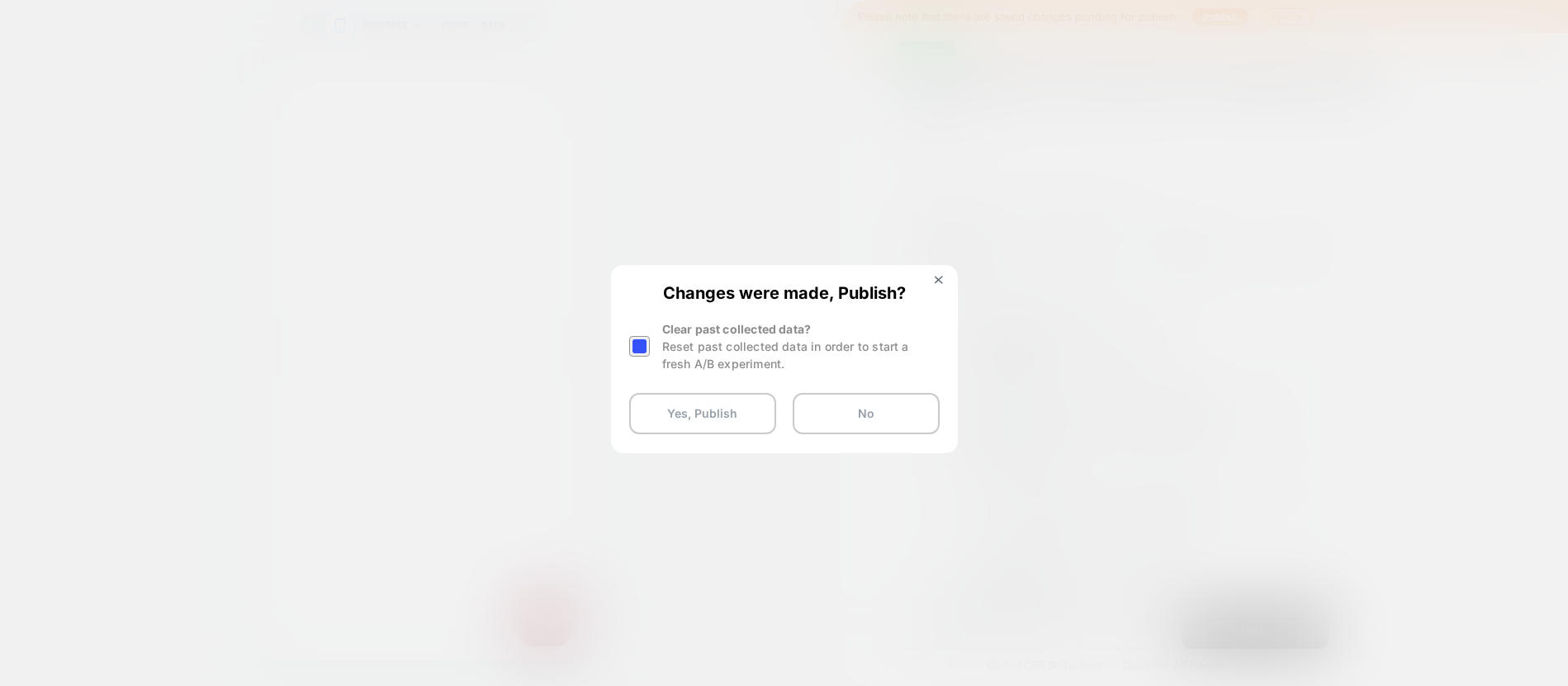
click at [633, 345] on div at bounding box center [639, 346] width 21 height 21
click at [680, 413] on button "Yes, Publish" at bounding box center [702, 413] width 147 height 42
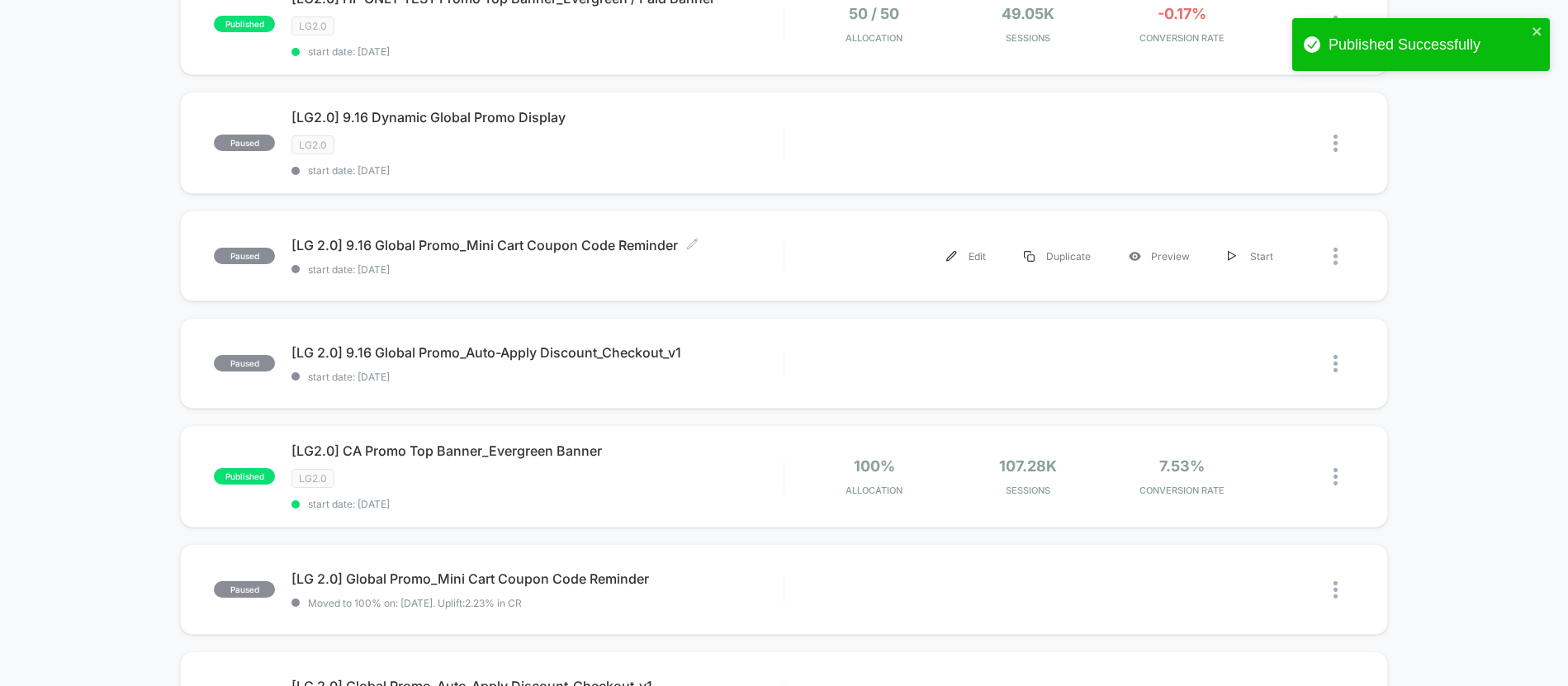
scroll to position [640, 0]
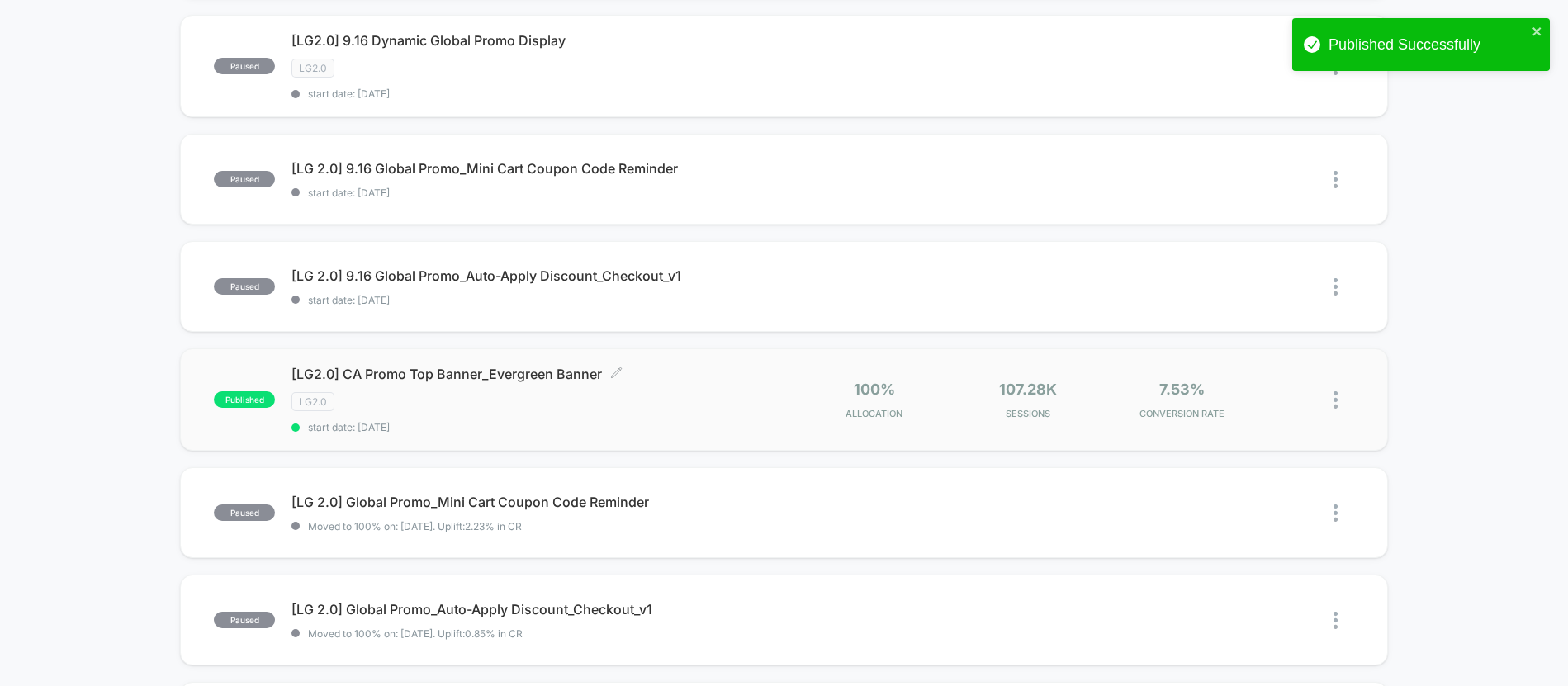
click at [496, 421] on span "start date: [DATE]" at bounding box center [537, 427] width 492 height 12
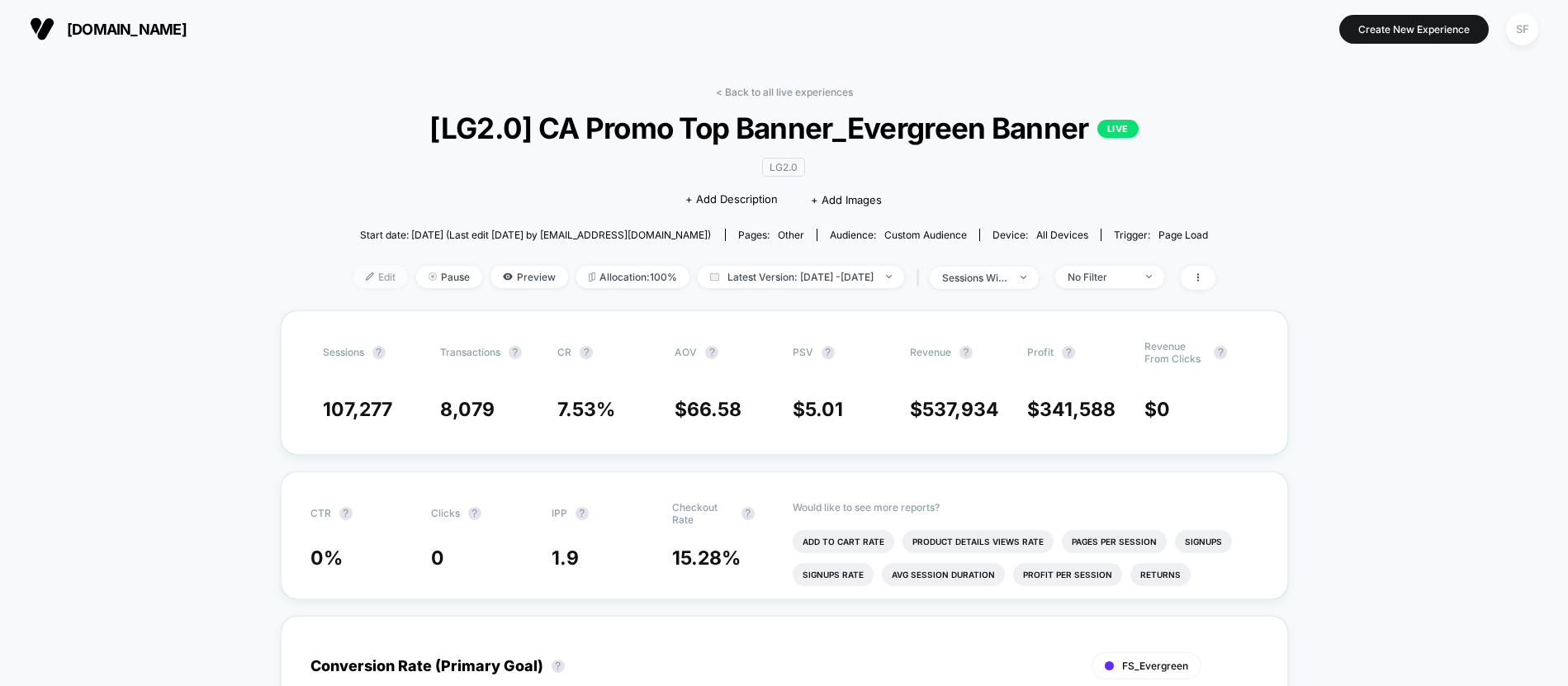
click at [354, 280] on span "Edit" at bounding box center [381, 277] width 55 height 22
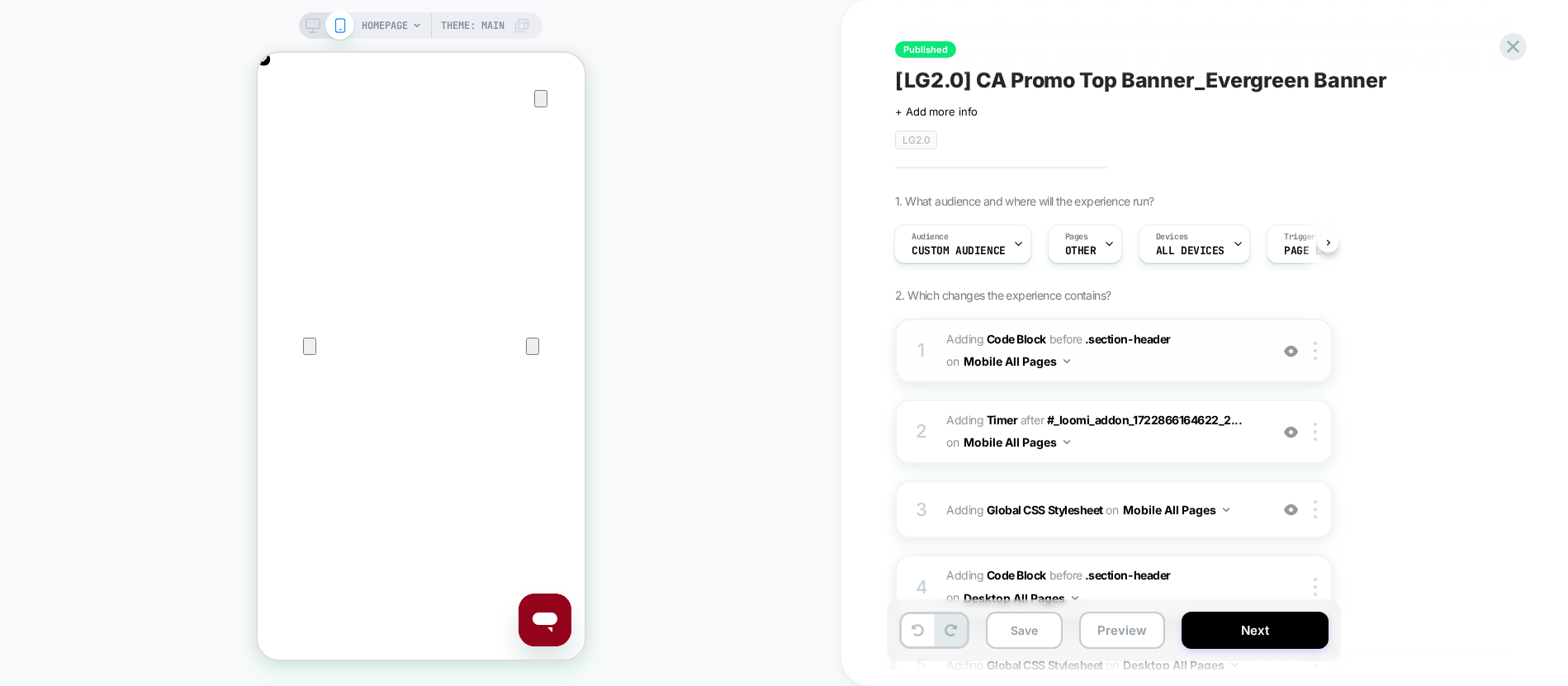
click at [1113, 369] on span "Adding Code Block BEFORE .section-header .section-header on Mobile All Pages" at bounding box center [1103, 351] width 314 height 45
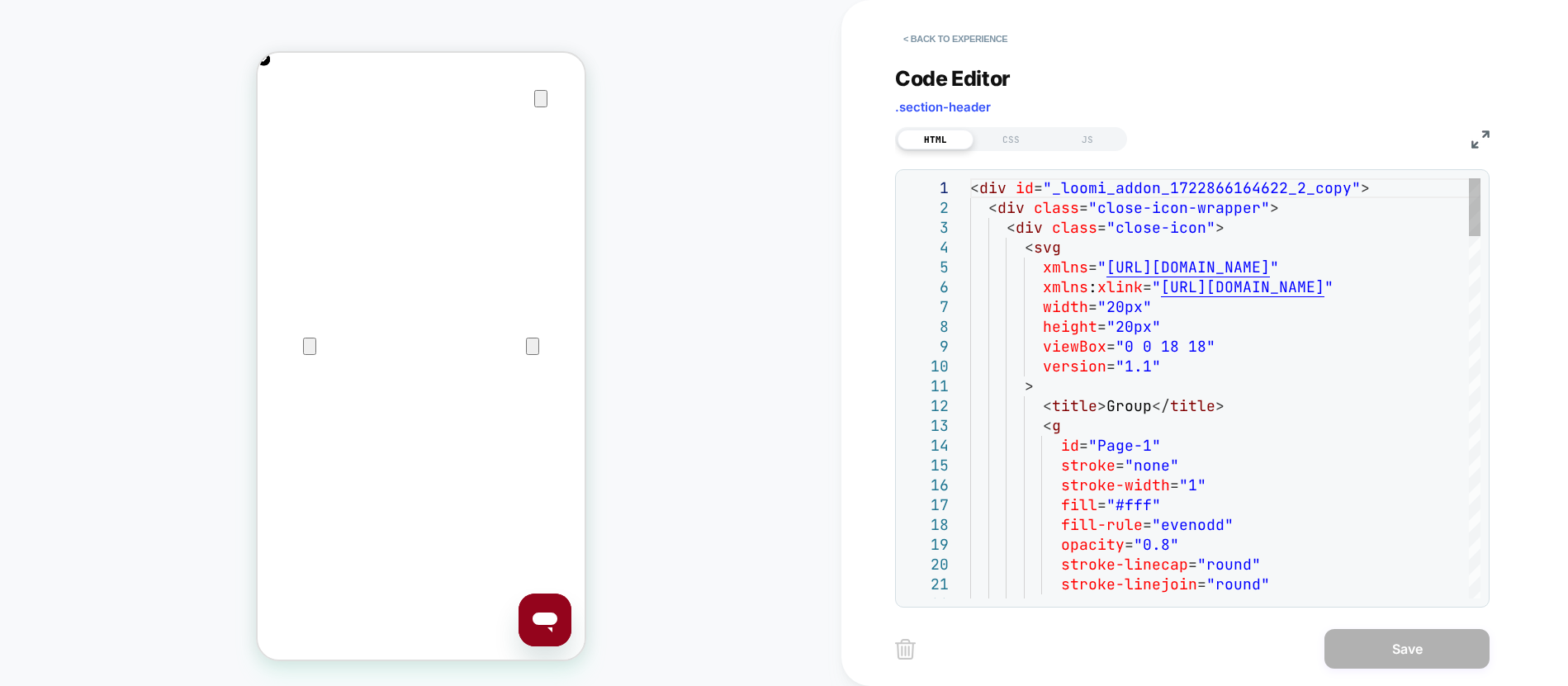
type textarea "**********"
type textarea "*"
type textarea "**********"
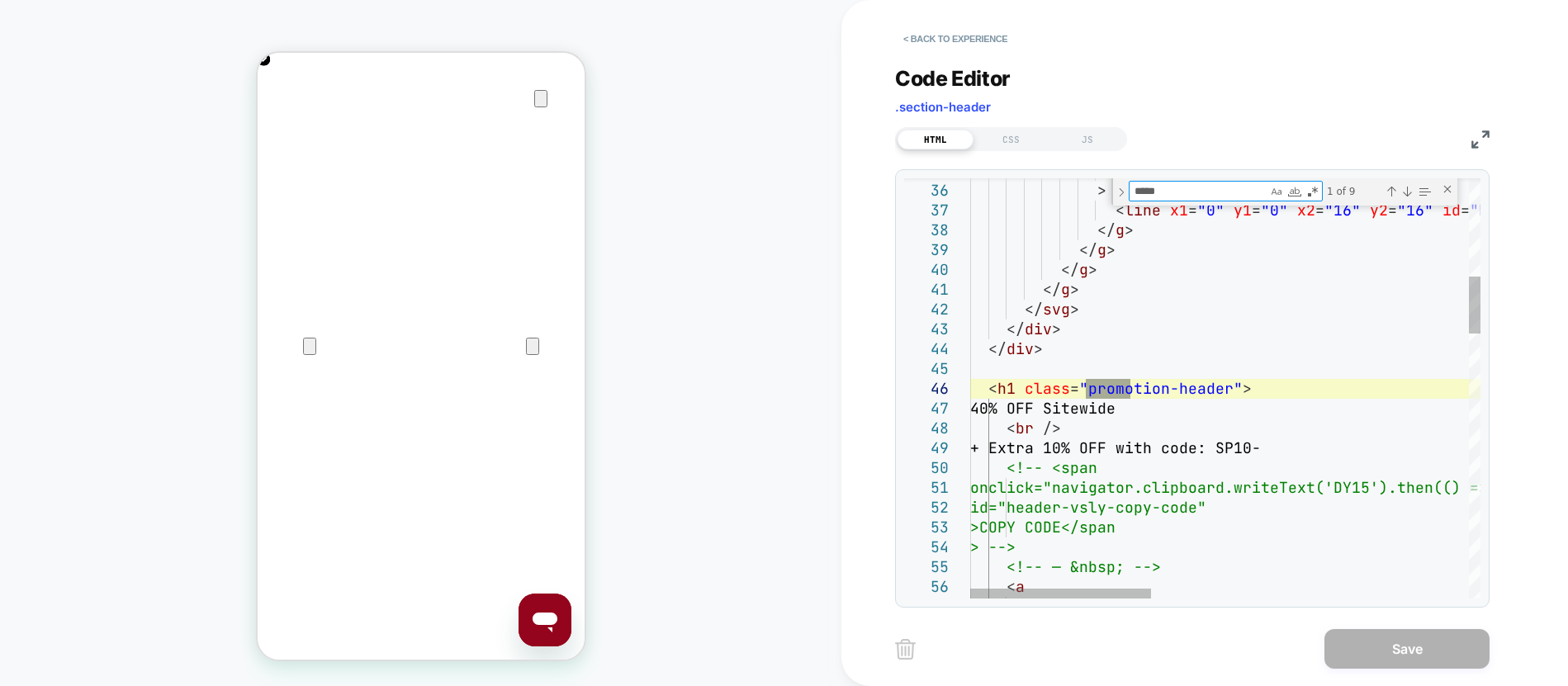
scroll to position [0, 327]
type textarea "*****"
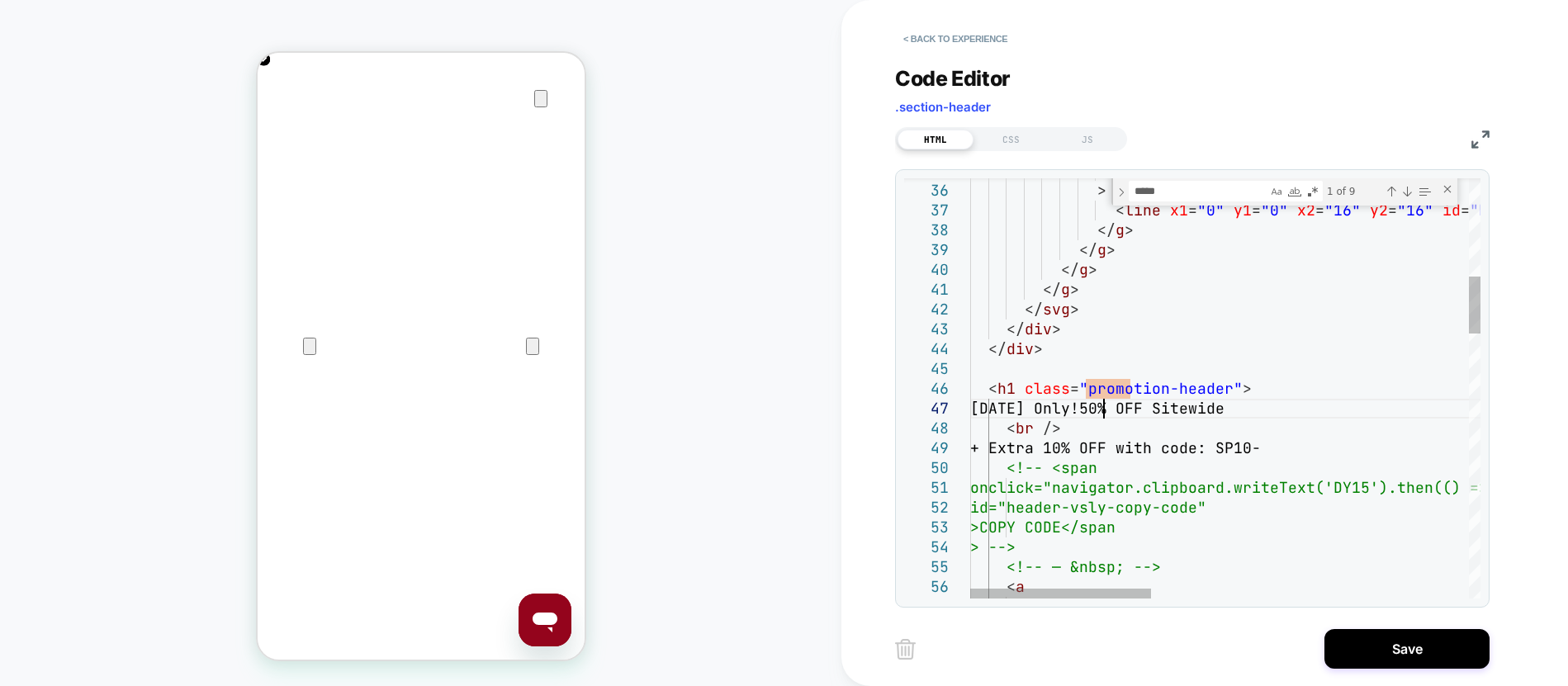
scroll to position [119, 142]
drag, startPoint x: 1283, startPoint y: 447, endPoint x: 1012, endPoint y: 449, distance: 271.0
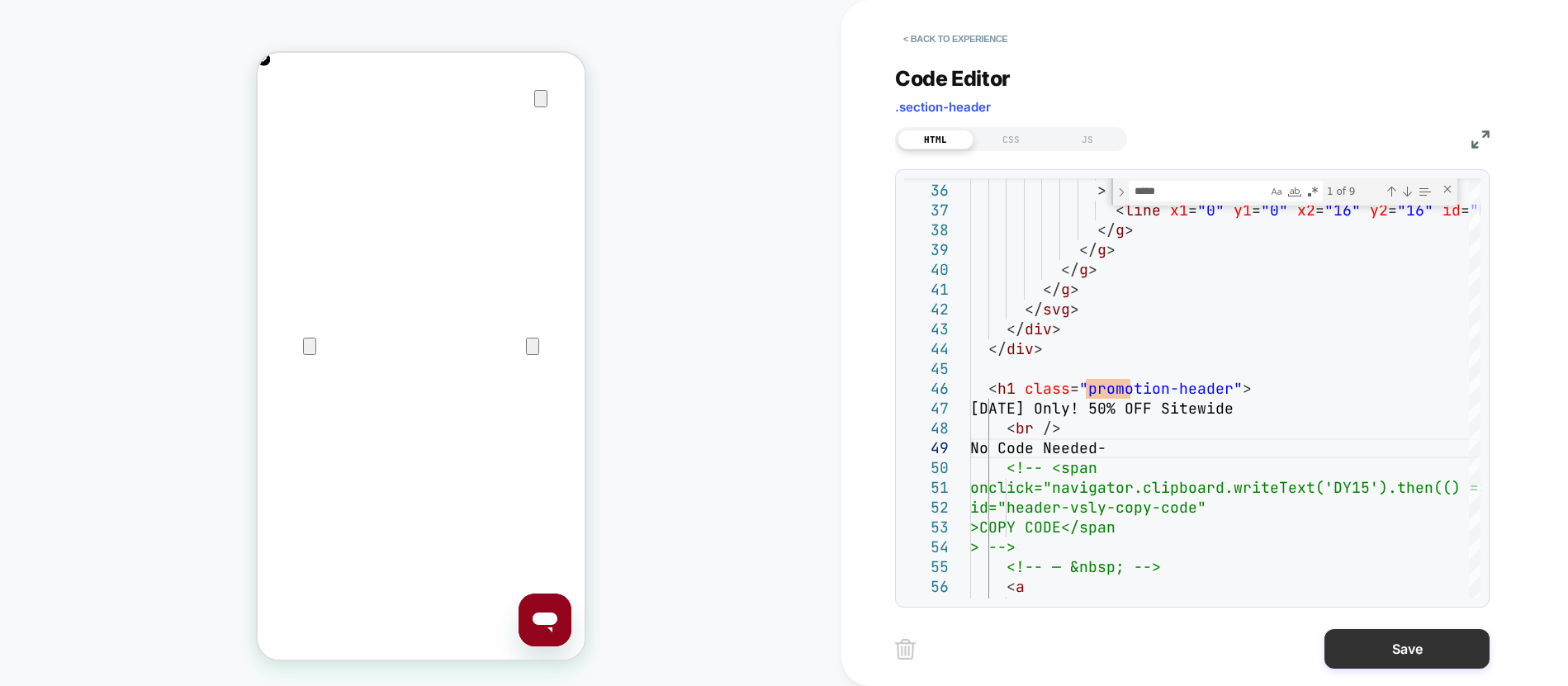
type textarea "**********"
click at [1361, 634] on button "Save" at bounding box center [1407, 649] width 166 height 40
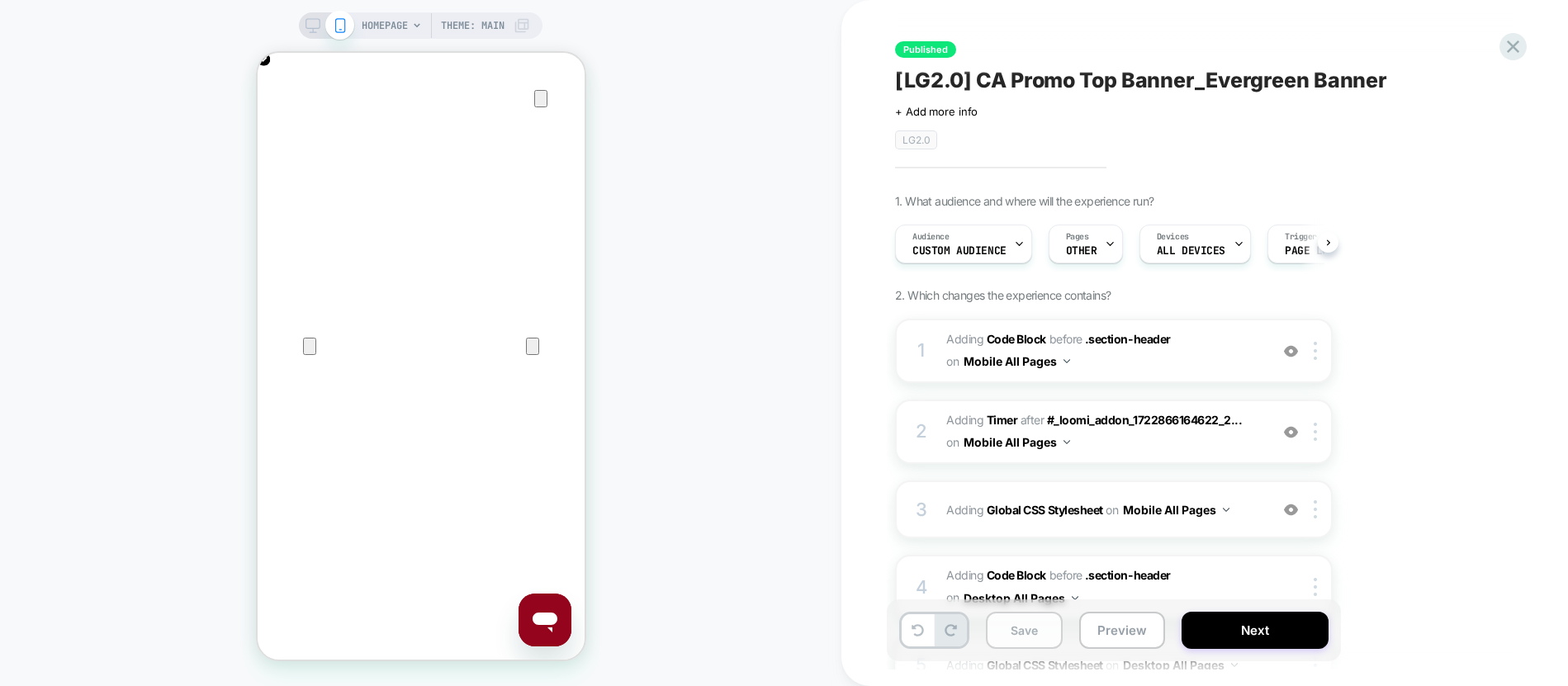
click at [1019, 637] on button "Save" at bounding box center [1024, 629] width 77 height 37
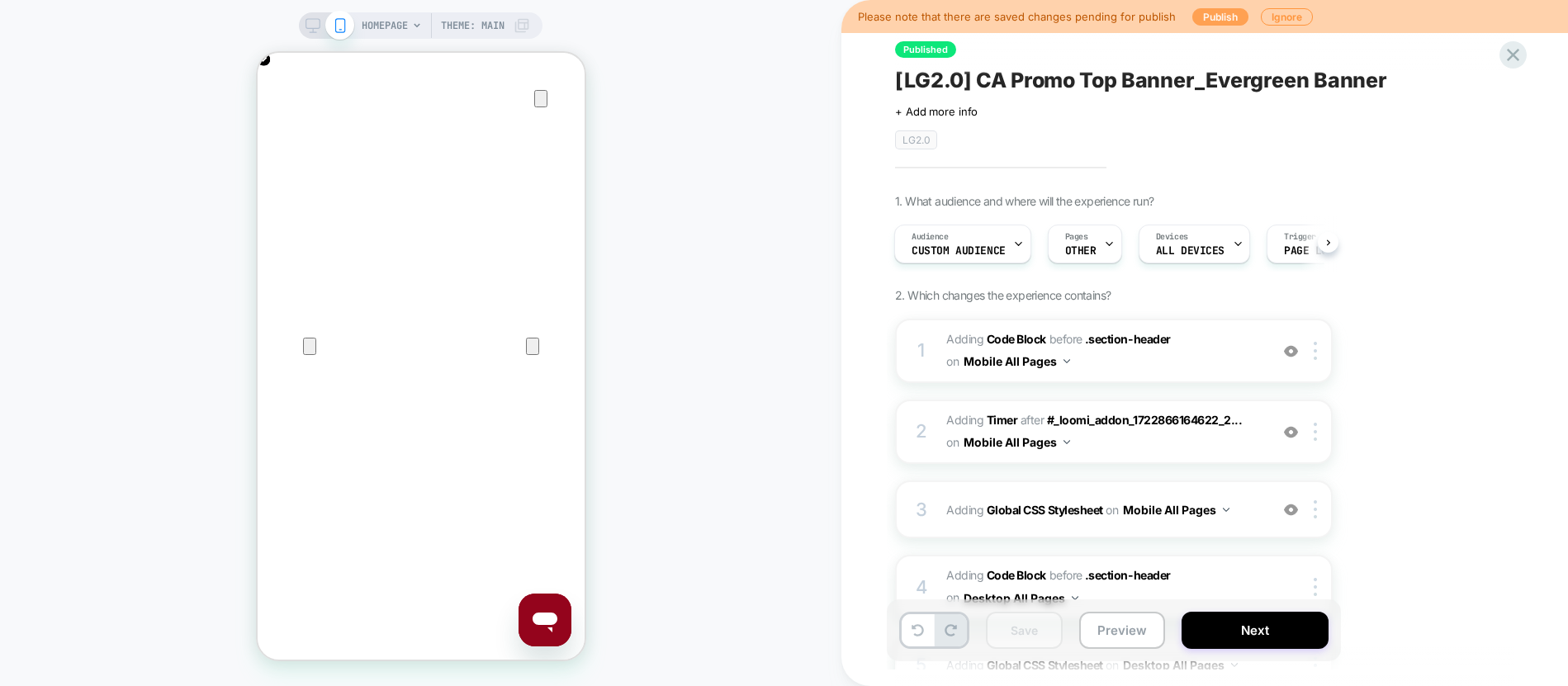
click at [1199, 16] on button "Publish" at bounding box center [1219, 17] width 56 height 17
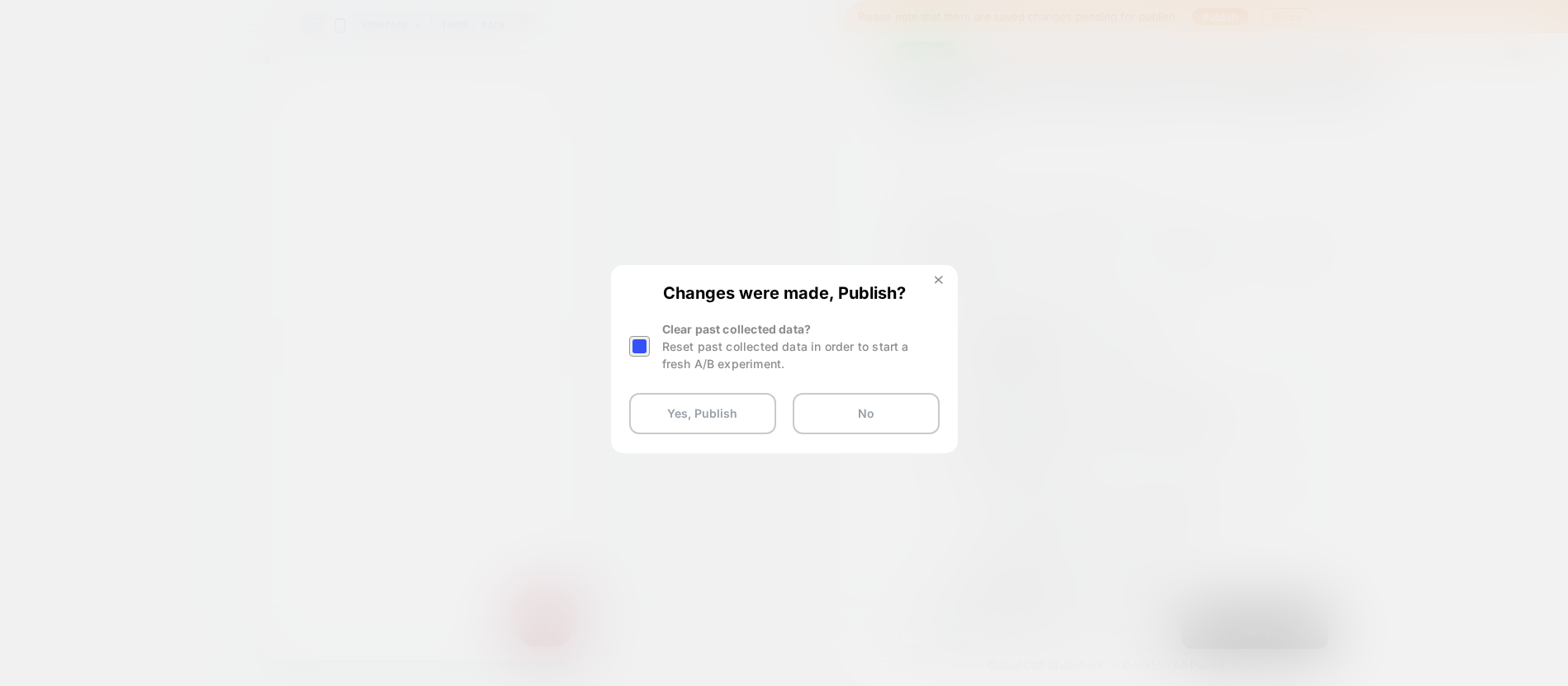
click at [939, 282] on img at bounding box center [939, 280] width 8 height 8
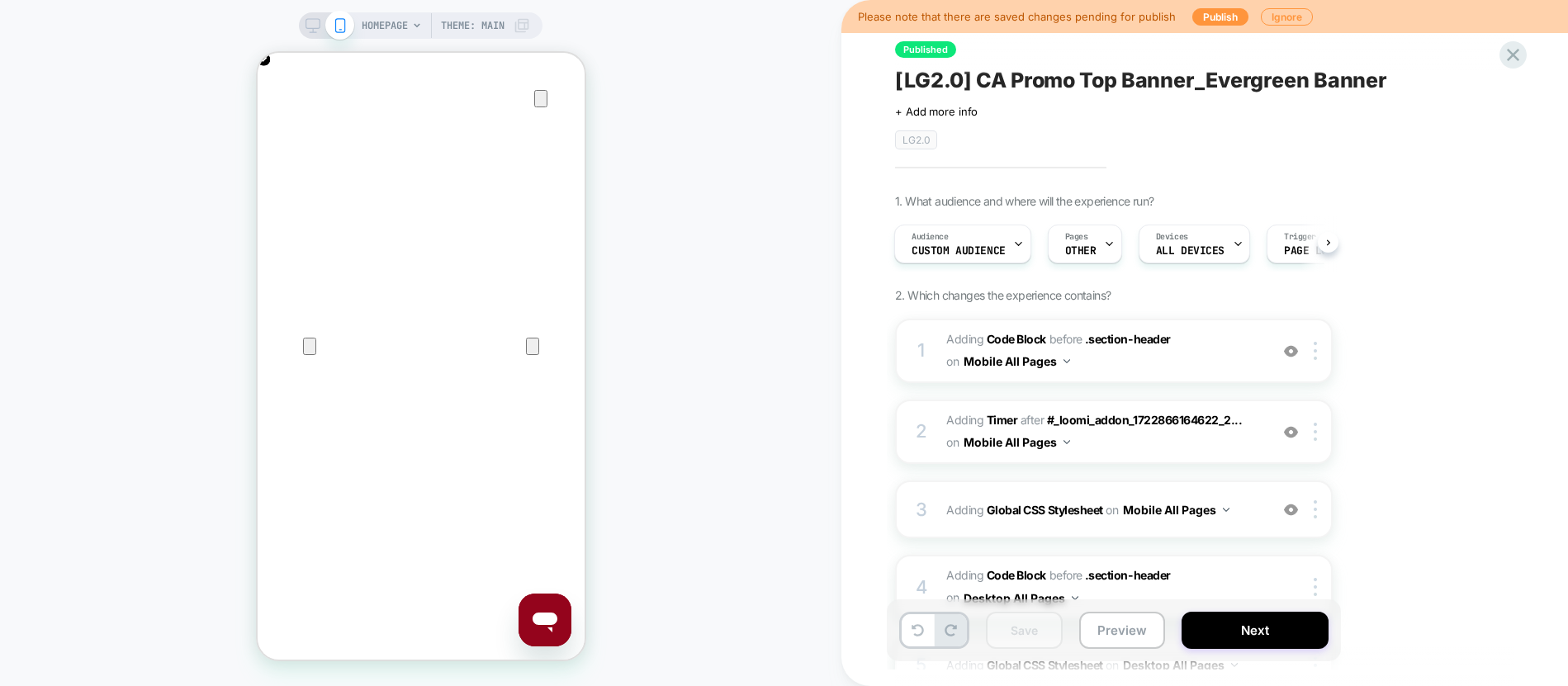
click at [305, 27] on icon at bounding box center [313, 26] width 15 height 15
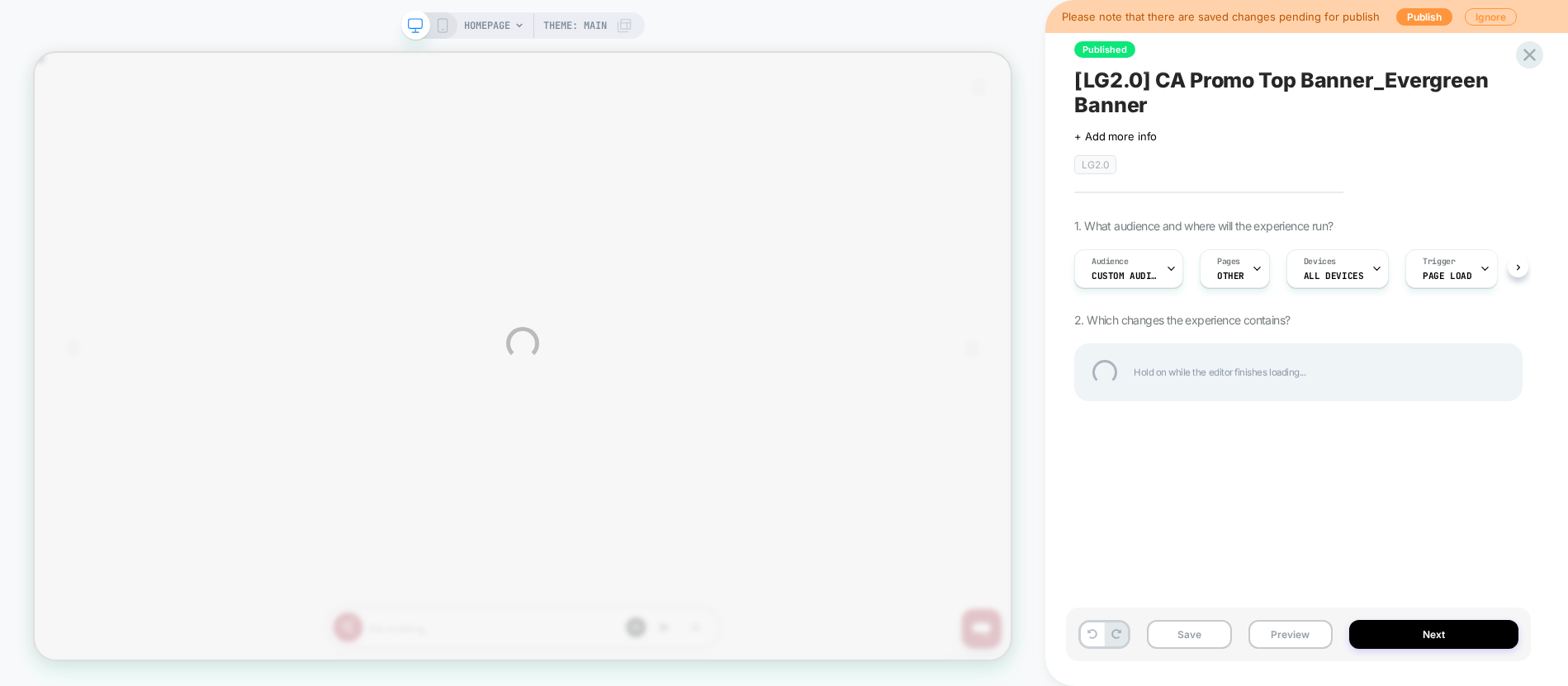
scroll to position [0, 1302]
